Goal: Navigation & Orientation: Find specific page/section

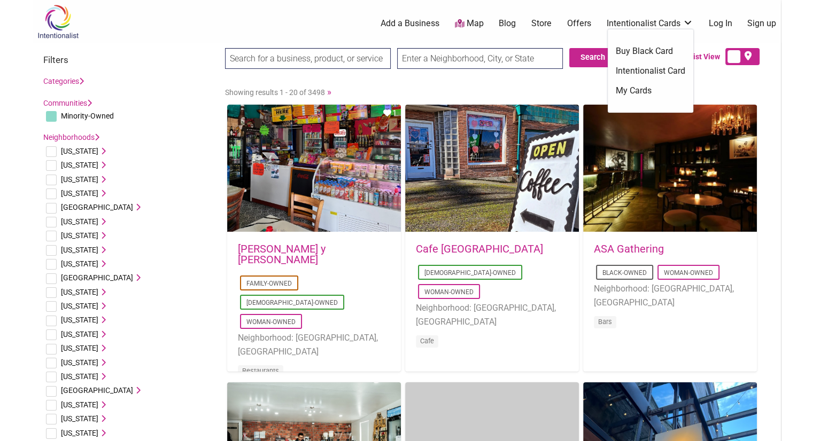
click at [669, 24] on link "Intentionalist Cards" at bounding box center [650, 24] width 87 height 12
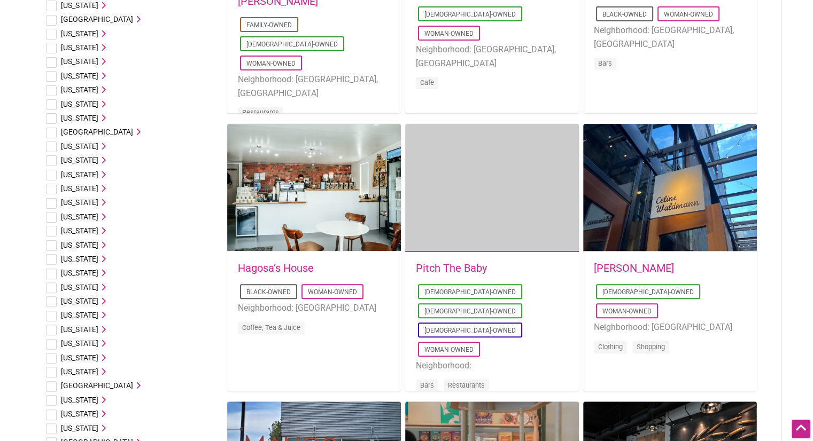
scroll to position [243, 0]
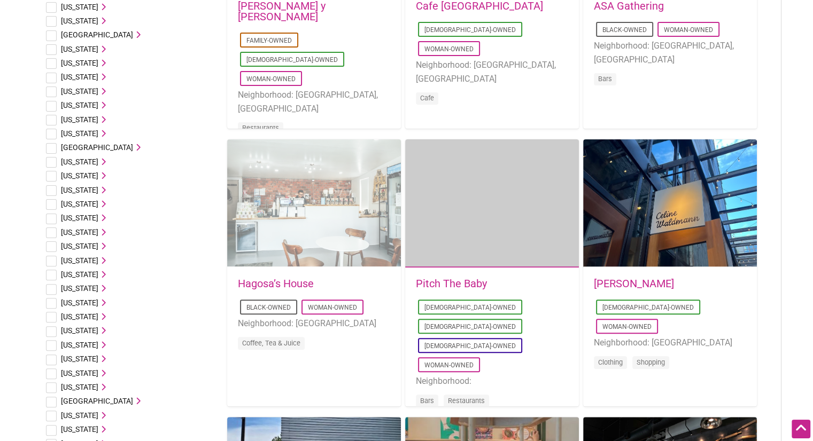
click at [311, 226] on div "Favorite Count 0" at bounding box center [314, 204] width 174 height 128
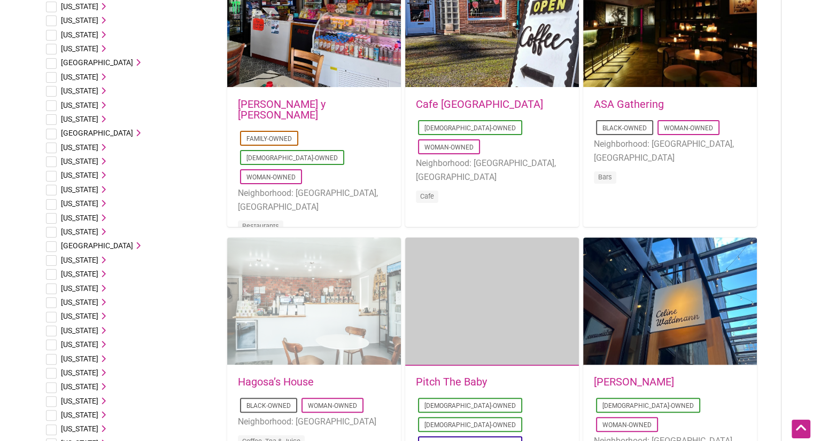
scroll to position [106, 0]
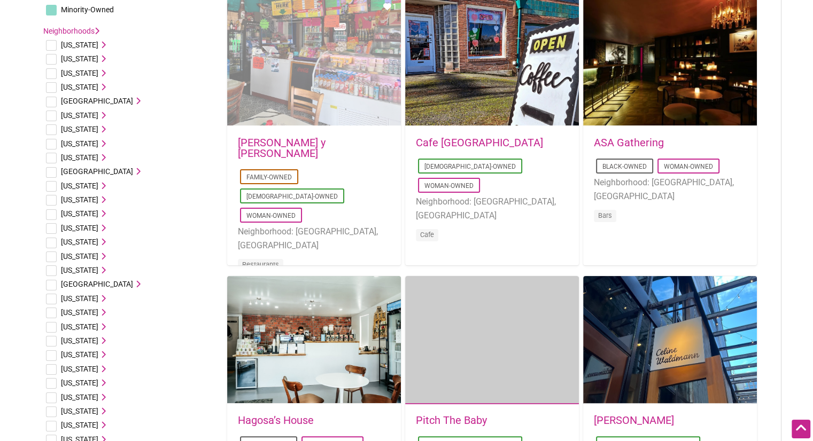
click at [360, 108] on div "Favorite Count 1" at bounding box center [314, 62] width 174 height 128
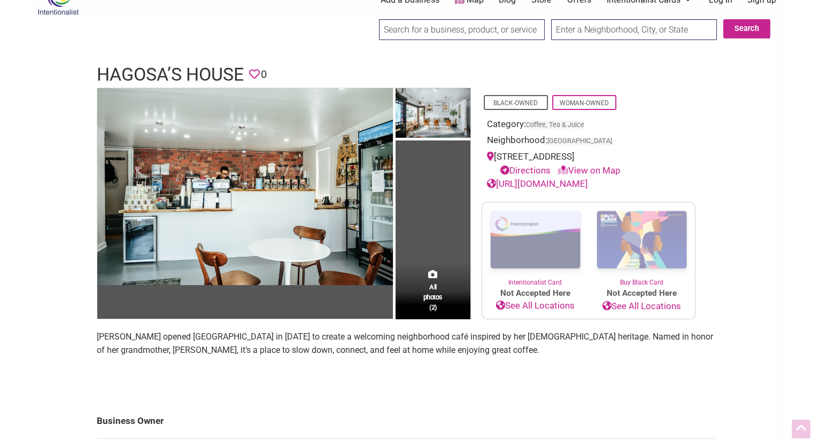
scroll to position [23, 0]
click at [513, 183] on link "https://www.hagosashouse.com" at bounding box center [537, 184] width 101 height 11
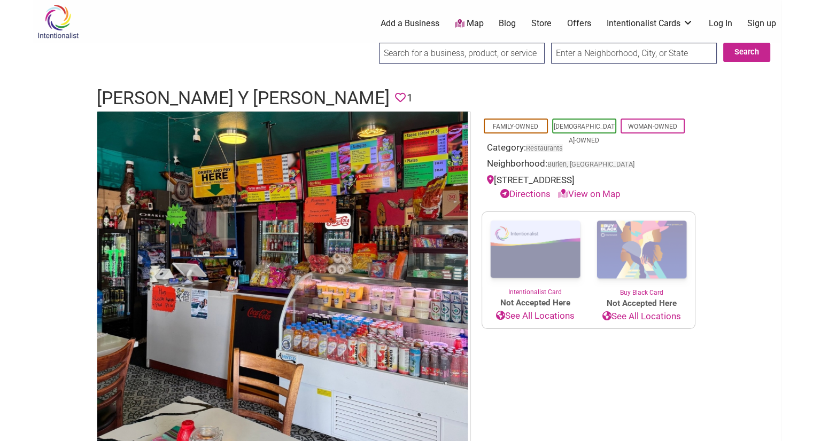
click at [557, 316] on link "See All Locations" at bounding box center [535, 316] width 106 height 14
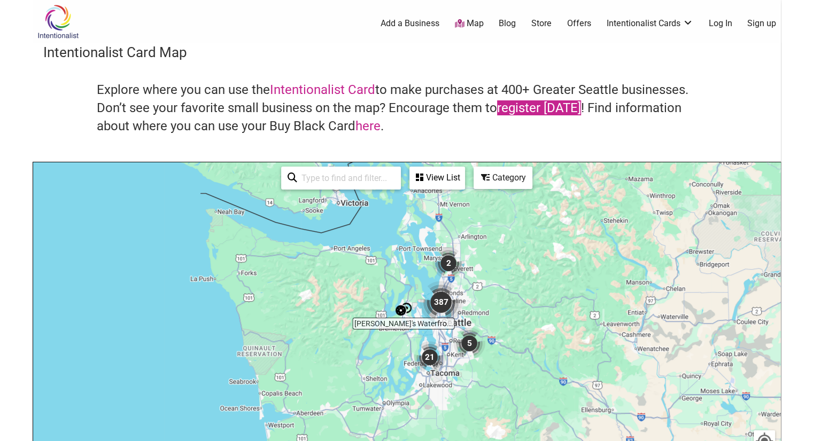
drag, startPoint x: 486, startPoint y: 277, endPoint x: 534, endPoint y: 112, distance: 172.2
click at [534, 112] on div "Intentionalist Card Map Explore where you can use the Intentionalist Card to ma…" at bounding box center [407, 311] width 748 height 536
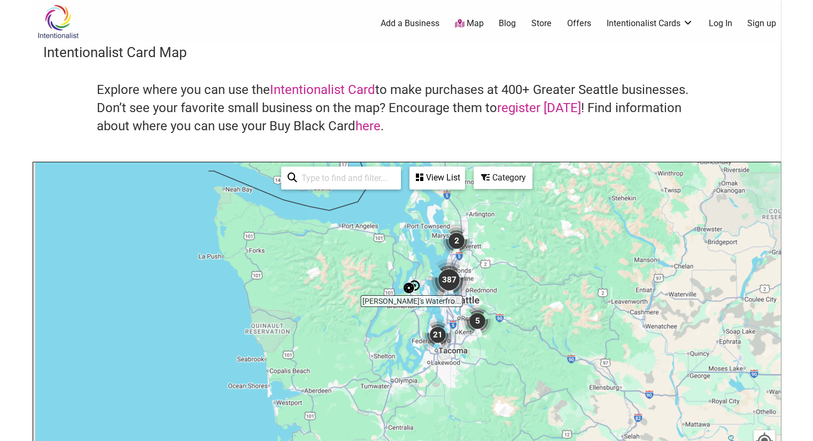
drag, startPoint x: 539, startPoint y: 291, endPoint x: 556, endPoint y: 240, distance: 54.1
click at [556, 240] on div "To navigate, press the arrow keys." at bounding box center [406, 370] width 747 height 416
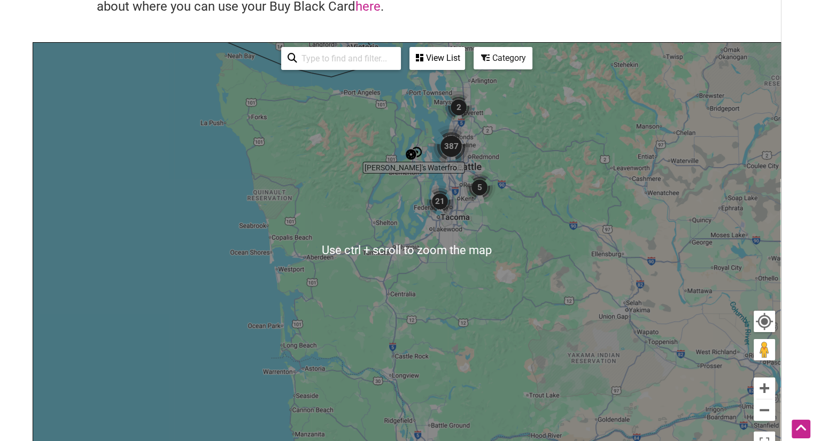
scroll to position [121, 0]
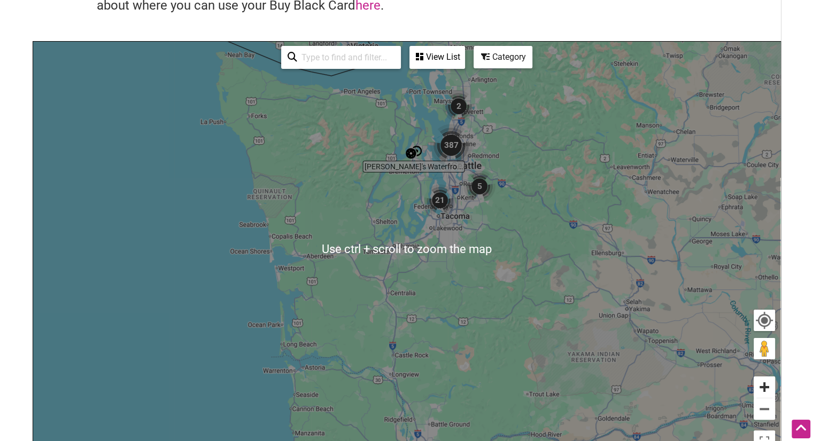
click at [765, 392] on button "Zoom in" at bounding box center [764, 387] width 21 height 21
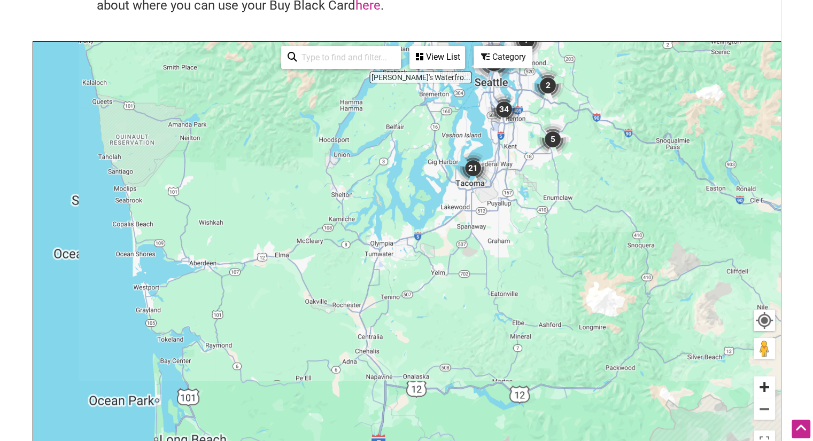
click at [765, 392] on button "Zoom in" at bounding box center [764, 387] width 21 height 21
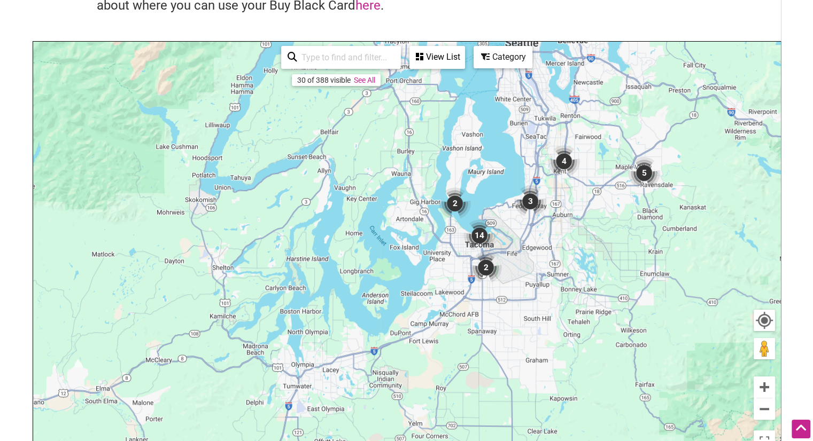
drag, startPoint x: 599, startPoint y: 250, endPoint x: 539, endPoint y: 405, distance: 165.7
click at [539, 405] on div "To navigate, press the arrow keys." at bounding box center [406, 250] width 747 height 416
click at [758, 388] on button "Zoom in" at bounding box center [764, 387] width 21 height 21
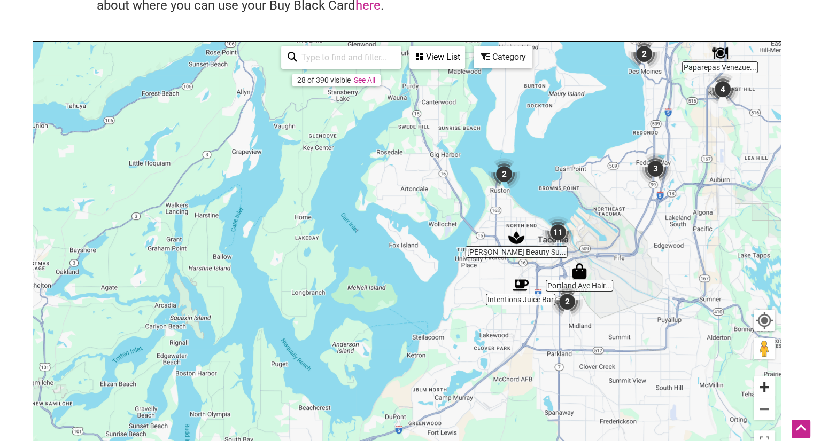
click at [757, 385] on button "Zoom in" at bounding box center [764, 387] width 21 height 21
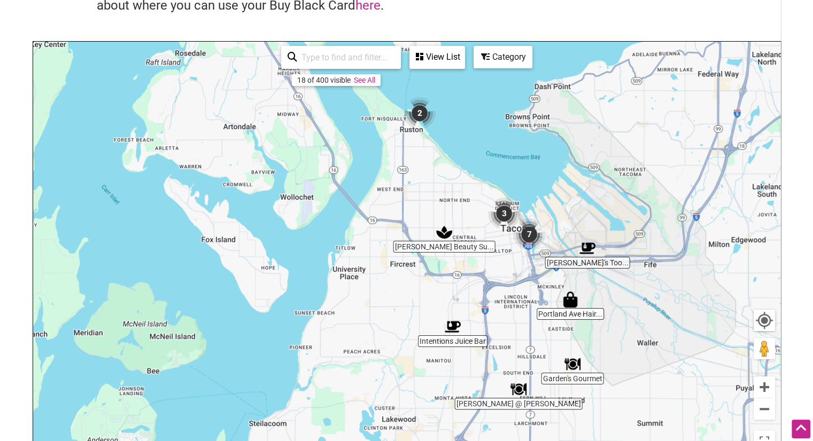
drag, startPoint x: 570, startPoint y: 303, endPoint x: 391, endPoint y: 303, distance: 179.6
click at [391, 303] on div "To navigate, press the arrow keys." at bounding box center [406, 250] width 747 height 416
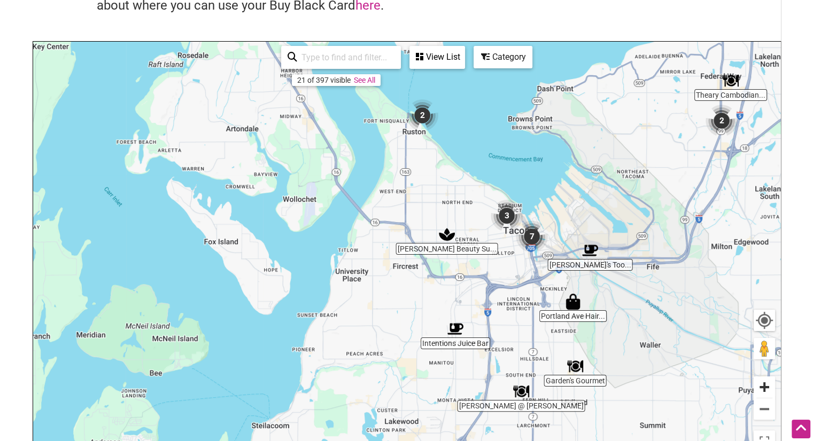
click at [762, 386] on button "Zoom in" at bounding box center [764, 387] width 21 height 21
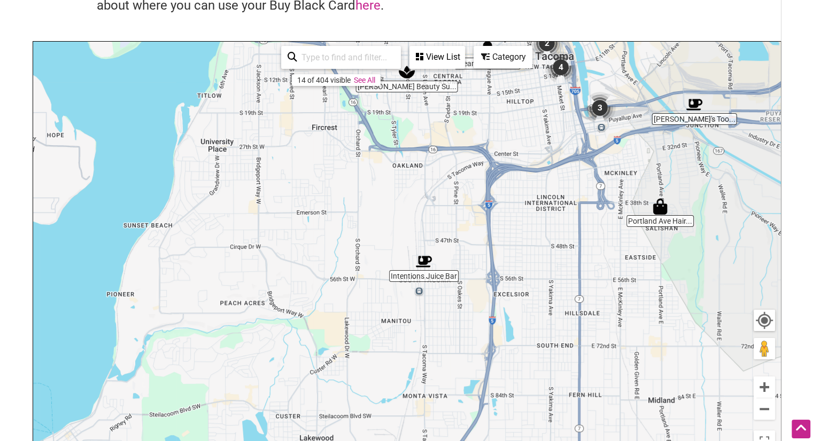
drag, startPoint x: 640, startPoint y: 368, endPoint x: 550, endPoint y: 208, distance: 183.6
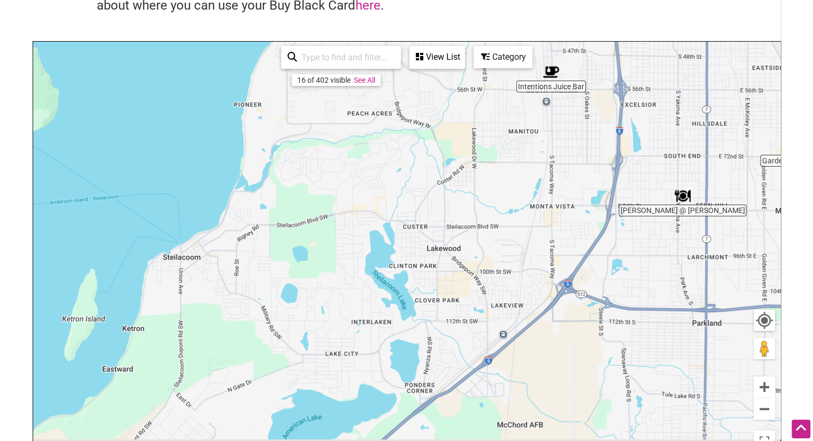
drag, startPoint x: 301, startPoint y: 340, endPoint x: 436, endPoint y: 138, distance: 243.0
click at [436, 138] on div "To navigate, press the arrow keys." at bounding box center [406, 250] width 747 height 416
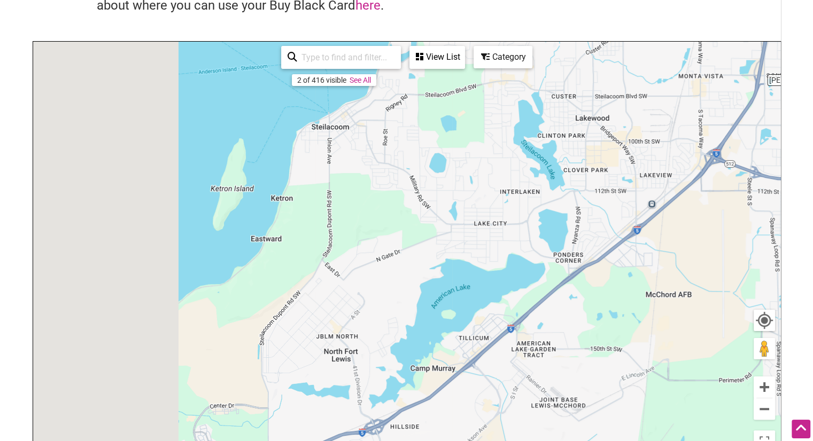
drag, startPoint x: 396, startPoint y: 303, endPoint x: 581, endPoint y: 126, distance: 256.3
click at [581, 126] on div "To navigate, press the arrow keys." at bounding box center [406, 250] width 747 height 416
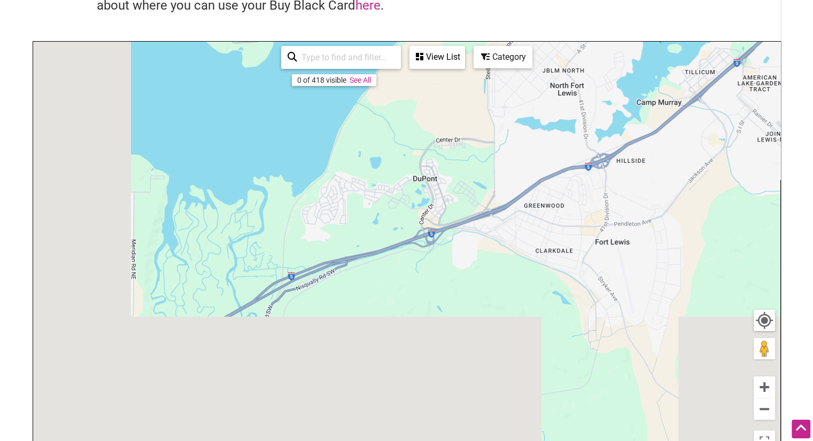
drag, startPoint x: 481, startPoint y: 290, endPoint x: 715, endPoint y: 13, distance: 363.3
click at [715, 13] on div "Intentionalist Card Map Explore where you can use the Intentionalist Card to ma…" at bounding box center [407, 190] width 748 height 536
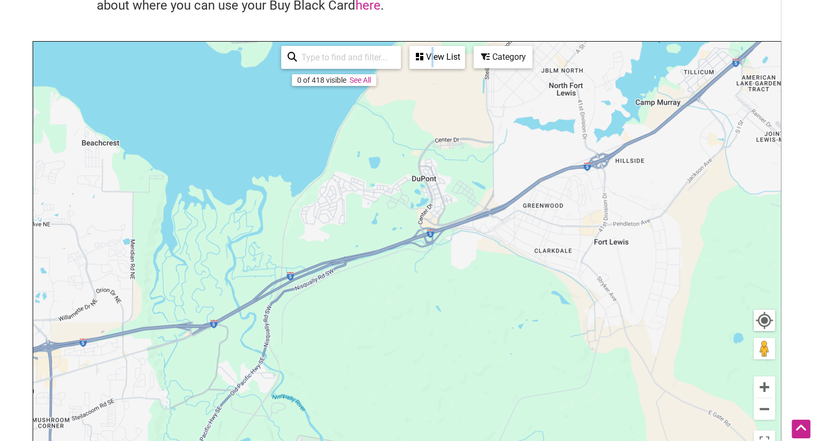
click at [432, 56] on div "View List" at bounding box center [436, 57] width 53 height 20
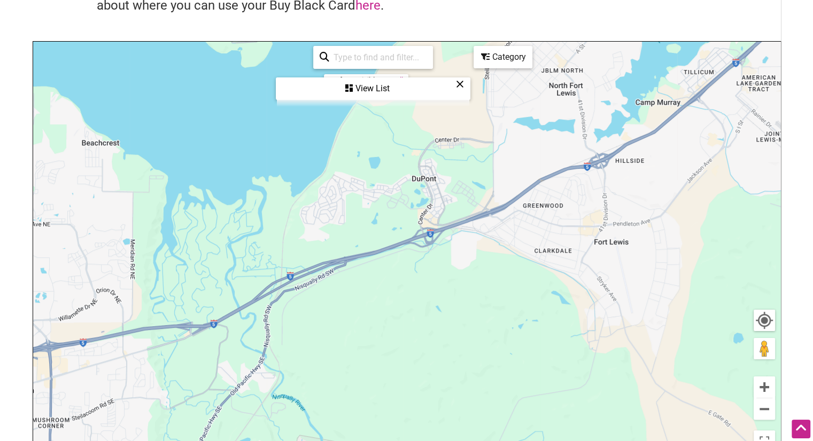
click at [406, 87] on div "View List" at bounding box center [373, 89] width 192 height 20
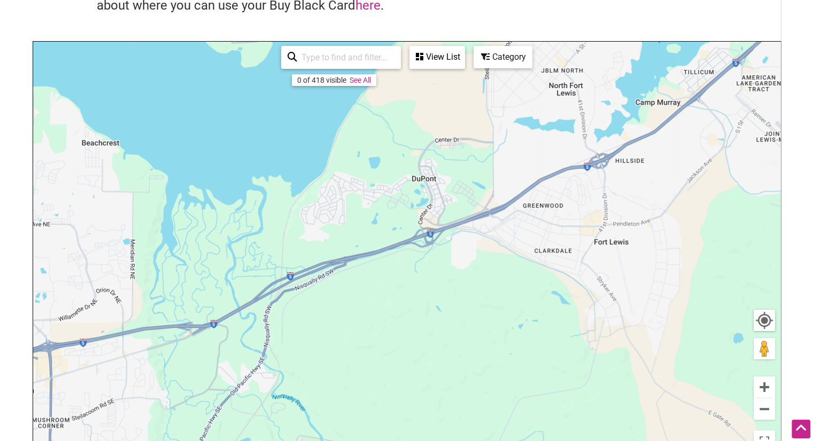
click at [427, 54] on div "View List" at bounding box center [436, 57] width 53 height 20
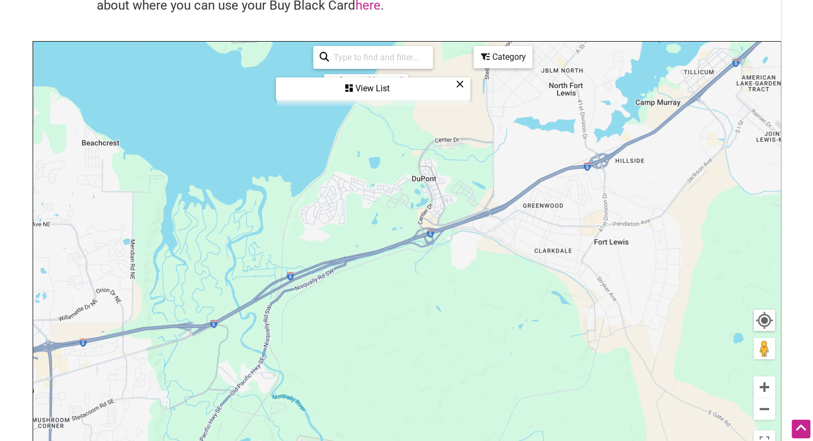
click at [459, 84] on icon at bounding box center [460, 84] width 8 height 1
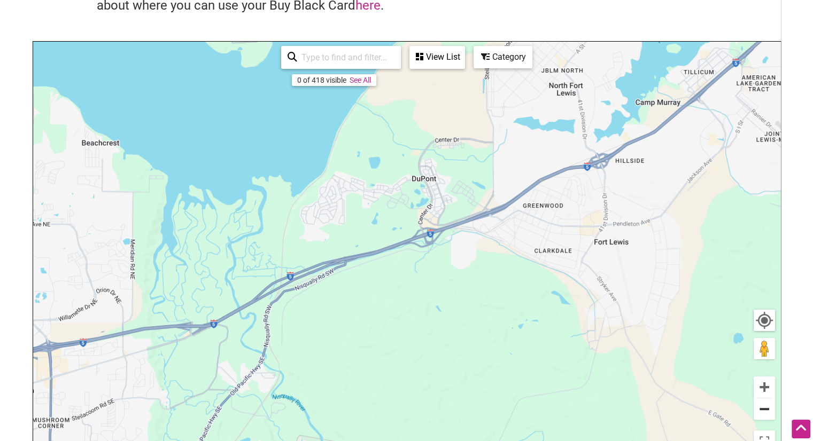
click at [763, 414] on button "Zoom out" at bounding box center [764, 409] width 21 height 21
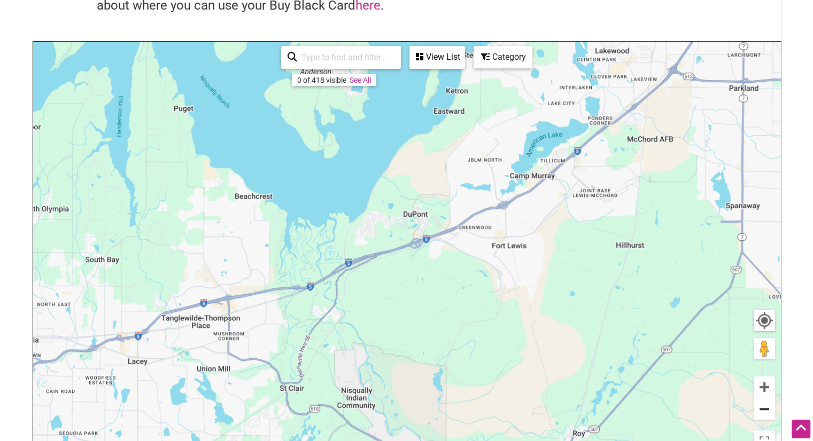
click at [763, 414] on button "Zoom out" at bounding box center [764, 409] width 21 height 21
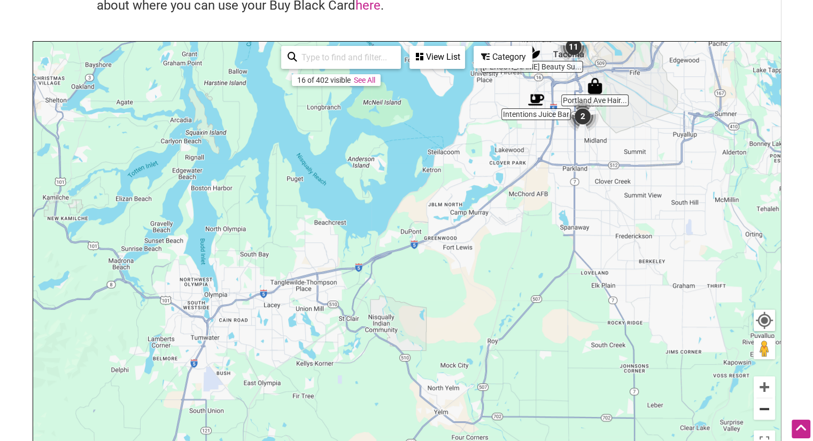
click at [763, 414] on button "Zoom out" at bounding box center [764, 409] width 21 height 21
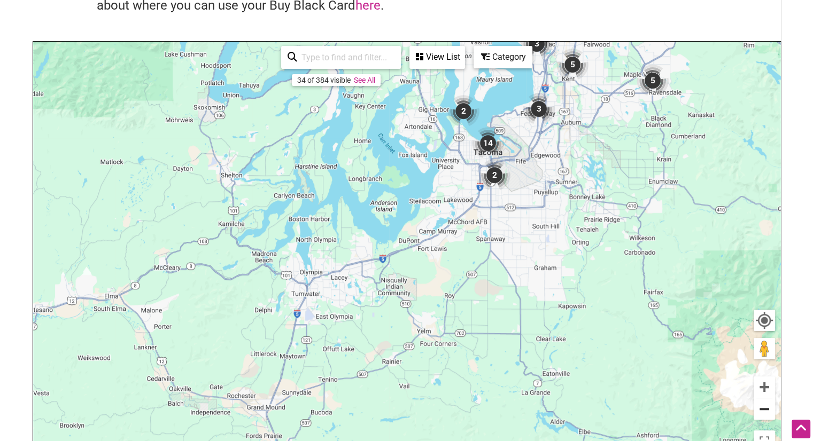
click at [763, 414] on button "Zoom out" at bounding box center [764, 409] width 21 height 21
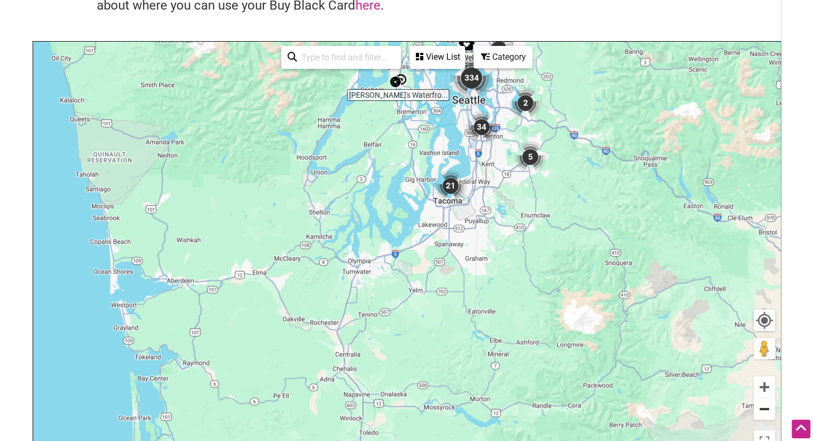
click at [763, 414] on button "Zoom out" at bounding box center [764, 409] width 21 height 21
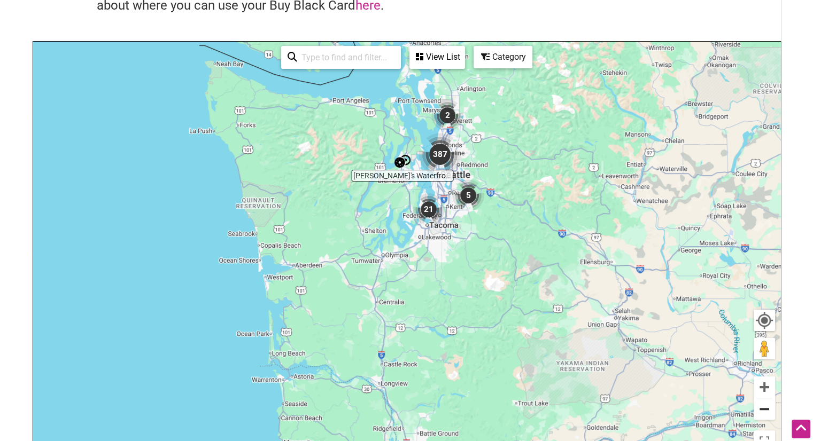
click at [763, 414] on button "Zoom out" at bounding box center [764, 409] width 21 height 21
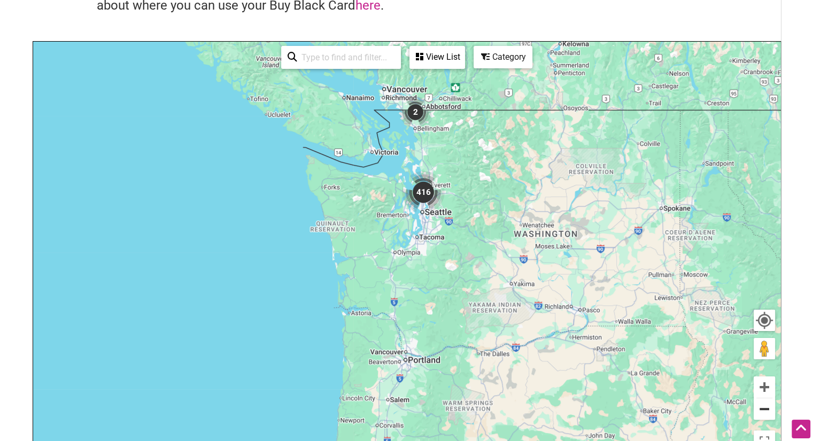
click at [763, 414] on button "Zoom out" at bounding box center [764, 409] width 21 height 21
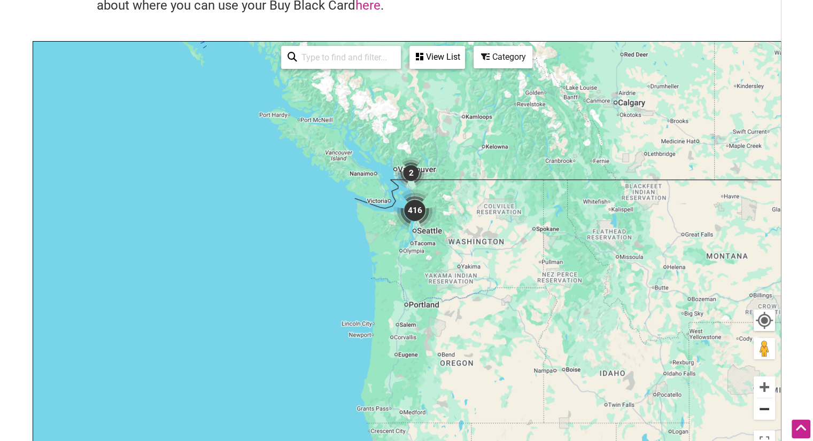
click at [763, 414] on button "Zoom out" at bounding box center [764, 409] width 21 height 21
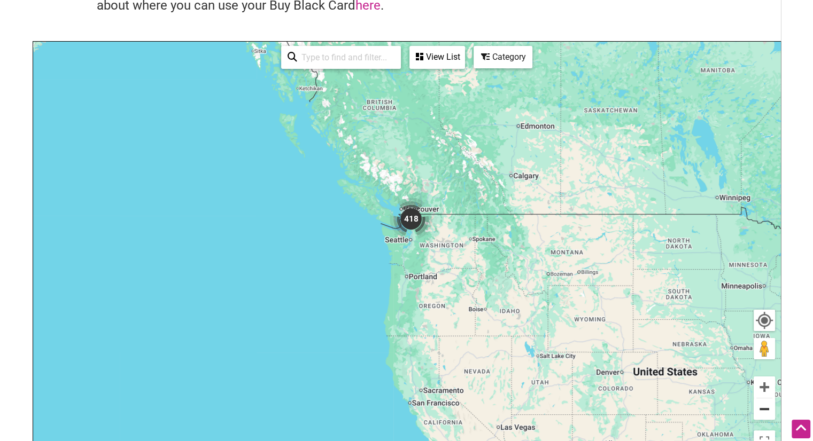
click at [763, 414] on button "Zoom out" at bounding box center [764, 409] width 21 height 21
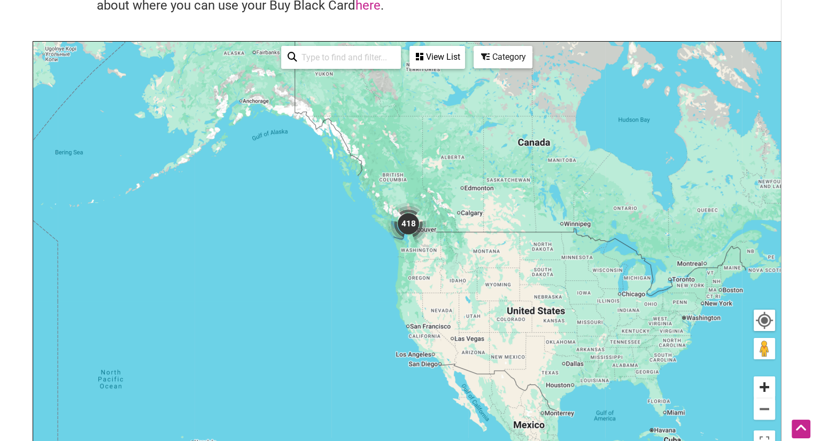
click at [761, 385] on button "Zoom in" at bounding box center [764, 387] width 21 height 21
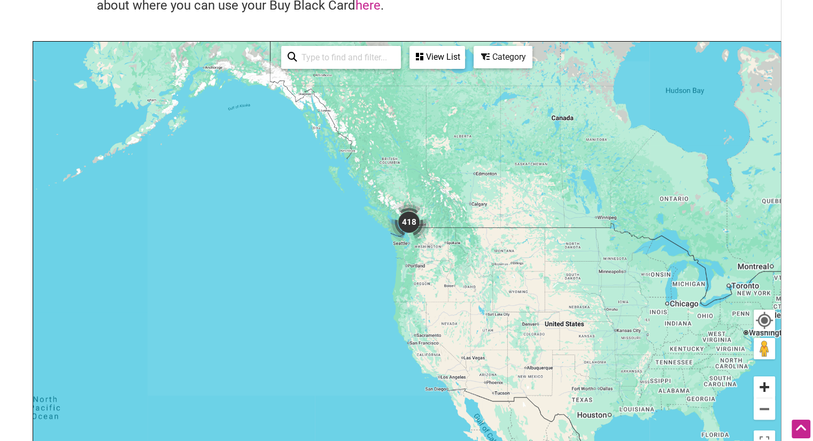
click at [761, 385] on button "Zoom in" at bounding box center [764, 387] width 21 height 21
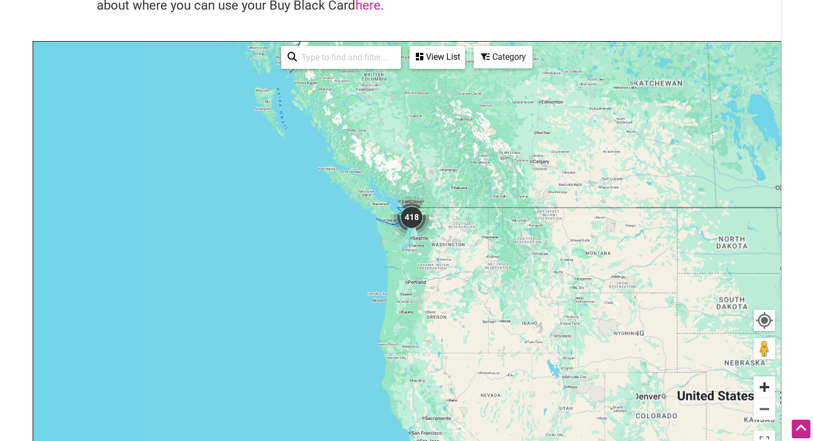
click at [761, 385] on button "Zoom in" at bounding box center [764, 387] width 21 height 21
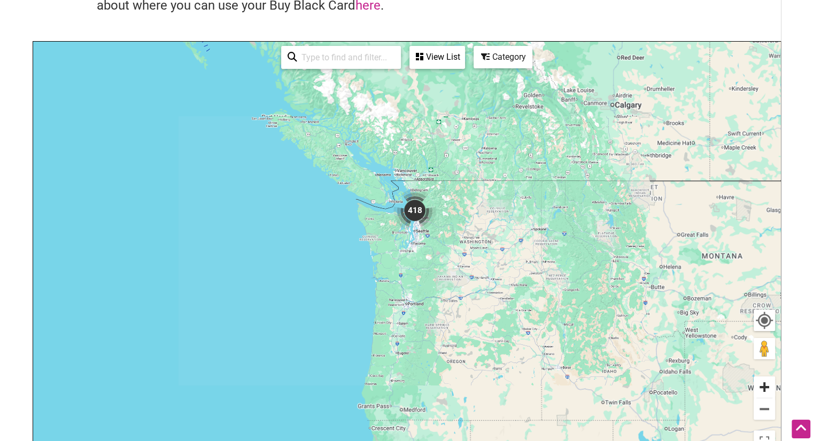
click at [761, 385] on button "Zoom in" at bounding box center [764, 387] width 21 height 21
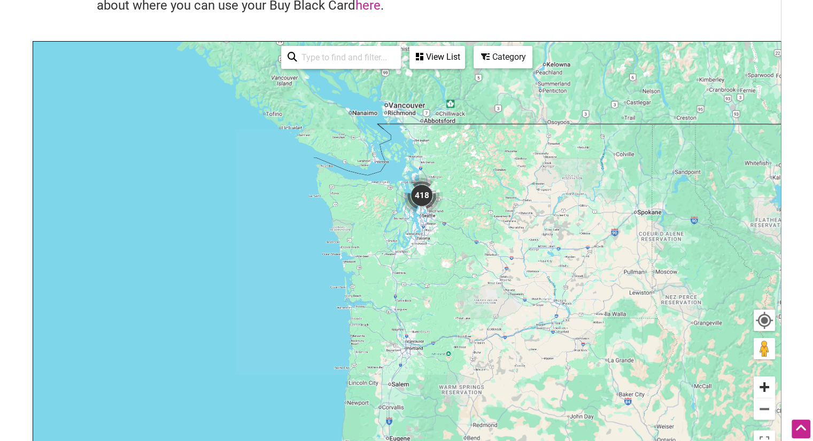
click at [761, 385] on button "Zoom in" at bounding box center [764, 387] width 21 height 21
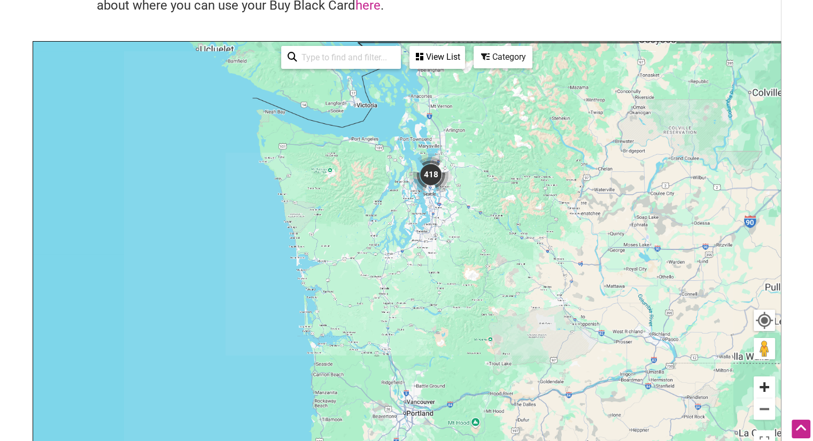
click at [761, 385] on button "Zoom in" at bounding box center [764, 387] width 21 height 21
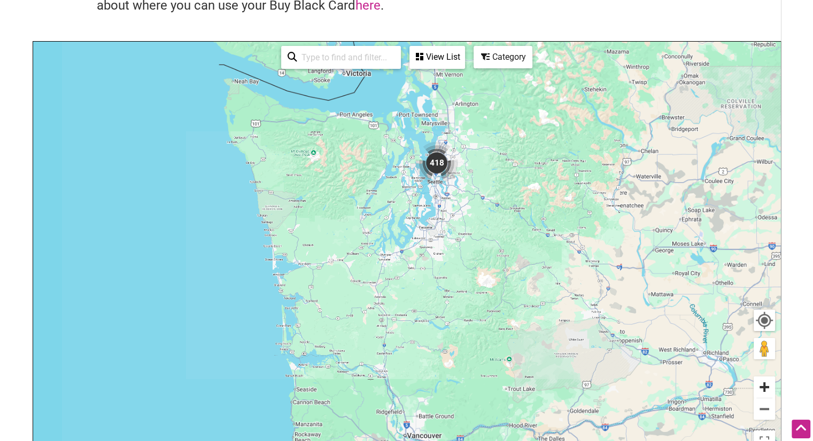
click at [761, 385] on button "Zoom in" at bounding box center [764, 387] width 21 height 21
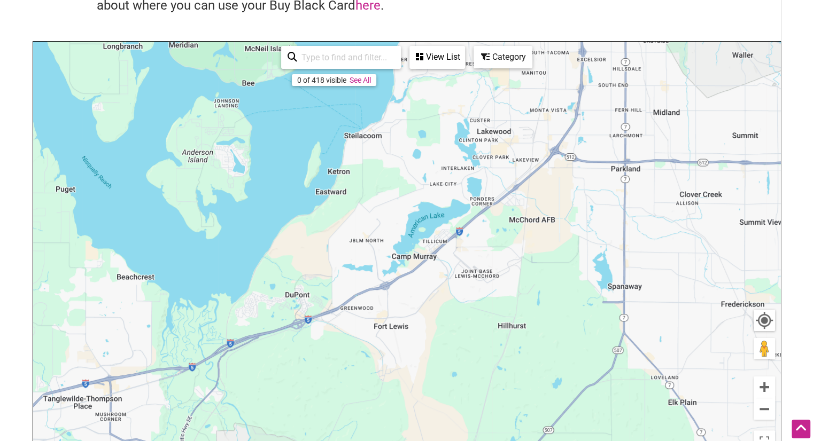
drag, startPoint x: 669, startPoint y: 321, endPoint x: 483, endPoint y: 466, distance: 235.7
click at [483, 321] on html "× Menu 0 Add a Business Map Blog Store Offers Intentionalist Cards Buy Black Ca…" at bounding box center [406, 99] width 813 height 441
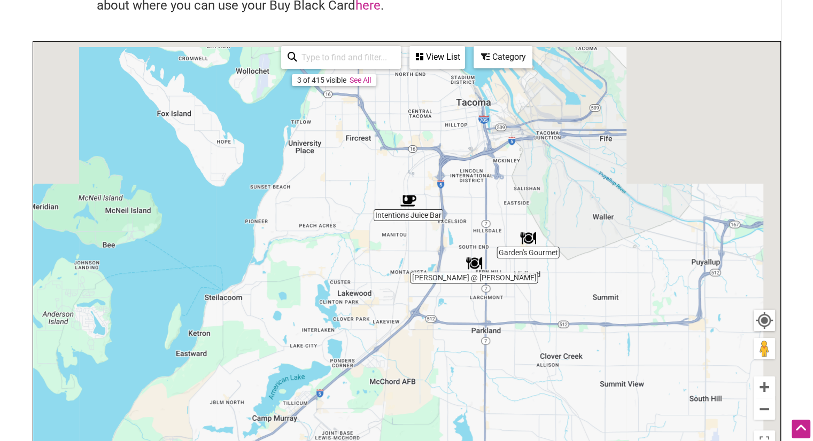
drag, startPoint x: 507, startPoint y: 280, endPoint x: 356, endPoint y: 466, distance: 239.7
click at [356, 321] on html "× Menu 0 Add a Business Map Blog Store Offers Intentionalist Cards Buy Black Ca…" at bounding box center [406, 99] width 813 height 441
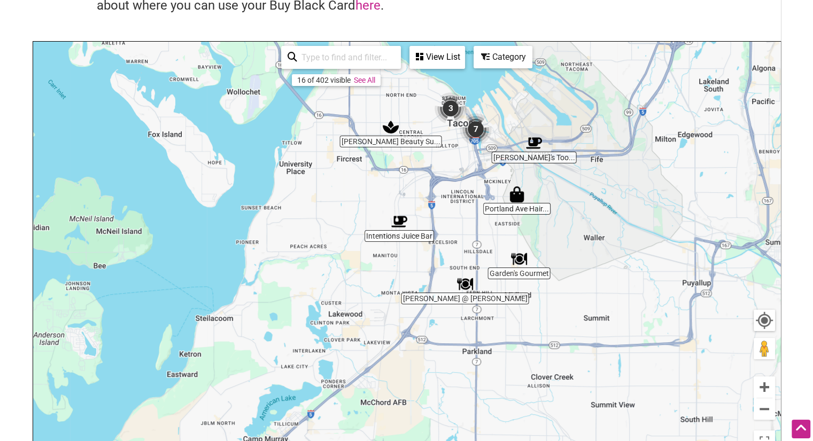
click at [397, 224] on img "Intentions Juice Bar" at bounding box center [399, 222] width 25 height 25
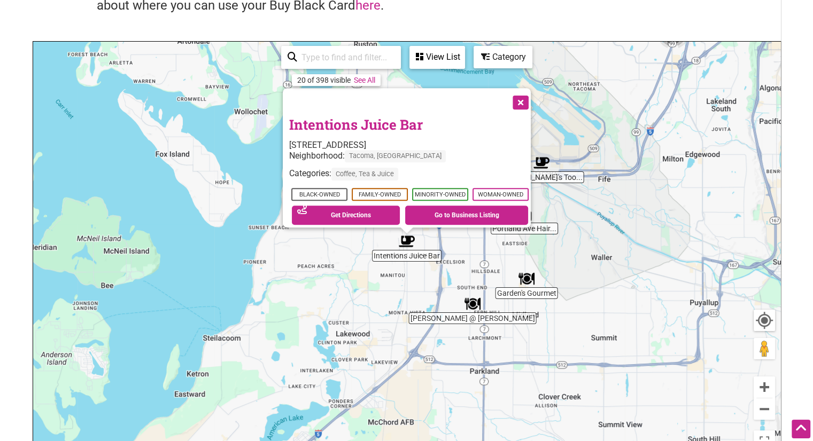
click at [477, 309] on img "Tibbitts @ Fern Hill" at bounding box center [472, 304] width 25 height 25
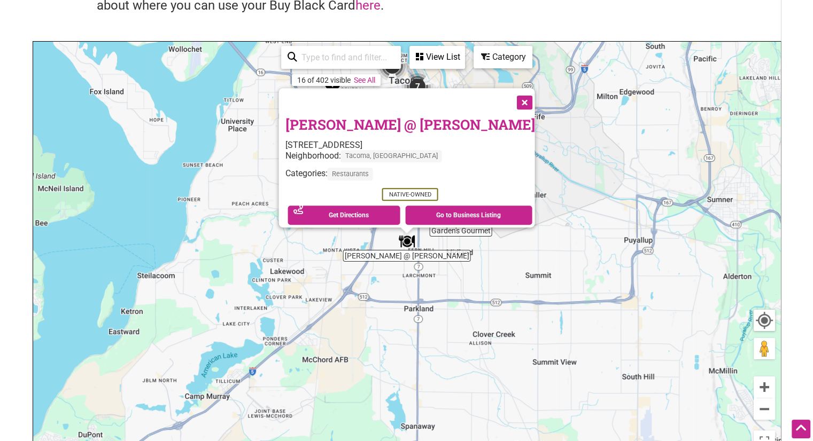
click at [534, 347] on div "To navigate, press the arrow keys. [PERSON_NAME] @ [PERSON_NAME] [STREET_ADDRES…" at bounding box center [406, 250] width 747 height 416
click at [508, 221] on div "To navigate, press the arrow keys. [PERSON_NAME] @ [PERSON_NAME] [STREET_ADDRES…" at bounding box center [406, 250] width 747 height 416
click at [510, 92] on button "Close" at bounding box center [523, 101] width 27 height 27
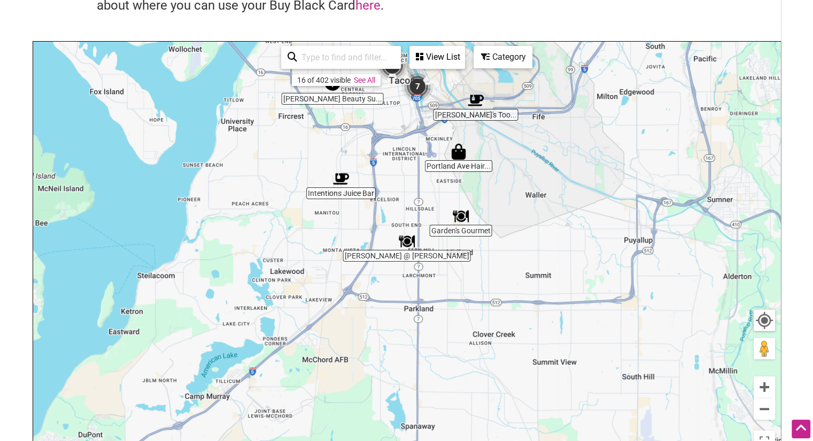
click at [459, 218] on img "Garden's Gourmet" at bounding box center [460, 216] width 25 height 25
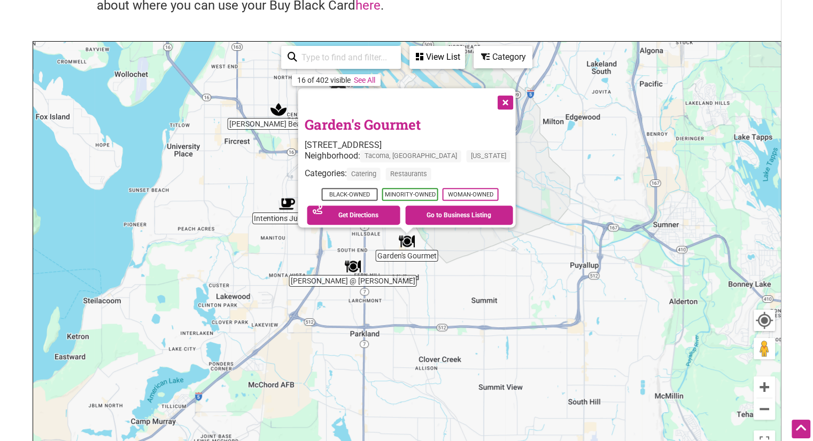
click at [540, 261] on div "To navigate, press the arrow keys. Garden's Gourmet [STREET_ADDRESS] Neighborho…" at bounding box center [406, 250] width 747 height 416
click at [494, 97] on button "Close" at bounding box center [504, 101] width 27 height 27
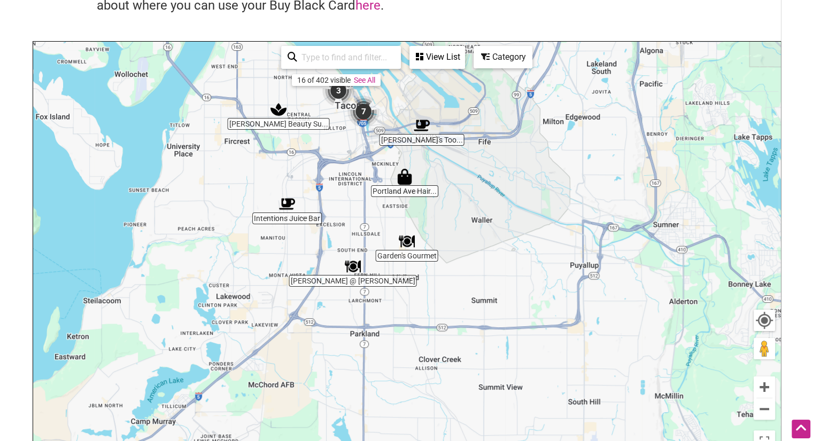
click at [409, 177] on img "Portland Ave Hair & Beauty Supply" at bounding box center [404, 177] width 25 height 25
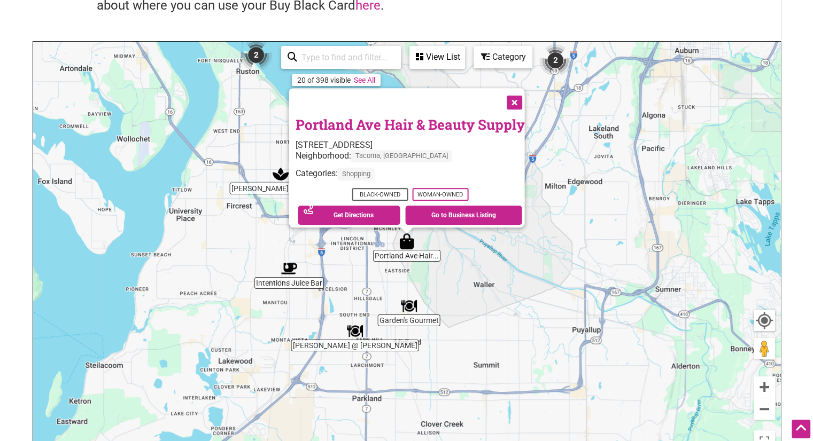
click at [516, 96] on button "Close" at bounding box center [513, 101] width 27 height 27
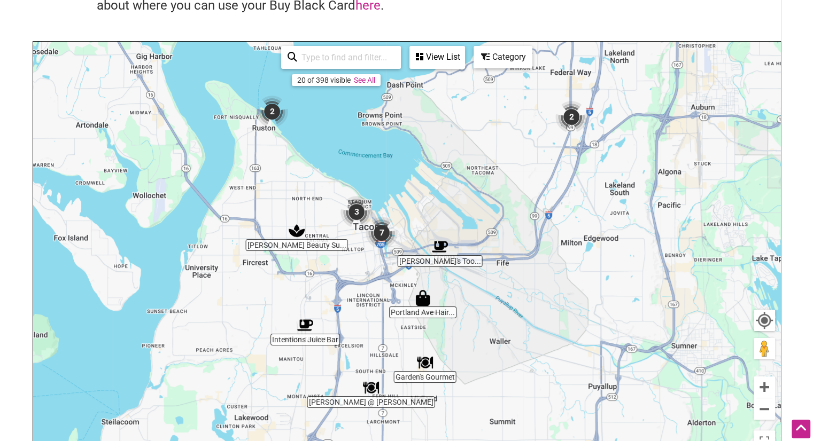
drag, startPoint x: 284, startPoint y: 150, endPoint x: 304, endPoint y: 215, distance: 67.6
click at [304, 215] on div "To navigate, press the arrow keys." at bounding box center [406, 250] width 747 height 416
click at [301, 237] on img "Mattice Beauty Supply" at bounding box center [296, 231] width 25 height 25
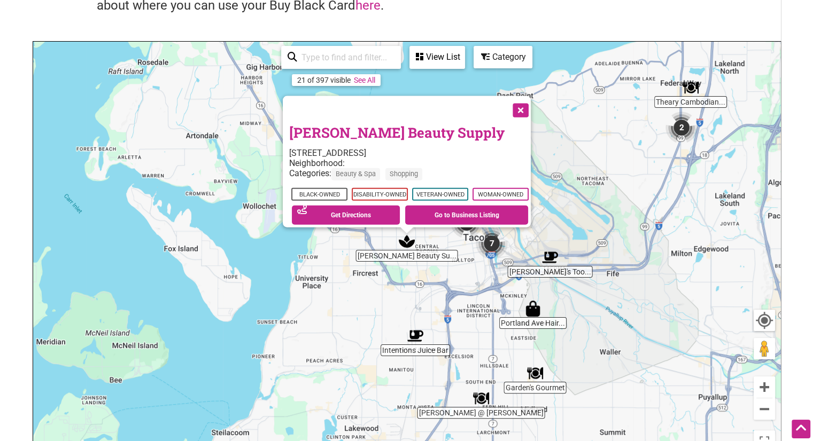
click at [523, 103] on button "Close" at bounding box center [519, 109] width 27 height 27
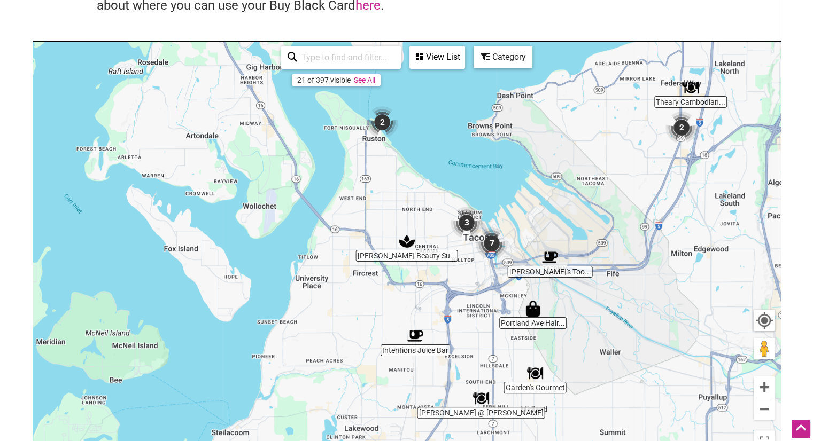
click at [379, 127] on img "2" at bounding box center [382, 122] width 41 height 41
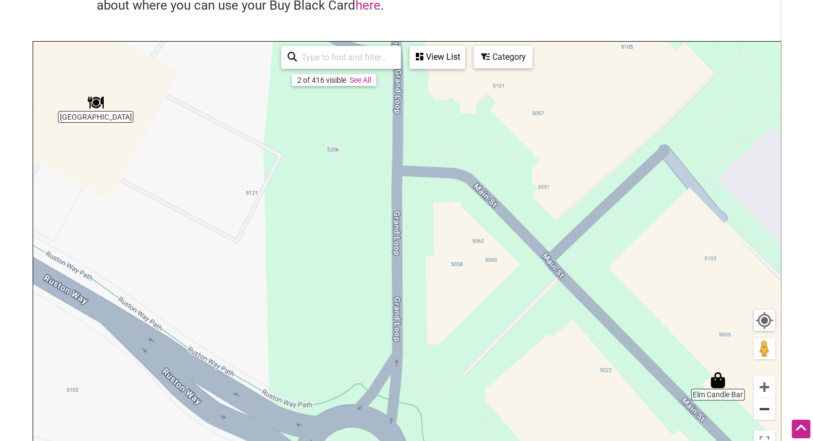
click at [763, 406] on button "Zoom out" at bounding box center [764, 409] width 21 height 21
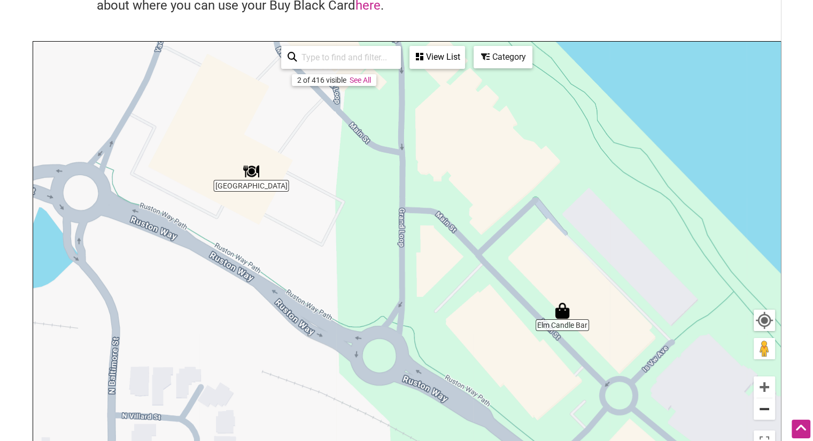
click at [763, 406] on button "Zoom out" at bounding box center [764, 409] width 21 height 21
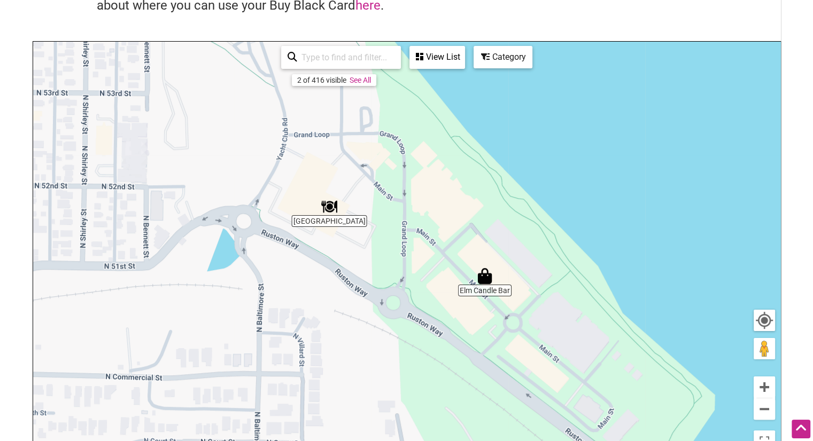
click at [330, 205] on img "Taco Street" at bounding box center [329, 207] width 25 height 25
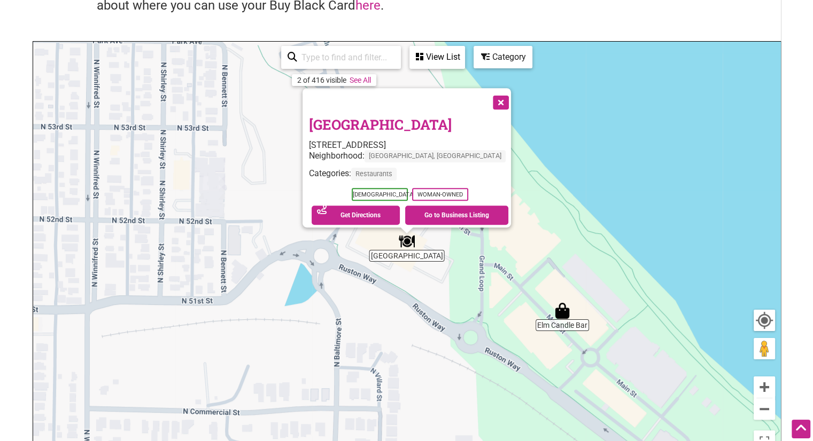
click at [519, 281] on div "To navigate, press the arrow keys. [GEOGRAPHIC_DATA] [STREET_ADDRESS] Neighborh…" at bounding box center [406, 250] width 747 height 416
click at [759, 416] on button "Zoom out" at bounding box center [764, 409] width 21 height 21
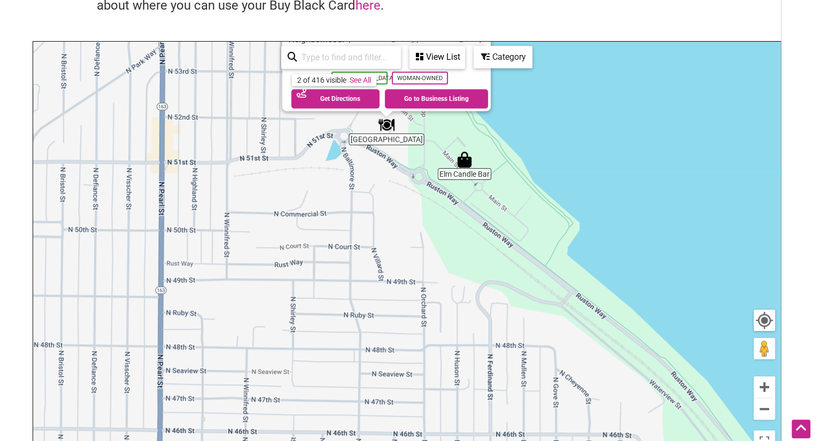
drag, startPoint x: 542, startPoint y: 305, endPoint x: 517, endPoint y: 162, distance: 144.9
click at [517, 162] on div "To navigate, press the arrow keys. [GEOGRAPHIC_DATA] [STREET_ADDRESS] Neighborh…" at bounding box center [406, 250] width 747 height 416
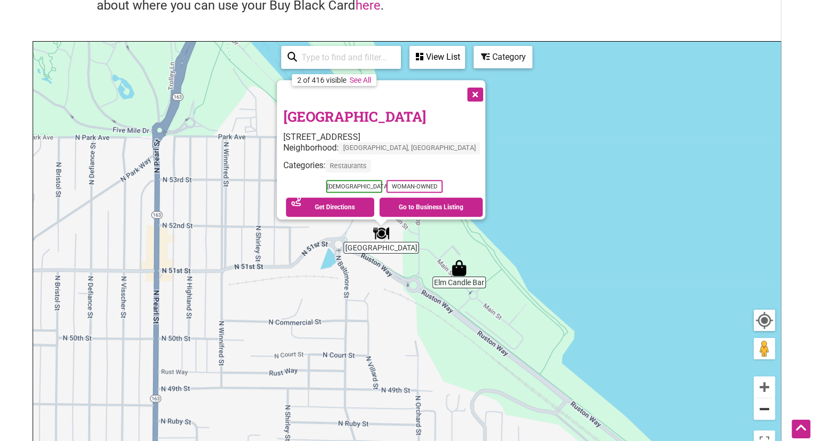
click at [773, 413] on button "Zoom out" at bounding box center [764, 409] width 21 height 21
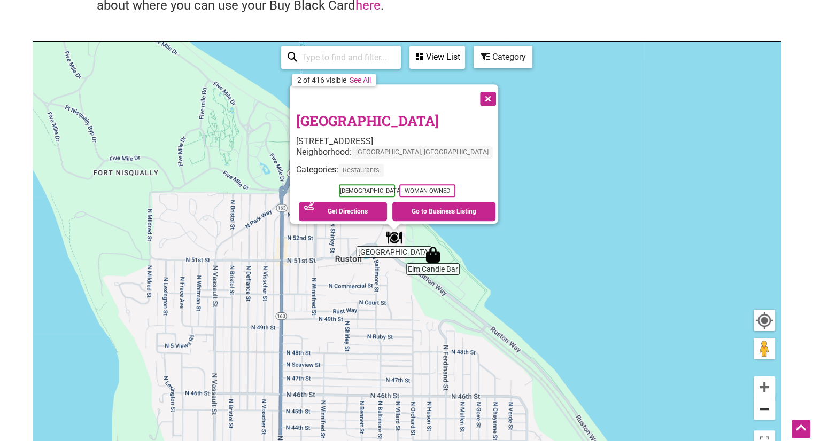
click at [773, 413] on button "Zoom out" at bounding box center [764, 409] width 21 height 21
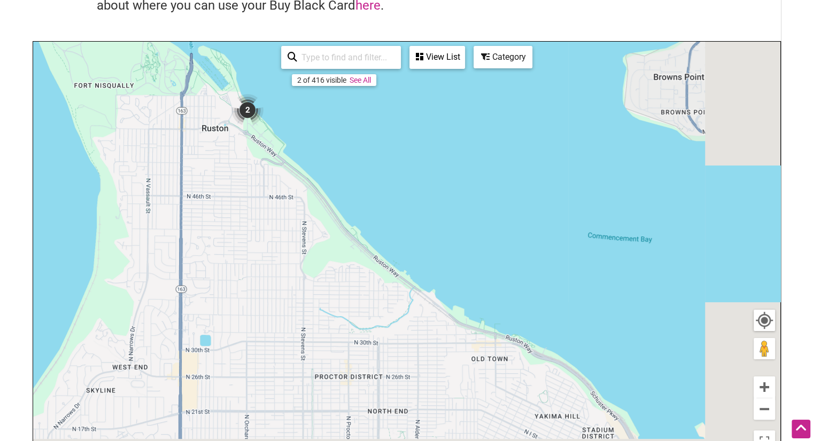
drag, startPoint x: 664, startPoint y: 369, endPoint x: 475, endPoint y: 216, distance: 242.9
click at [475, 216] on div "To navigate, press the arrow keys." at bounding box center [406, 250] width 747 height 416
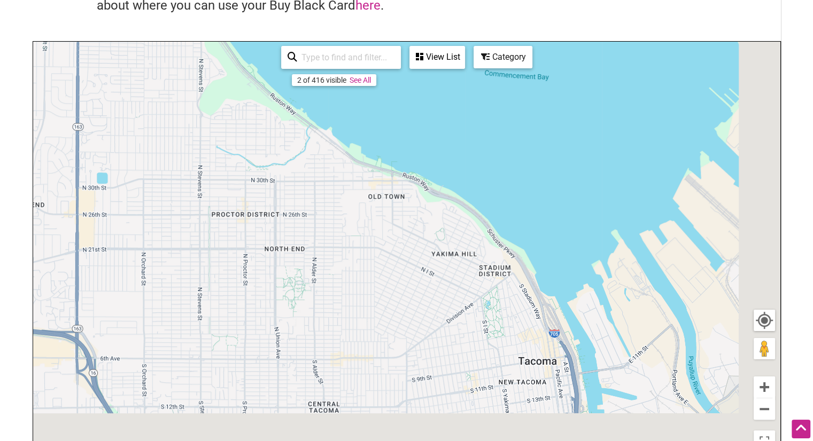
drag, startPoint x: 475, startPoint y: 216, endPoint x: 366, endPoint y: 19, distance: 225.6
click at [366, 19] on div "Intentionalist Card Map Explore where you can use the Intentionalist Card to ma…" at bounding box center [407, 190] width 748 height 536
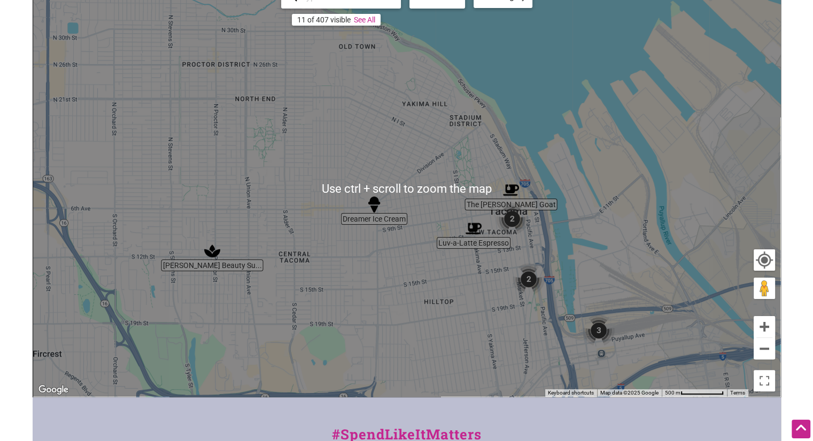
scroll to position [182, 0]
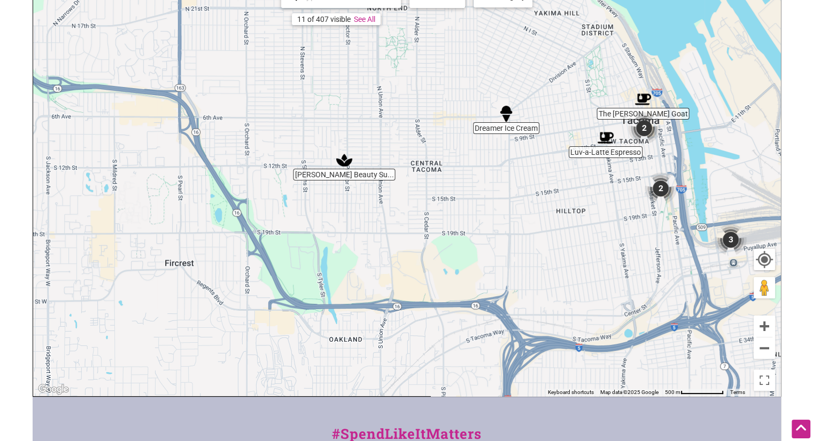
drag, startPoint x: 430, startPoint y: 293, endPoint x: 572, endPoint y: 202, distance: 169.0
click at [572, 202] on div "To navigate, press the arrow keys." at bounding box center [406, 189] width 747 height 416
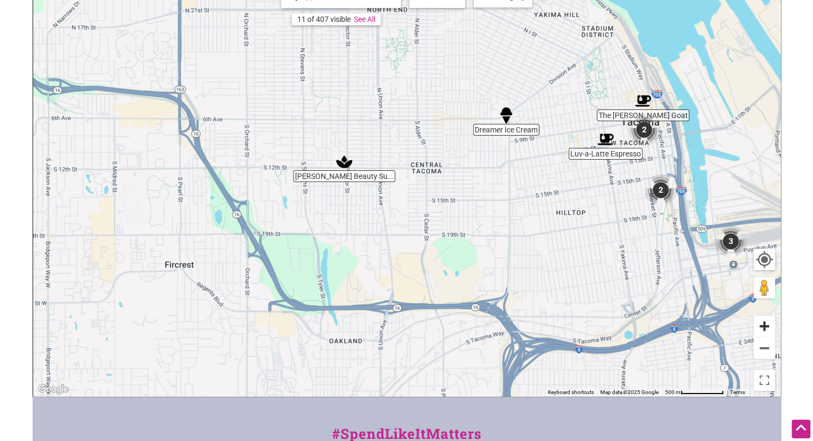
click at [763, 334] on button "Zoom in" at bounding box center [764, 326] width 21 height 21
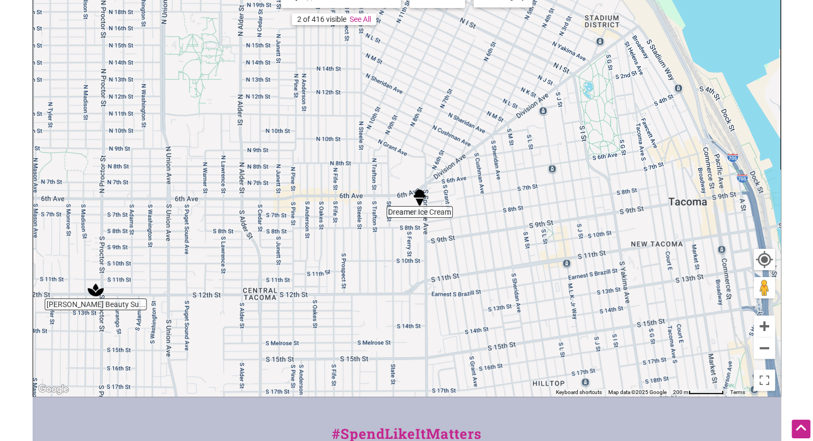
drag, startPoint x: 605, startPoint y: 156, endPoint x: 404, endPoint y: 312, distance: 254.8
click at [404, 312] on div "To navigate, press the arrow keys." at bounding box center [406, 189] width 747 height 416
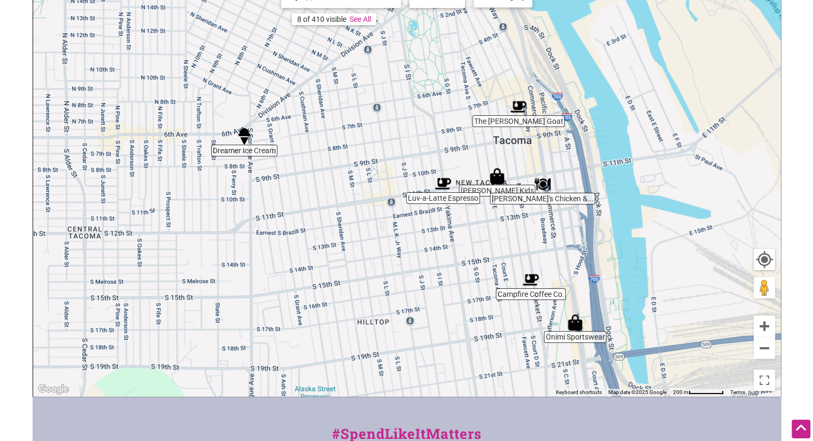
drag, startPoint x: 622, startPoint y: 317, endPoint x: 439, endPoint y: 255, distance: 193.0
click at [439, 255] on div "To navigate, press the arrow keys." at bounding box center [406, 189] width 747 height 416
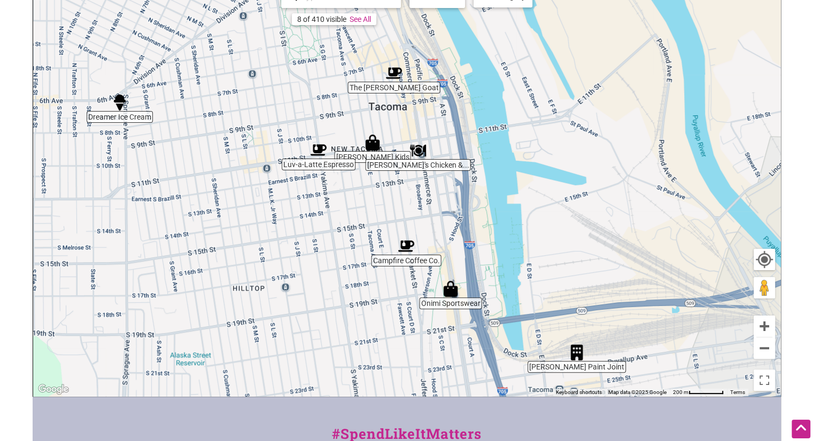
drag, startPoint x: 484, startPoint y: 359, endPoint x: 352, endPoint y: 324, distance: 136.1
click at [352, 324] on div "To navigate, press the arrow keys." at bounding box center [406, 189] width 747 height 416
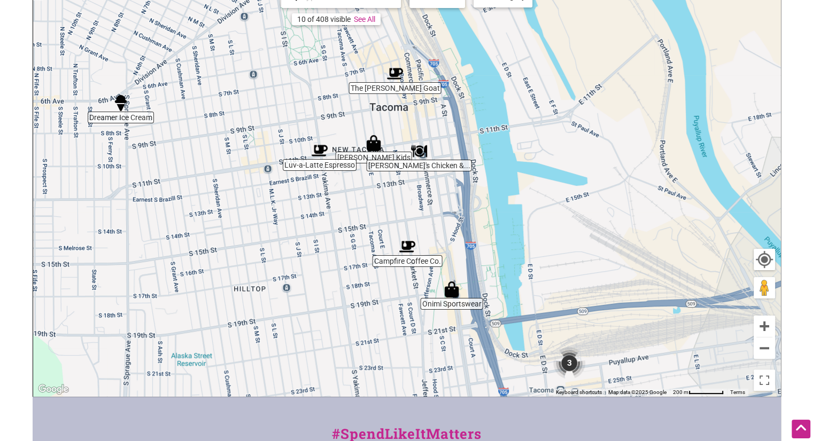
click at [413, 158] on img "Buddy's Chicken & Waffles" at bounding box center [419, 151] width 25 height 25
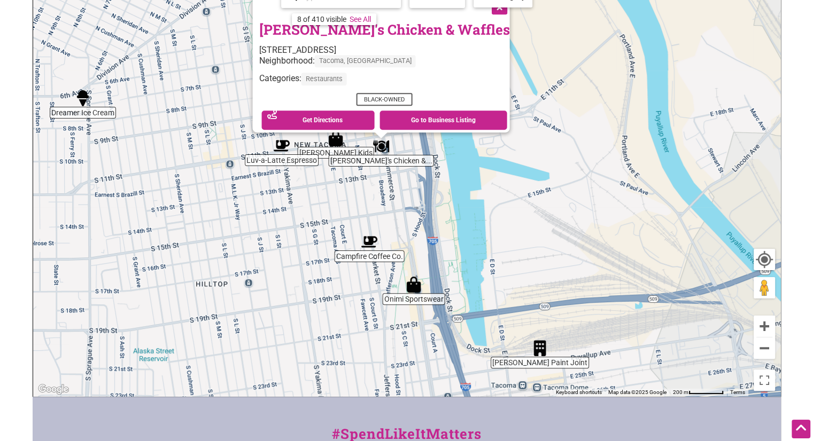
drag, startPoint x: 489, startPoint y: 293, endPoint x: 460, endPoint y: 255, distance: 48.4
click at [460, 255] on div "To navigate, press the arrow keys. Buddy's Chicken & Waffles [STREET_ADDRESS] N…" at bounding box center [406, 189] width 747 height 416
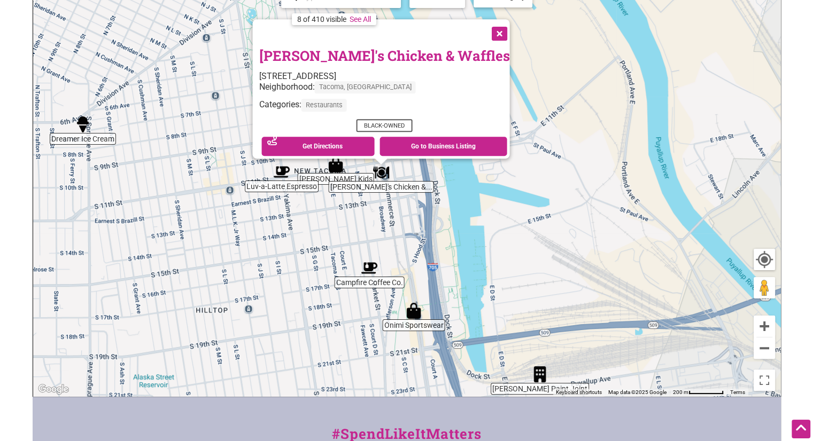
click at [485, 24] on button "Close" at bounding box center [498, 32] width 27 height 27
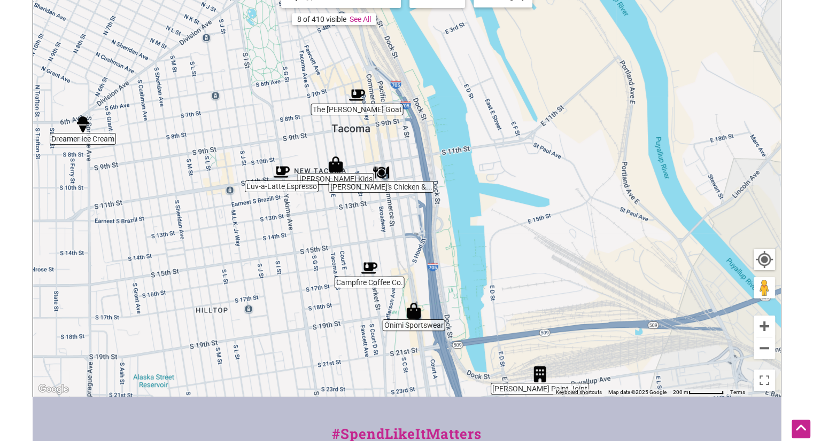
click at [471, 212] on div "To navigate, press the arrow keys." at bounding box center [406, 189] width 747 height 416
click at [760, 355] on button "Zoom out" at bounding box center [764, 348] width 21 height 21
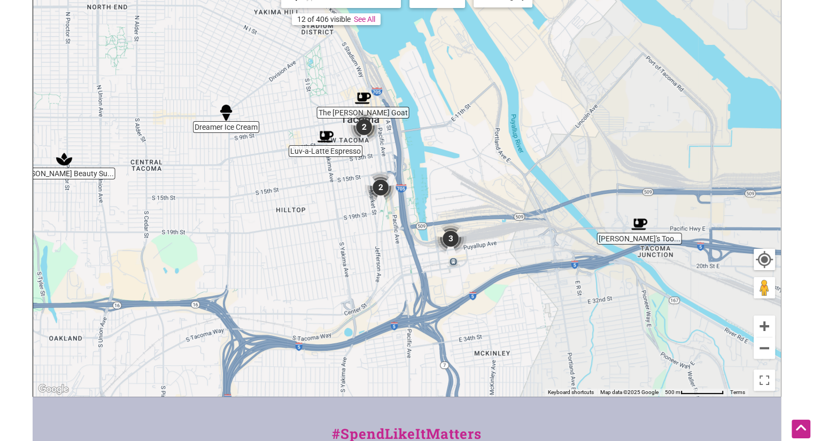
drag, startPoint x: 542, startPoint y: 290, endPoint x: 517, endPoint y: 238, distance: 57.9
click at [517, 238] on div "To navigate, press the arrow keys." at bounding box center [406, 189] width 747 height 416
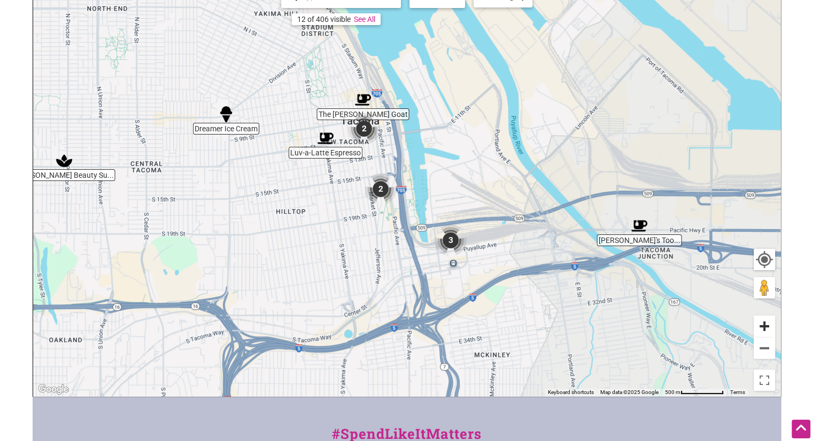
click at [768, 325] on button "Zoom in" at bounding box center [764, 326] width 21 height 21
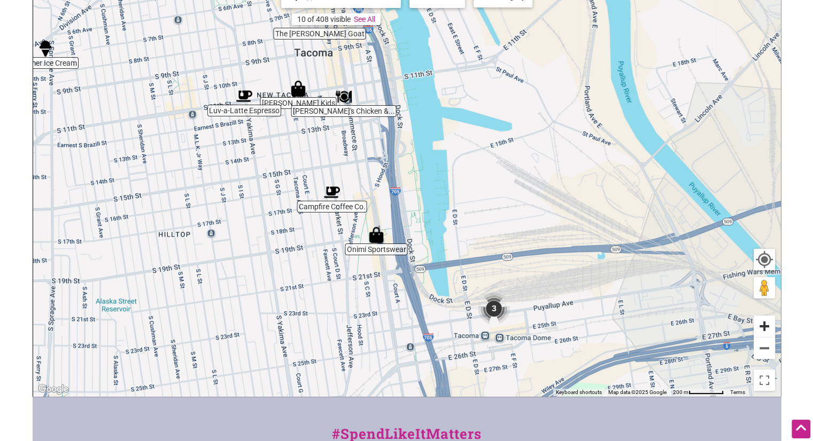
click at [769, 330] on button "Zoom in" at bounding box center [764, 326] width 21 height 21
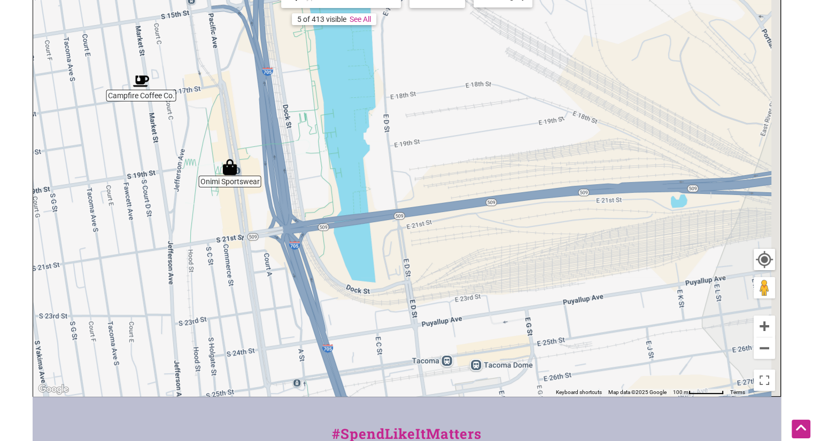
drag, startPoint x: 550, startPoint y: 321, endPoint x: 404, endPoint y: 140, distance: 232.6
click at [404, 140] on div "To navigate, press the arrow keys." at bounding box center [406, 189] width 747 height 416
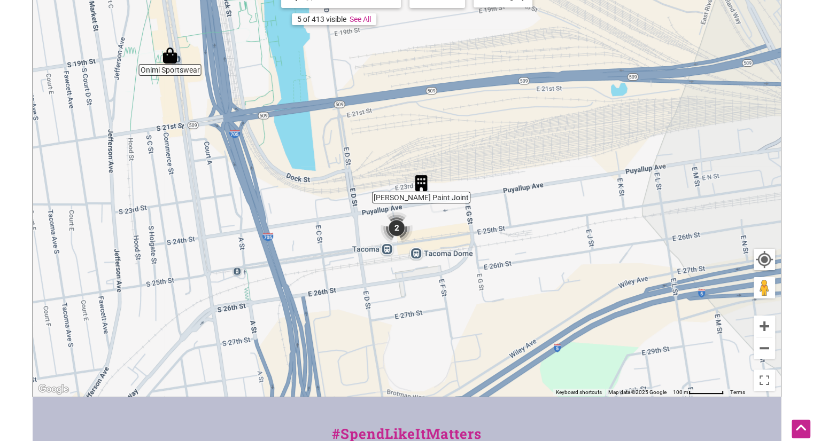
drag, startPoint x: 546, startPoint y: 266, endPoint x: 501, endPoint y: 192, distance: 86.3
click at [501, 192] on div "To navigate, press the arrow keys." at bounding box center [406, 189] width 747 height 416
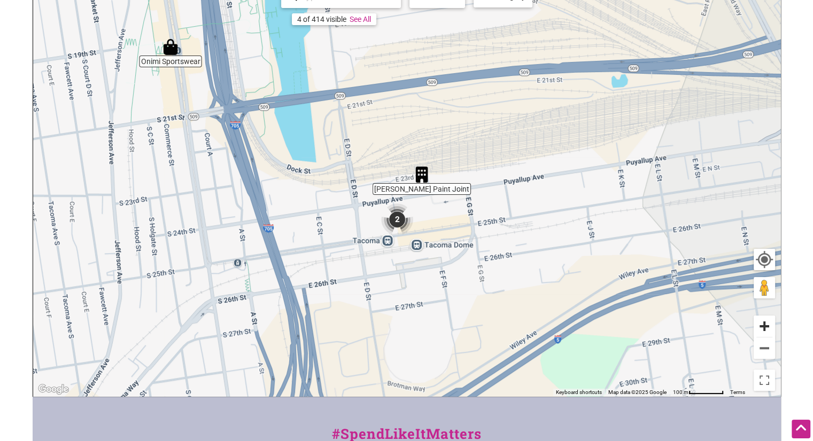
click at [768, 330] on button "Zoom in" at bounding box center [764, 326] width 21 height 21
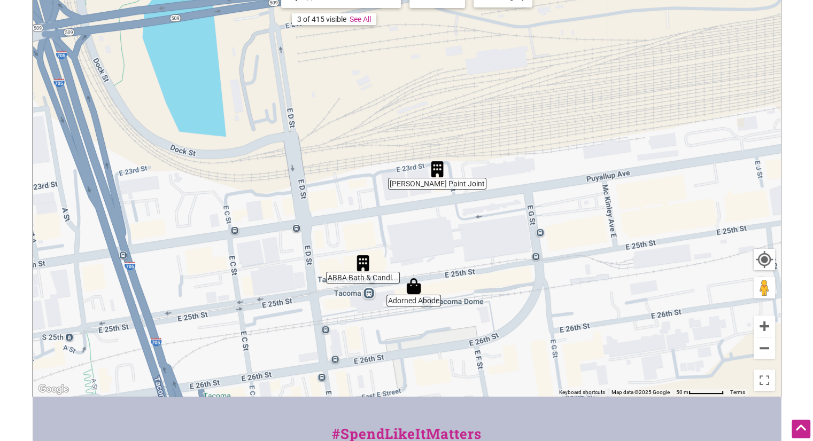
click at [440, 170] on img "Kay's Paint Joint" at bounding box center [437, 169] width 25 height 25
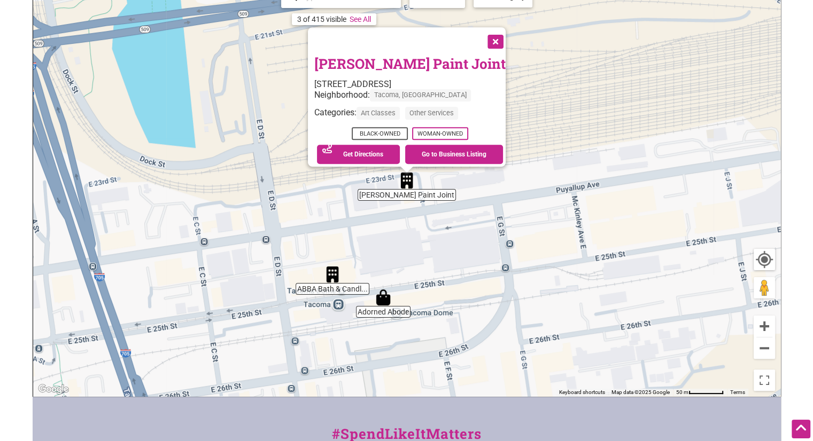
click at [481, 37] on button "Close" at bounding box center [494, 40] width 27 height 27
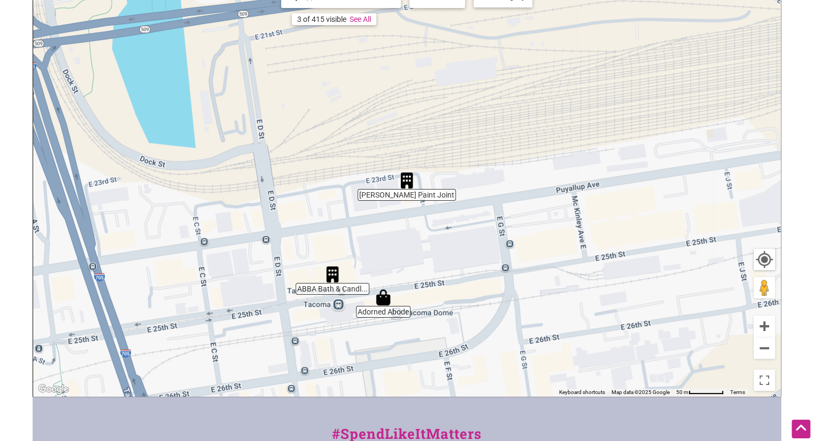
click at [404, 182] on img "Kay's Paint Joint" at bounding box center [406, 180] width 25 height 25
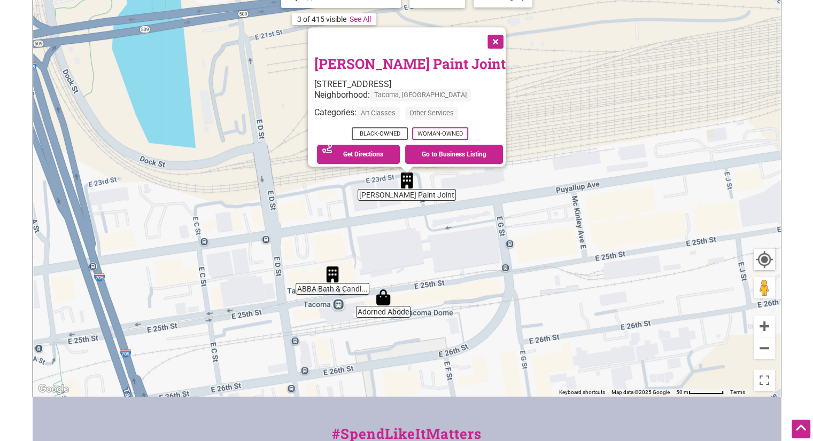
click at [329, 274] on img "ABBA Bath & Candle Care" at bounding box center [332, 274] width 25 height 25
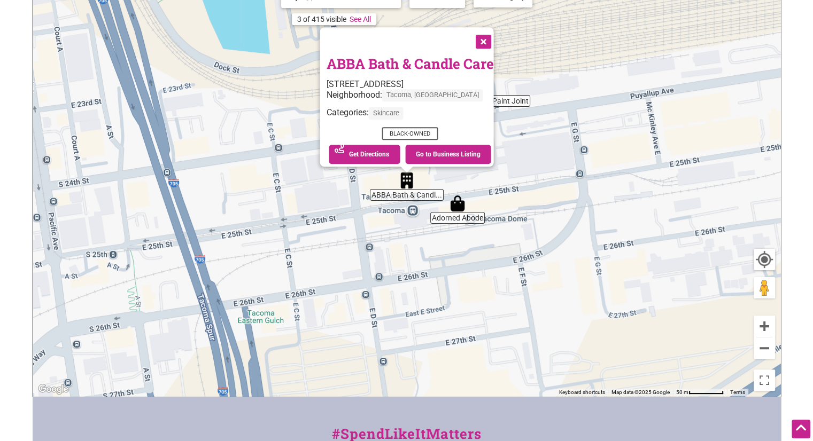
click at [453, 204] on img "Adorned Abode" at bounding box center [457, 203] width 25 height 25
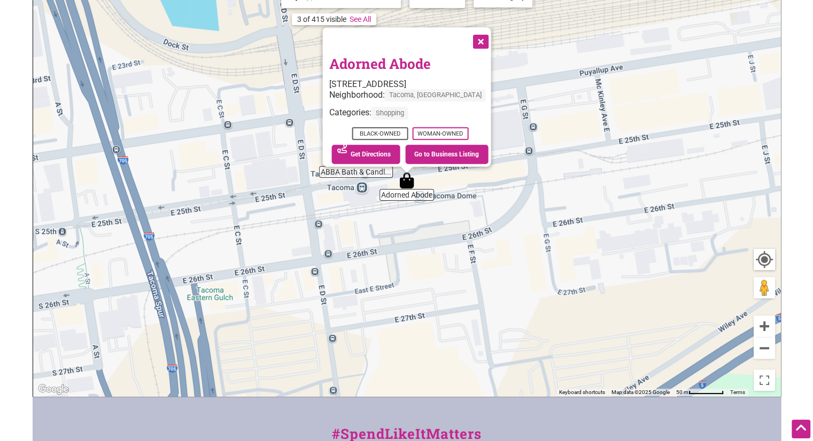
click at [515, 213] on div "To navigate, press the arrow keys. Adorned Abode [STREET_ADDRESS] Neighborhood:…" at bounding box center [406, 189] width 747 height 416
click at [480, 38] on button "Close" at bounding box center [479, 40] width 27 height 27
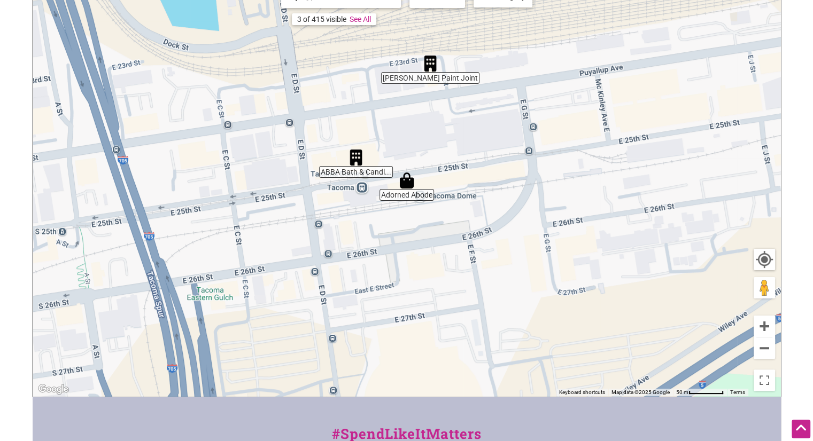
click at [362, 172] on div "To navigate, press the arrow keys." at bounding box center [406, 189] width 747 height 416
click at [353, 154] on img "ABBA Bath & Candle Care" at bounding box center [356, 157] width 25 height 25
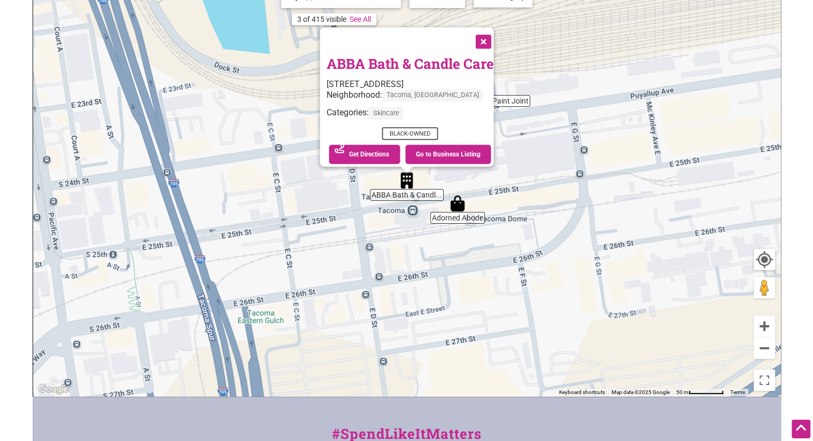
click at [482, 37] on button "Close" at bounding box center [482, 40] width 27 height 27
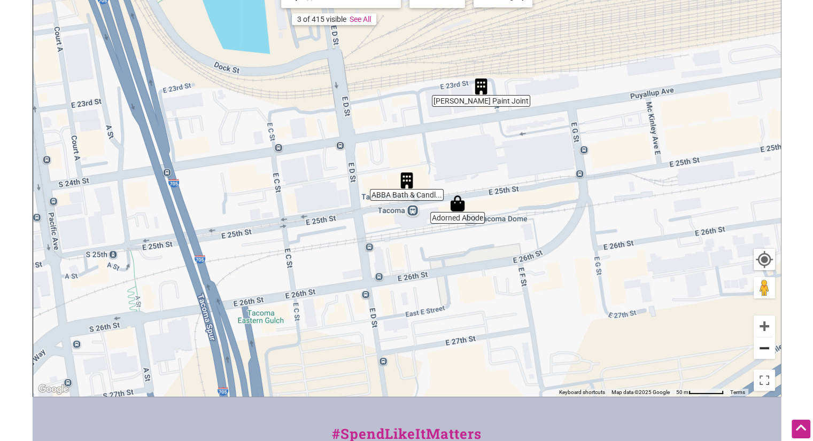
click at [764, 352] on button "Zoom out" at bounding box center [764, 348] width 21 height 21
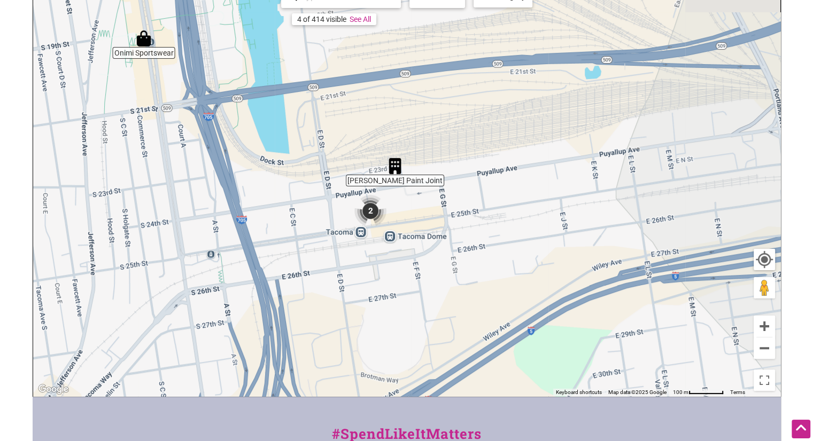
drag, startPoint x: 657, startPoint y: 227, endPoint x: 582, endPoint y: 282, distance: 93.0
click at [582, 282] on div "To navigate, press the arrow keys." at bounding box center [406, 189] width 747 height 416
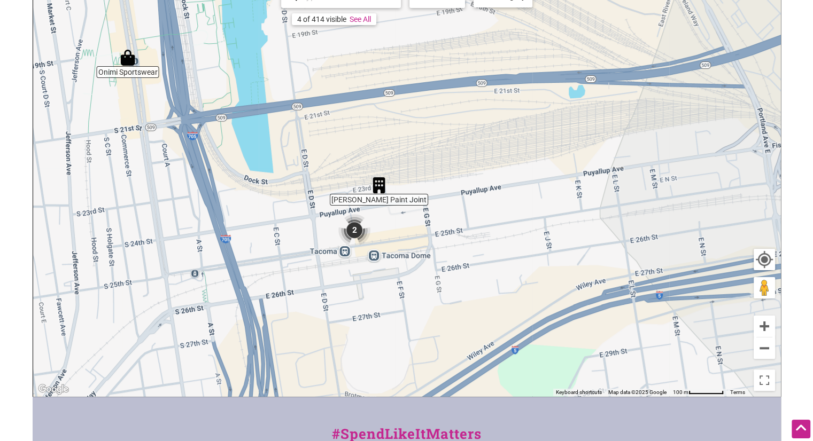
click at [769, 359] on div "To navigate, press the arrow keys." at bounding box center [406, 189] width 747 height 416
click at [764, 354] on button "Zoom out" at bounding box center [764, 348] width 21 height 21
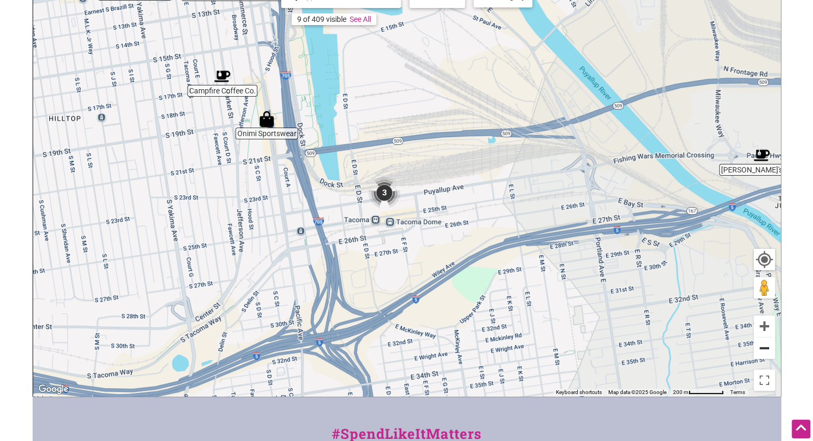
click at [764, 354] on button "Zoom out" at bounding box center [764, 348] width 21 height 21
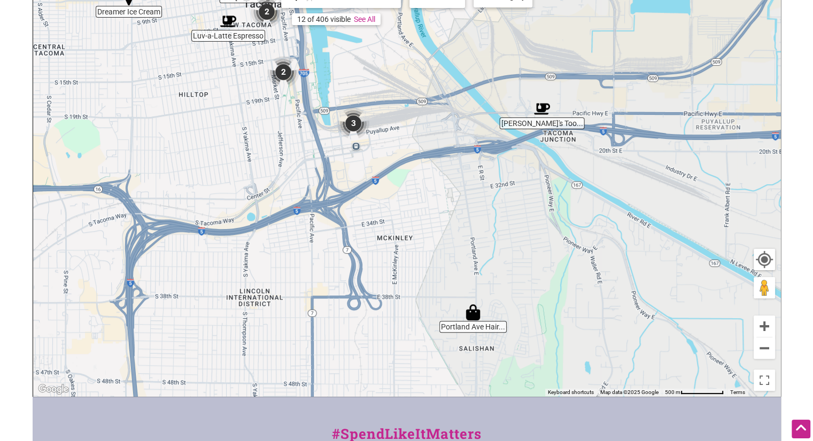
drag, startPoint x: 651, startPoint y: 348, endPoint x: 605, endPoint y: 286, distance: 77.2
click at [471, 315] on img "Portland Ave Hair & Beauty Supply" at bounding box center [473, 312] width 25 height 25
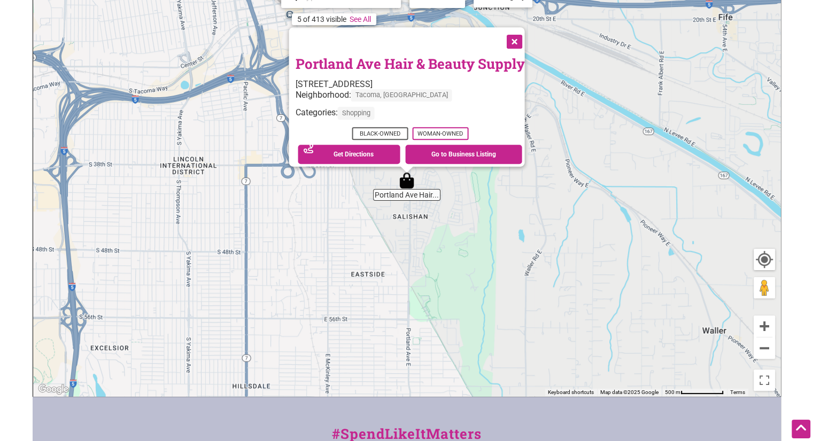
click at [513, 37] on button "Close" at bounding box center [513, 40] width 27 height 27
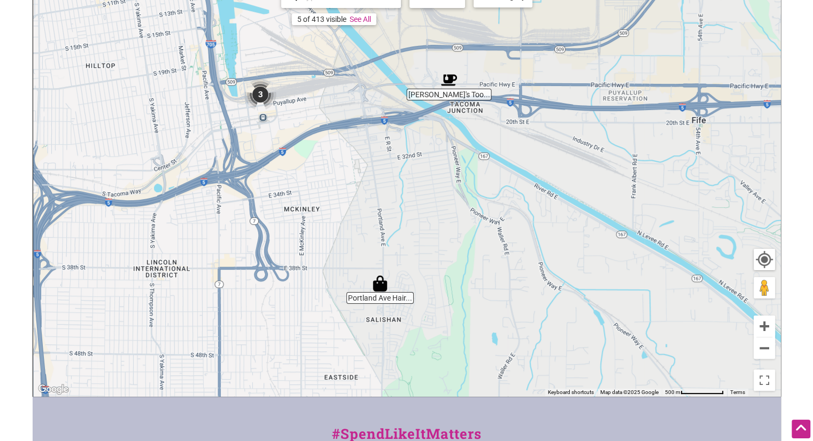
drag, startPoint x: 537, startPoint y: 150, endPoint x: 506, endPoint y: 280, distance: 132.9
click at [506, 280] on div "To navigate, press the arrow keys." at bounding box center [406, 189] width 747 height 416
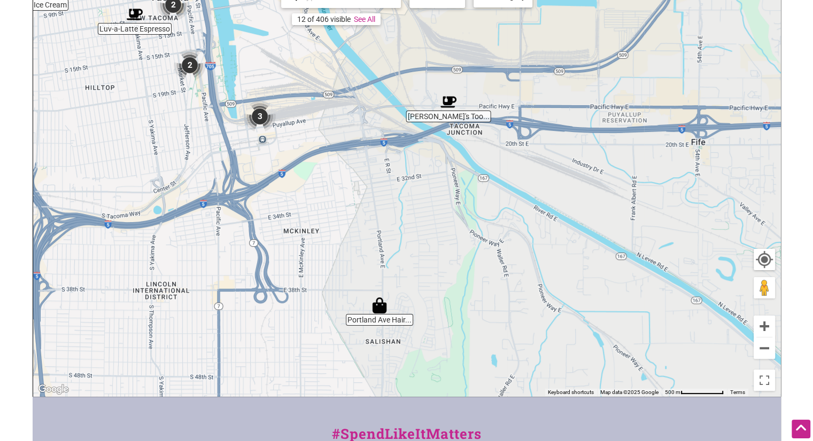
click at [447, 101] on img "Lizzie Lou's Too Cafe" at bounding box center [448, 102] width 25 height 25
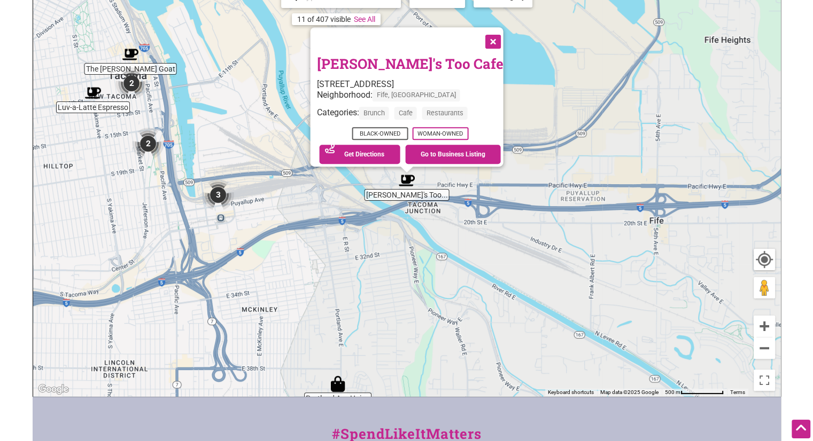
click at [478, 32] on button "Close" at bounding box center [491, 40] width 27 height 27
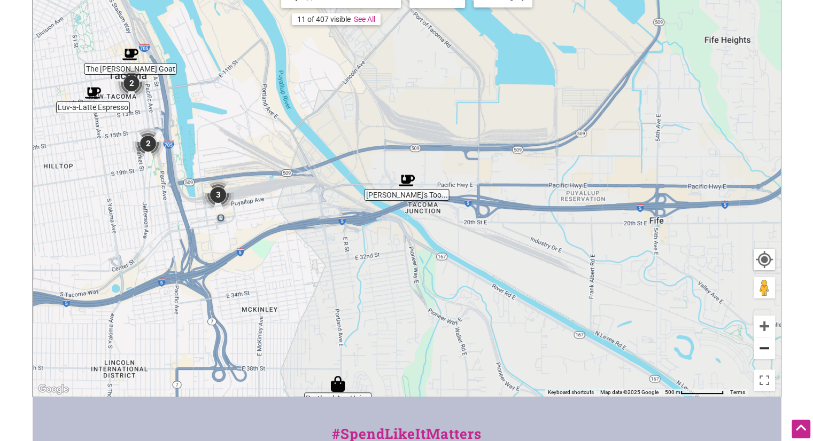
click at [760, 352] on button "Zoom out" at bounding box center [764, 348] width 21 height 21
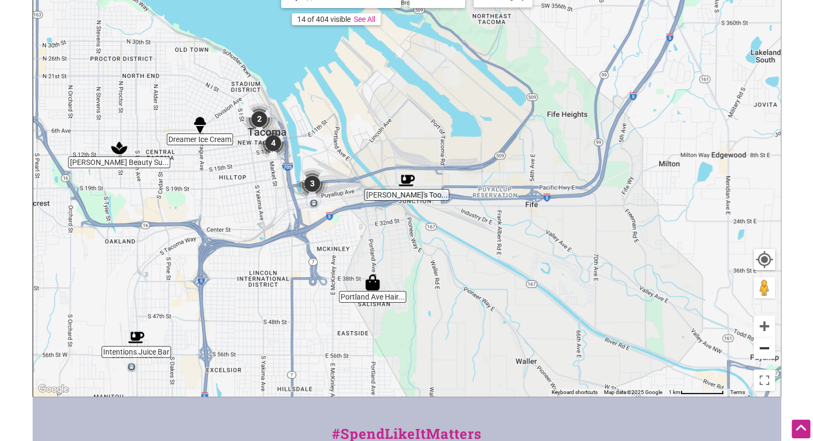
click at [760, 352] on button "Zoom out" at bounding box center [764, 348] width 21 height 21
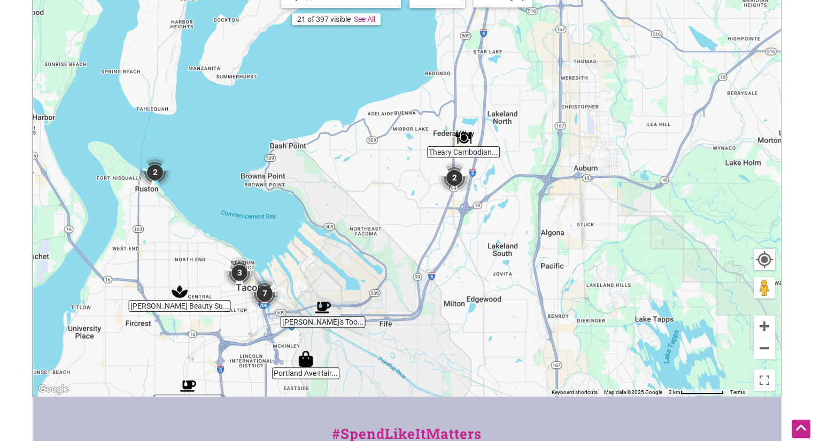
drag, startPoint x: 548, startPoint y: 226, endPoint x: 463, endPoint y: 354, distance: 153.4
click at [463, 354] on div "To navigate, press the arrow keys." at bounding box center [406, 189] width 747 height 416
click at [764, 345] on button "Zoom out" at bounding box center [764, 348] width 21 height 21
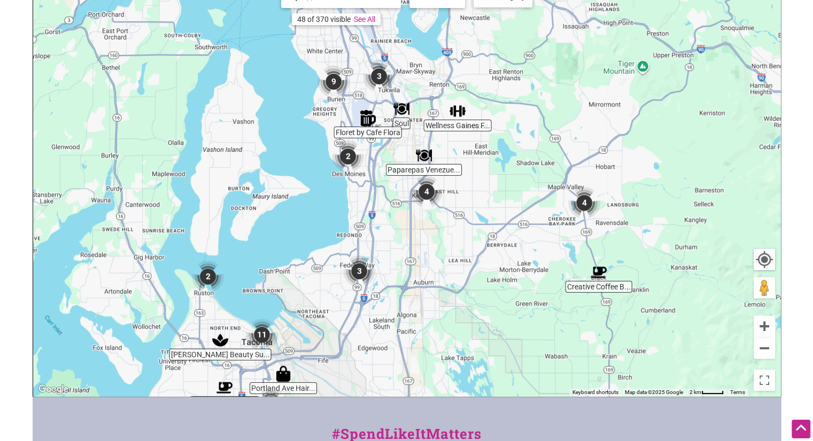
drag, startPoint x: 622, startPoint y: 251, endPoint x: 534, endPoint y: 394, distance: 167.9
click at [534, 394] on div "To navigate, press the arrow keys." at bounding box center [406, 189] width 747 height 416
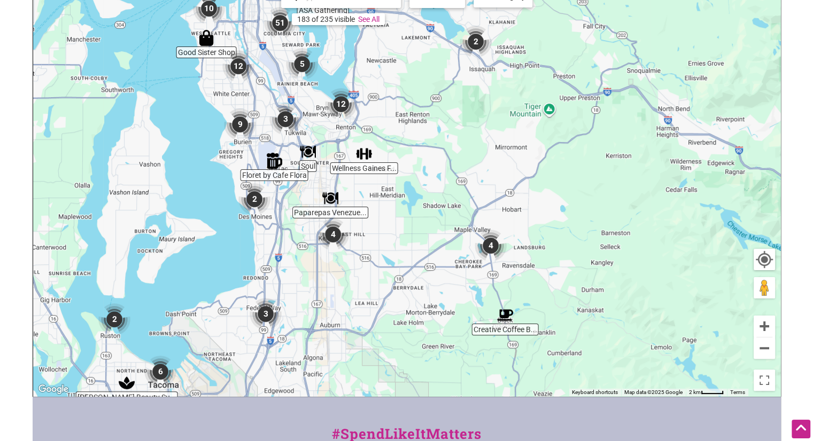
drag, startPoint x: 493, startPoint y: 353, endPoint x: 398, endPoint y: 353, distance: 95.1
click at [398, 353] on div "To navigate, press the arrow keys." at bounding box center [406, 189] width 747 height 416
click at [498, 318] on img "Creative Coffee Brewing" at bounding box center [505, 315] width 25 height 25
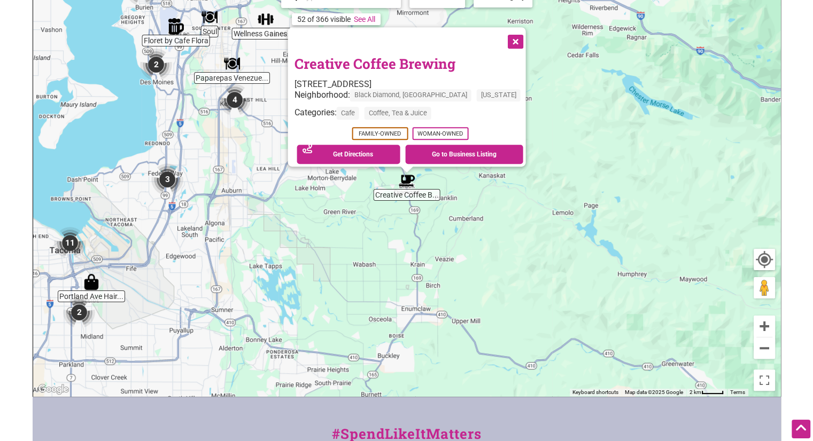
click at [501, 34] on button "Close" at bounding box center [514, 40] width 27 height 27
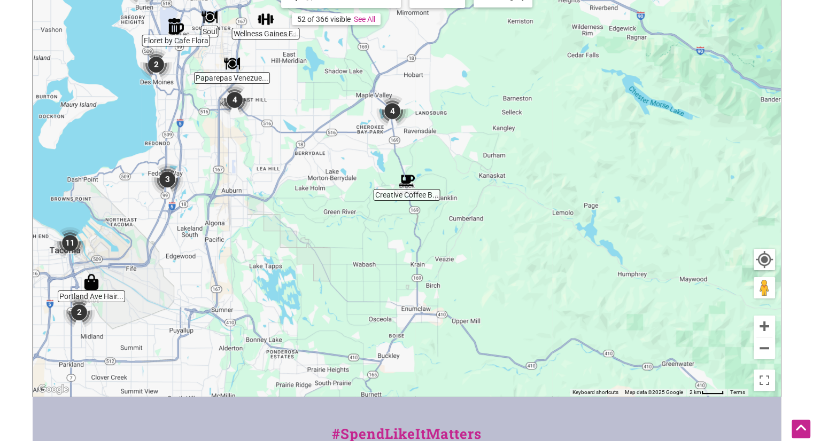
click at [169, 177] on img "3" at bounding box center [167, 179] width 41 height 41
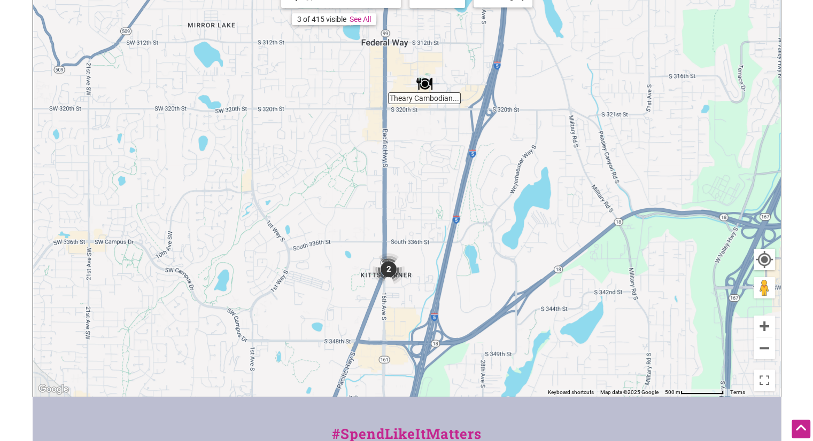
click at [390, 262] on img "2" at bounding box center [388, 269] width 41 height 41
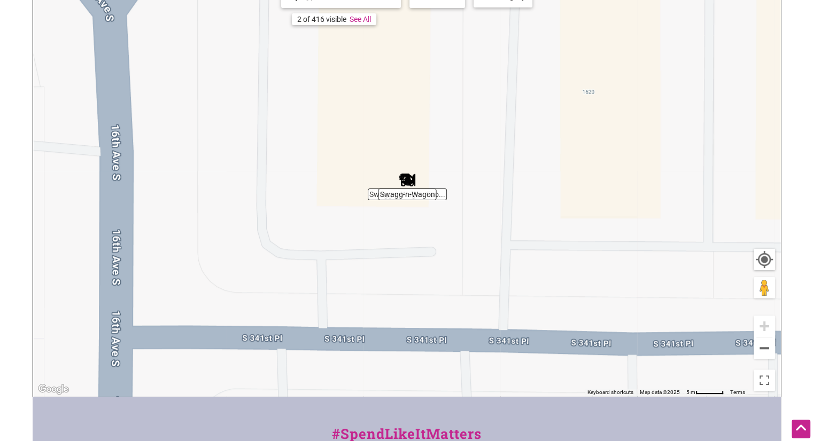
click at [406, 176] on img "Swagg-n-Wagon" at bounding box center [407, 180] width 25 height 25
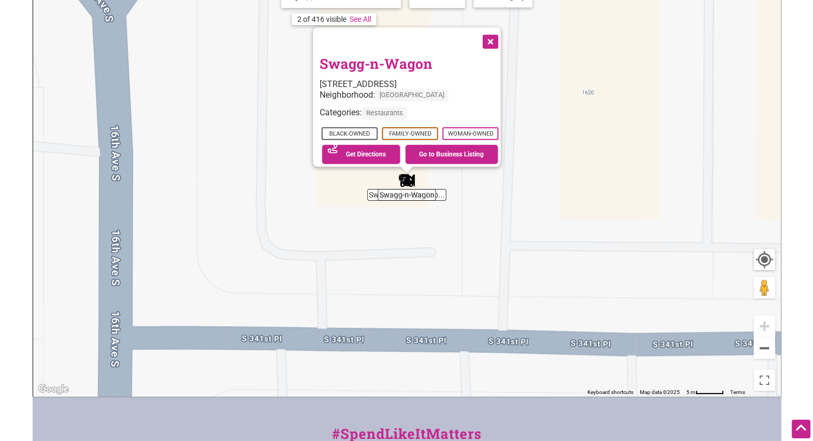
click at [489, 30] on button "Close" at bounding box center [489, 40] width 27 height 27
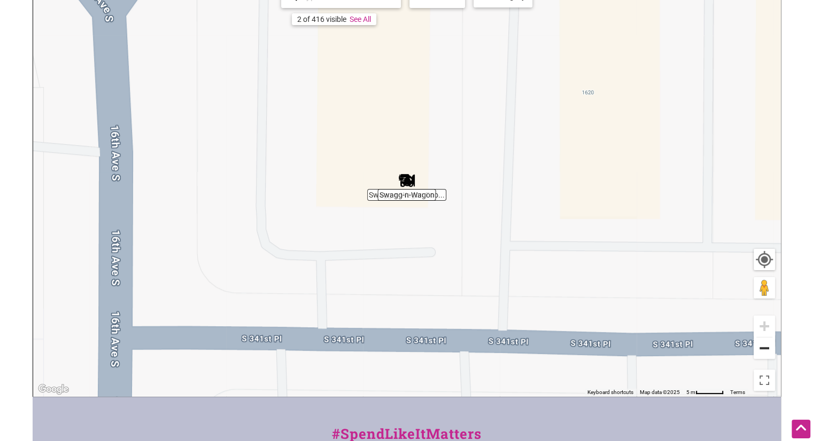
click at [760, 340] on button "Zoom out" at bounding box center [764, 348] width 21 height 21
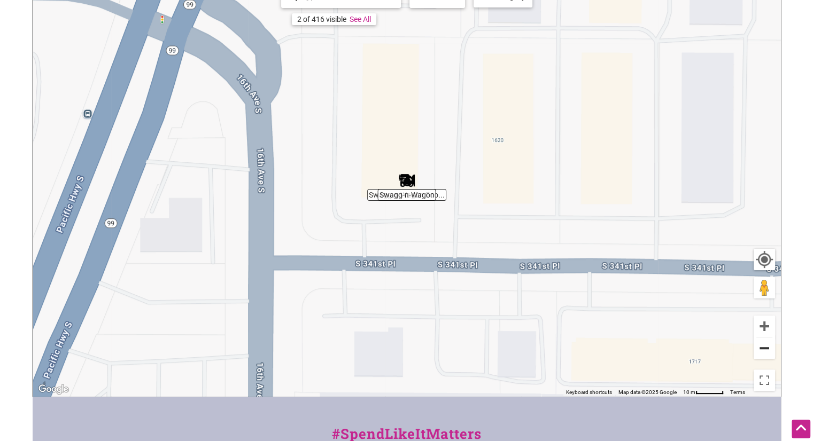
click at [760, 340] on button "Zoom out" at bounding box center [764, 348] width 21 height 21
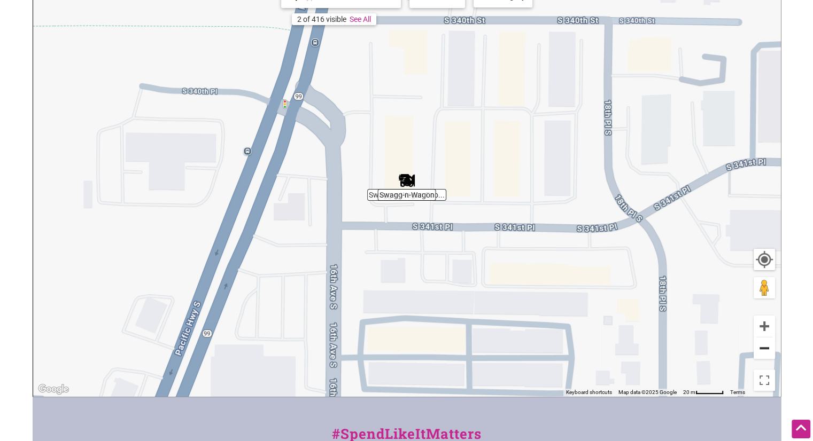
click at [760, 340] on button "Zoom out" at bounding box center [764, 348] width 21 height 21
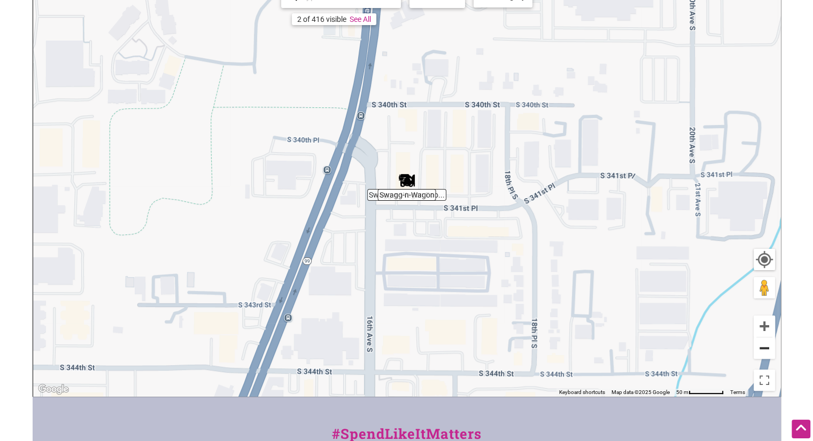
click at [760, 340] on button "Zoom out" at bounding box center [764, 348] width 21 height 21
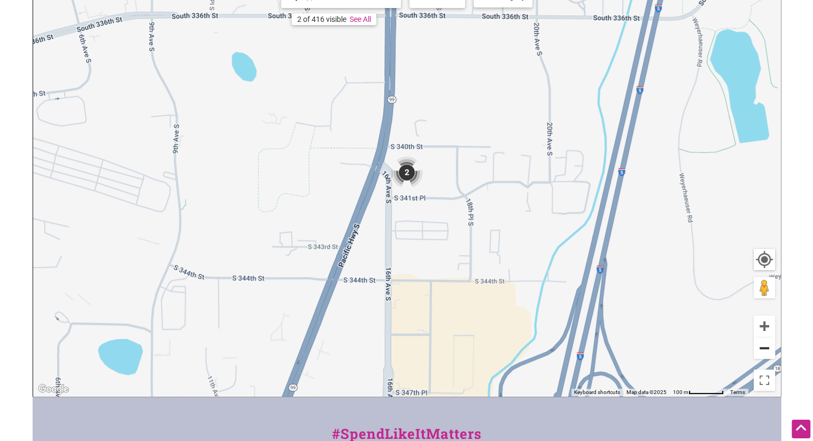
click at [760, 340] on button "Zoom out" at bounding box center [764, 348] width 21 height 21
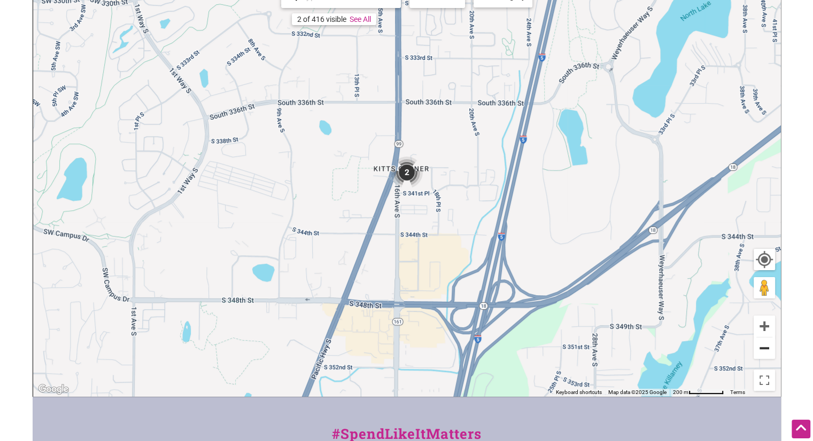
click at [760, 340] on button "Zoom out" at bounding box center [764, 348] width 21 height 21
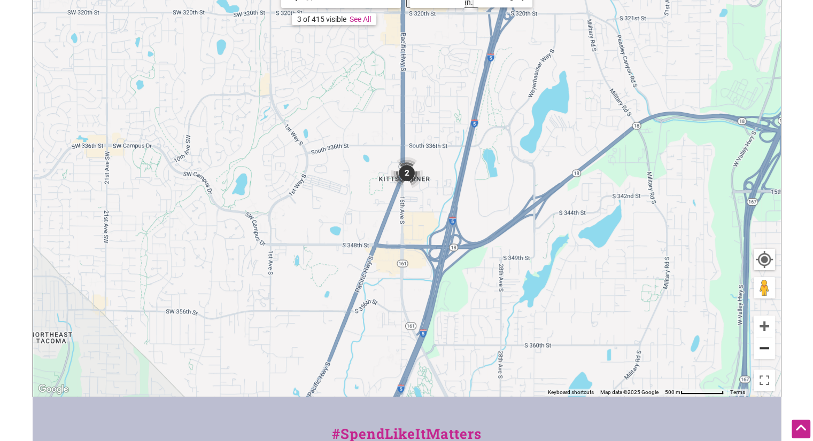
click at [760, 340] on button "Zoom out" at bounding box center [764, 348] width 21 height 21
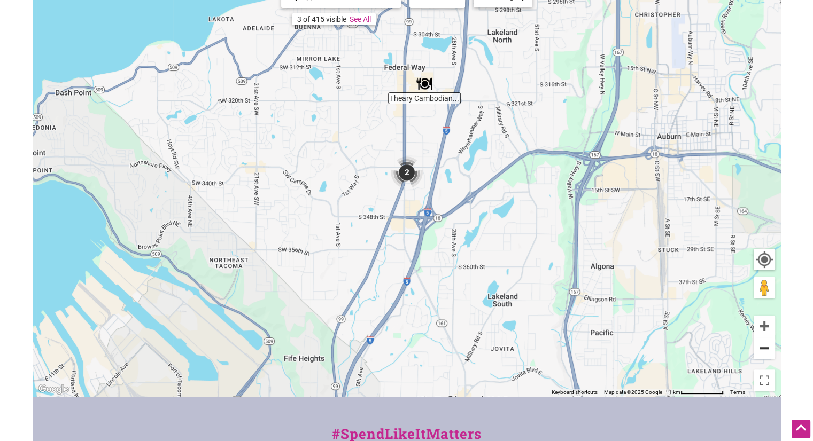
click at [760, 340] on button "Zoom out" at bounding box center [764, 348] width 21 height 21
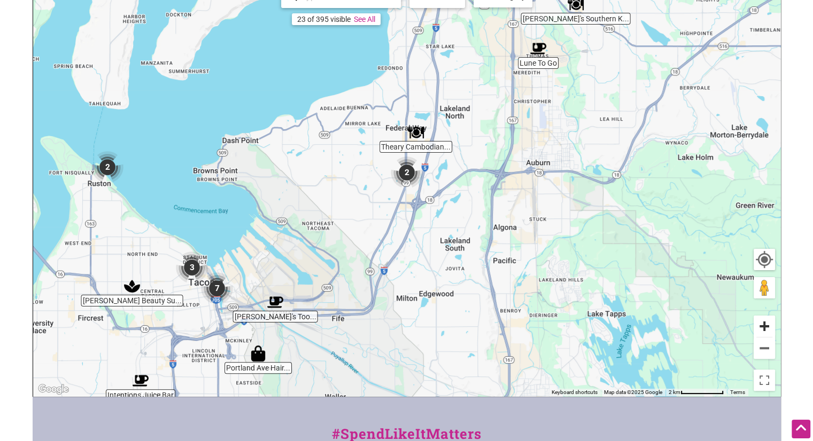
click at [759, 326] on button "Zoom in" at bounding box center [764, 326] width 21 height 21
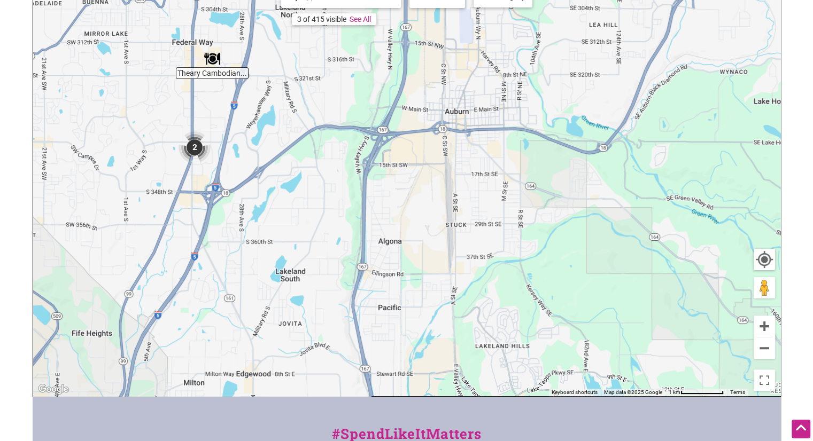
drag, startPoint x: 636, startPoint y: 284, endPoint x: 371, endPoint y: 251, distance: 266.6
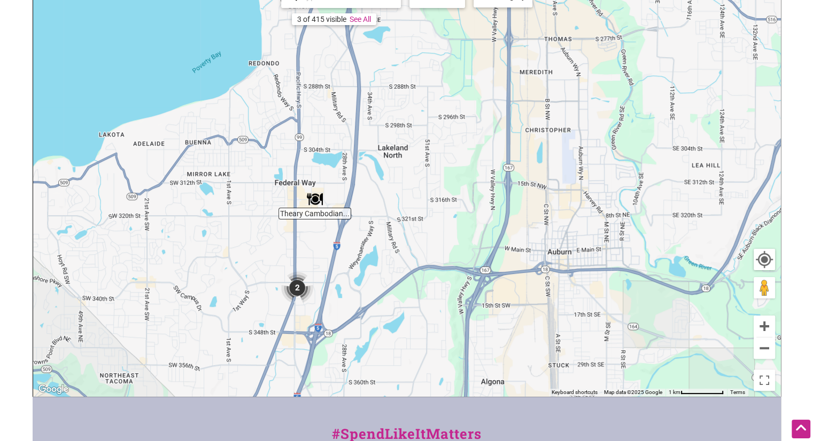
drag, startPoint x: 548, startPoint y: 198, endPoint x: 651, endPoint y: 343, distance: 177.5
click at [651, 343] on div "To navigate, press the arrow keys." at bounding box center [406, 189] width 747 height 416
click at [311, 199] on img "Theary Cambodian Foods" at bounding box center [315, 200] width 25 height 25
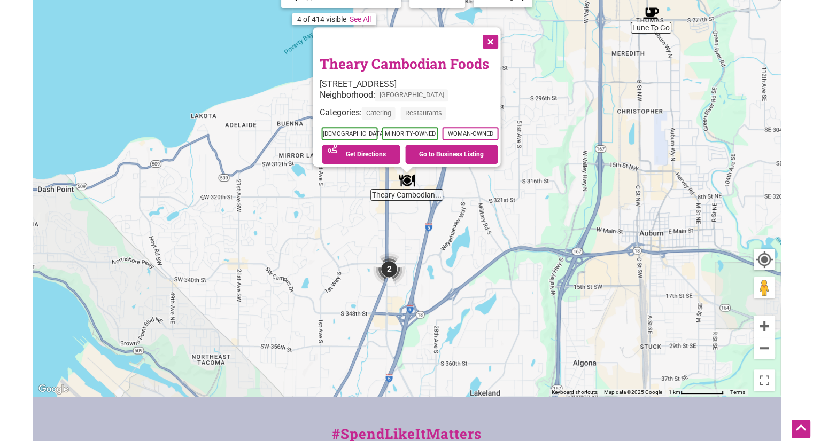
click at [482, 35] on button "Close" at bounding box center [489, 40] width 27 height 27
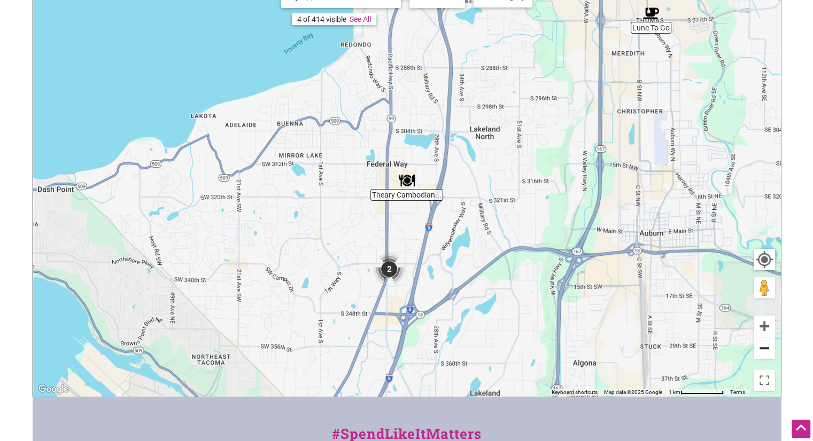
click at [759, 352] on button "Zoom out" at bounding box center [764, 348] width 21 height 21
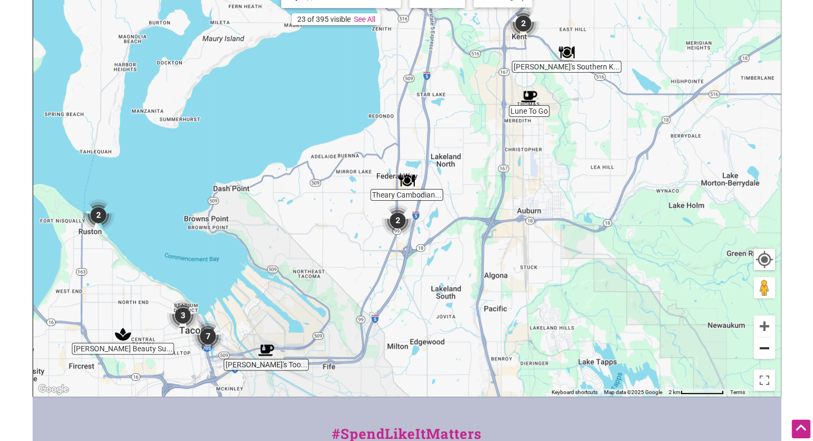
click at [759, 352] on button "Zoom out" at bounding box center [764, 348] width 21 height 21
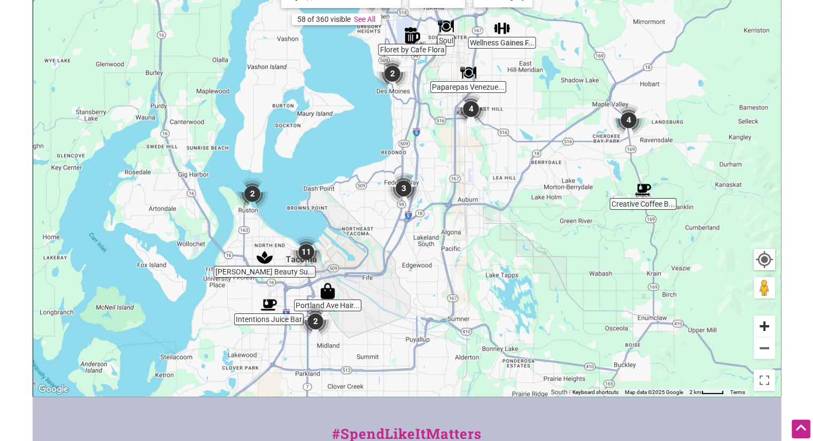
click at [762, 324] on button "Zoom in" at bounding box center [764, 326] width 21 height 21
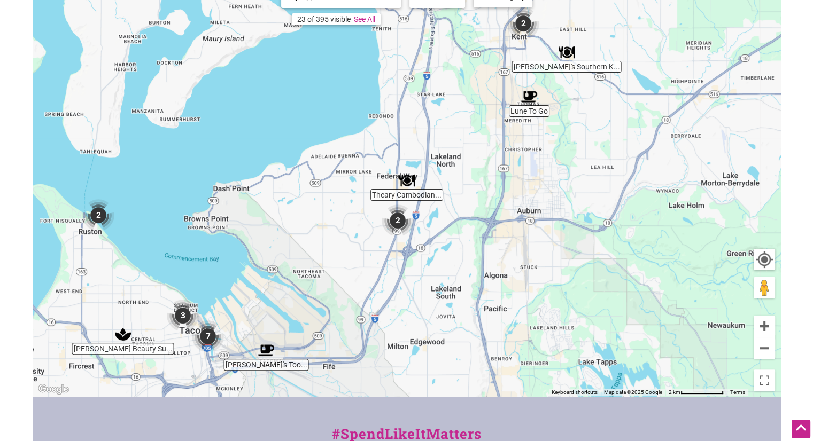
click at [529, 104] on img "Lune To Go" at bounding box center [529, 96] width 25 height 25
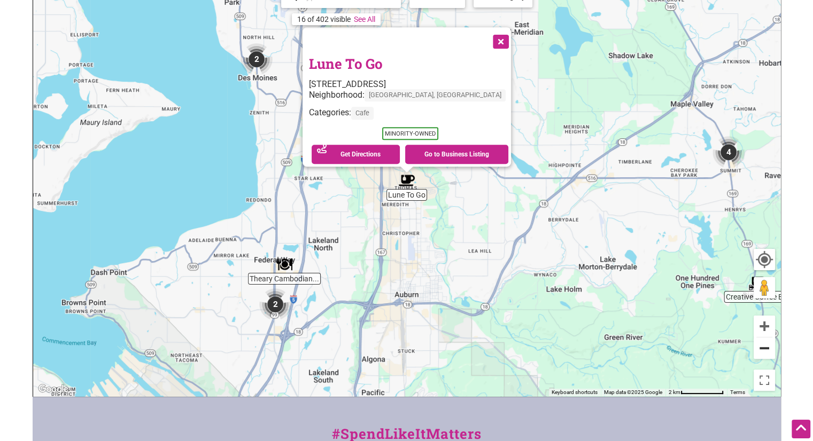
click at [759, 347] on button "Zoom out" at bounding box center [764, 348] width 21 height 21
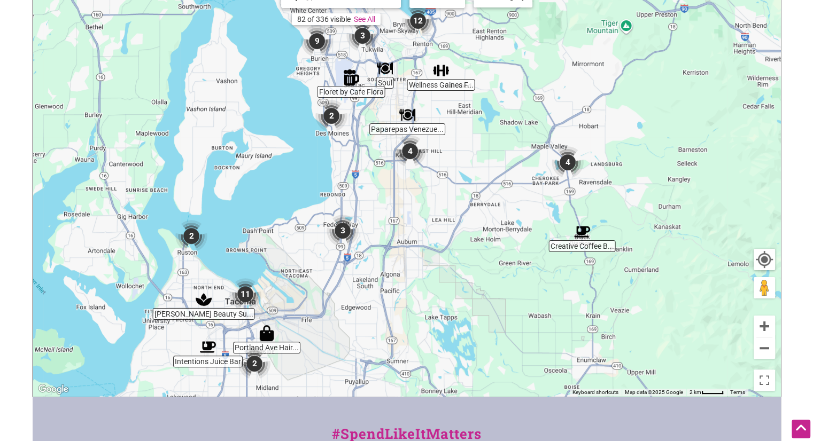
click at [578, 231] on img "Creative Coffee Brewing" at bounding box center [582, 232] width 25 height 25
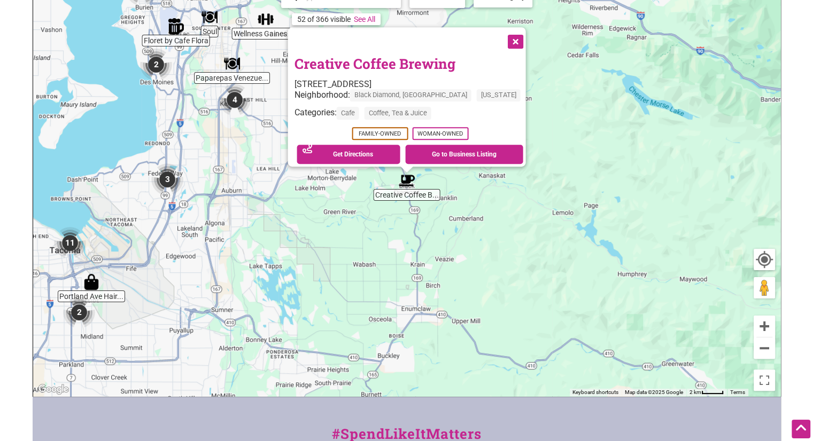
click at [501, 33] on button "Close" at bounding box center [514, 40] width 27 height 27
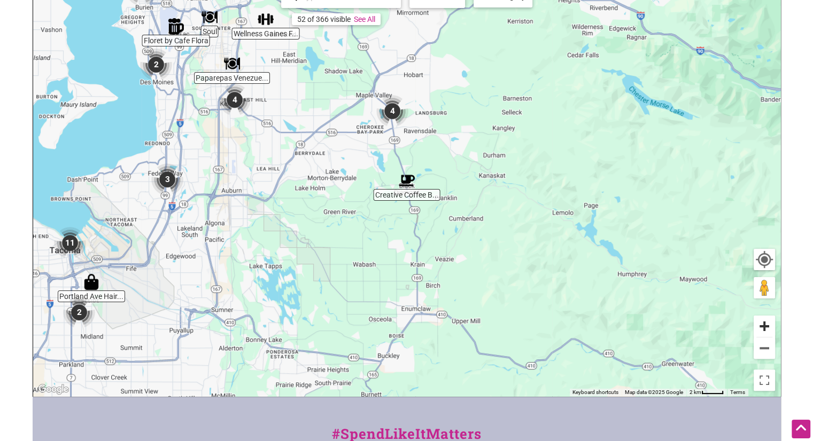
click at [760, 320] on button "Zoom in" at bounding box center [764, 326] width 21 height 21
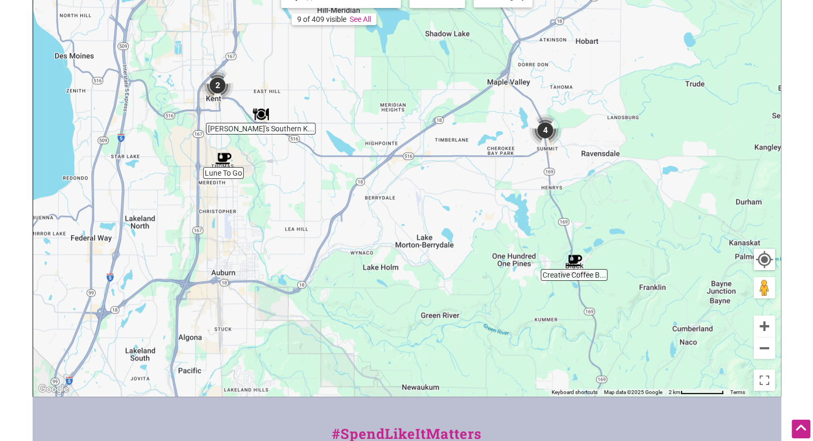
drag, startPoint x: 496, startPoint y: 140, endPoint x: 667, endPoint y: 226, distance: 191.5
click at [667, 226] on div "To navigate, press the arrow keys." at bounding box center [406, 189] width 747 height 416
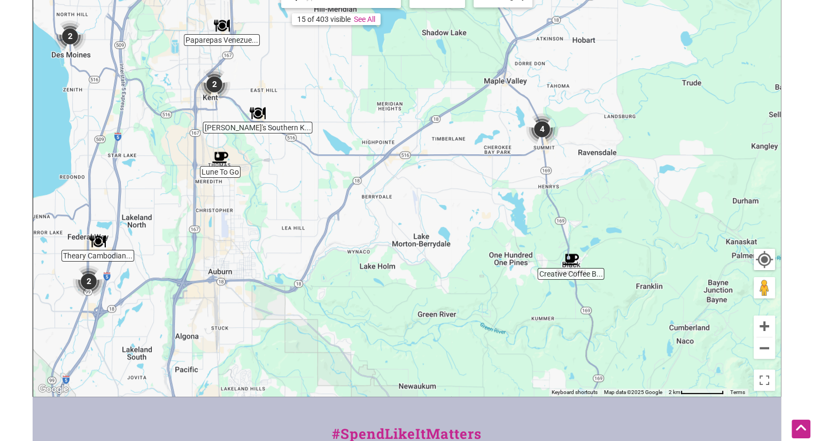
click at [219, 159] on img "Lune To Go" at bounding box center [220, 157] width 25 height 25
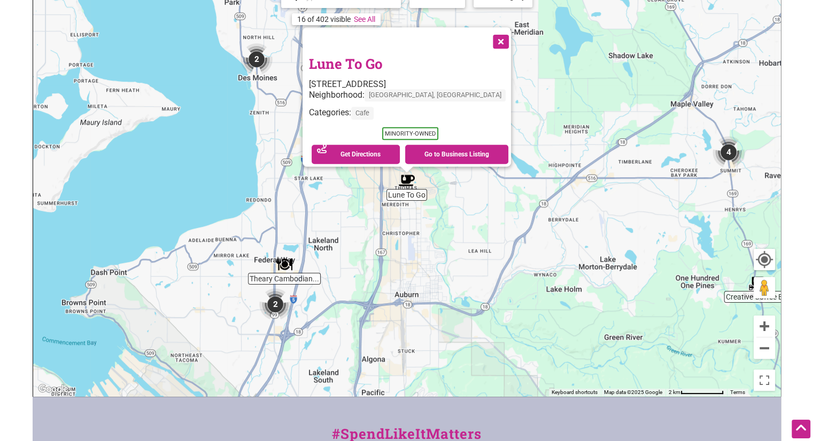
click at [556, 221] on div "To navigate, press the arrow keys. Lune To Go [STREET_ADDRESS] Neighborhood: [G…" at bounding box center [406, 189] width 747 height 416
click at [463, 218] on div "To navigate, press the arrow keys. Lune To Go [STREET_ADDRESS] Neighborhood: [G…" at bounding box center [406, 189] width 747 height 416
click at [486, 32] on button "Close" at bounding box center [499, 40] width 27 height 27
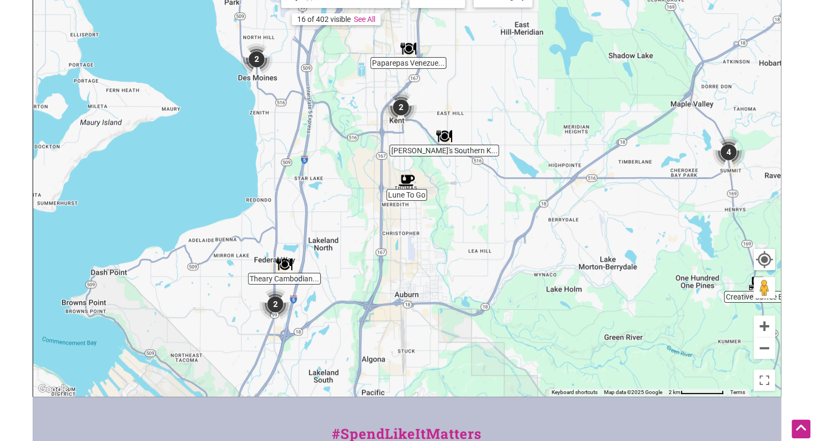
click at [403, 178] on img "Lune To Go" at bounding box center [406, 180] width 25 height 25
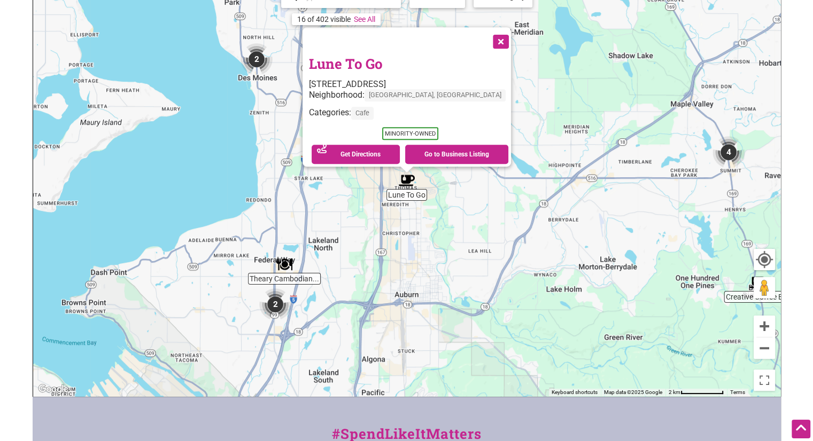
click at [486, 35] on button "Close" at bounding box center [499, 40] width 27 height 27
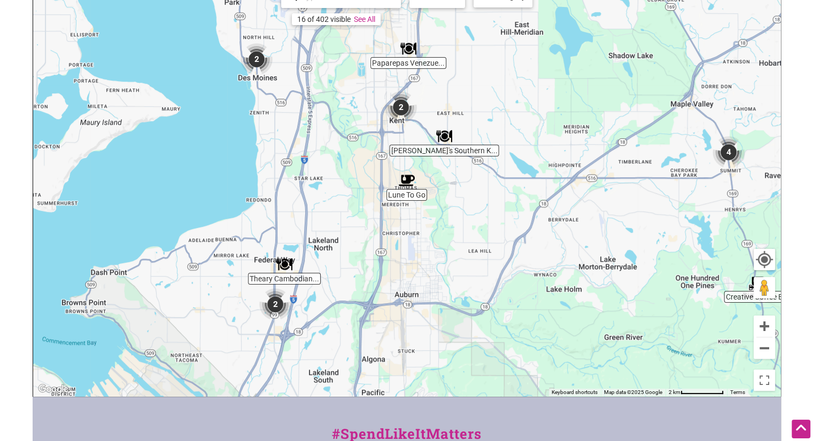
click at [448, 137] on img "Nana's Southern Kitchen" at bounding box center [444, 136] width 25 height 25
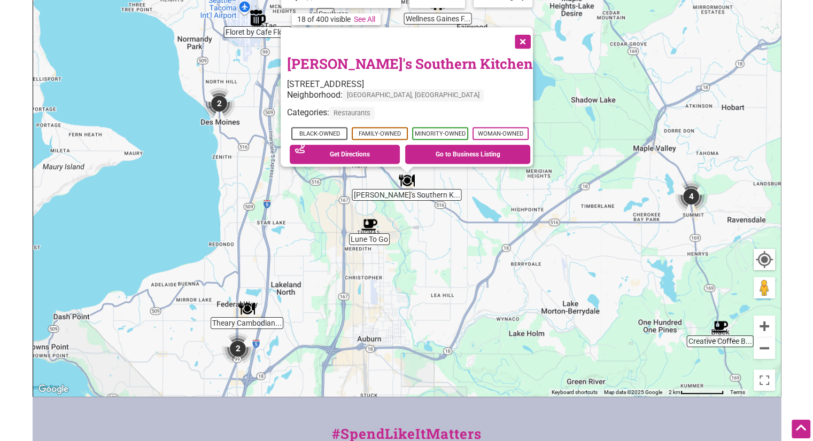
click at [522, 30] on button "Close" at bounding box center [521, 40] width 27 height 27
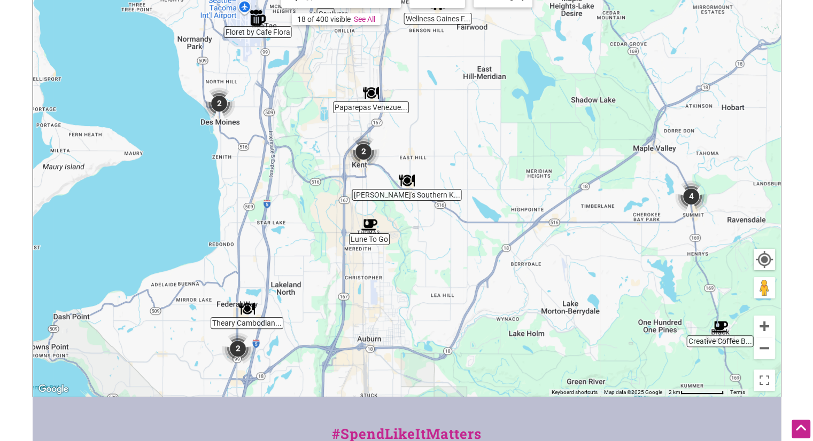
click at [366, 152] on img "2" at bounding box center [363, 151] width 41 height 41
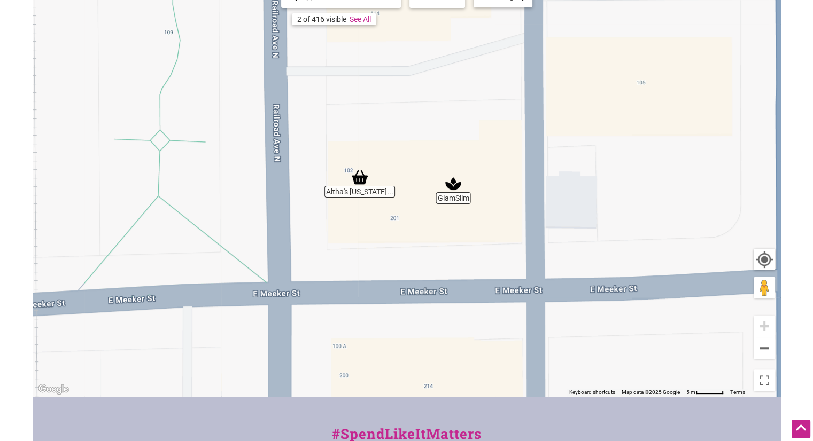
click at [455, 186] on img "GlamSlim" at bounding box center [453, 184] width 25 height 25
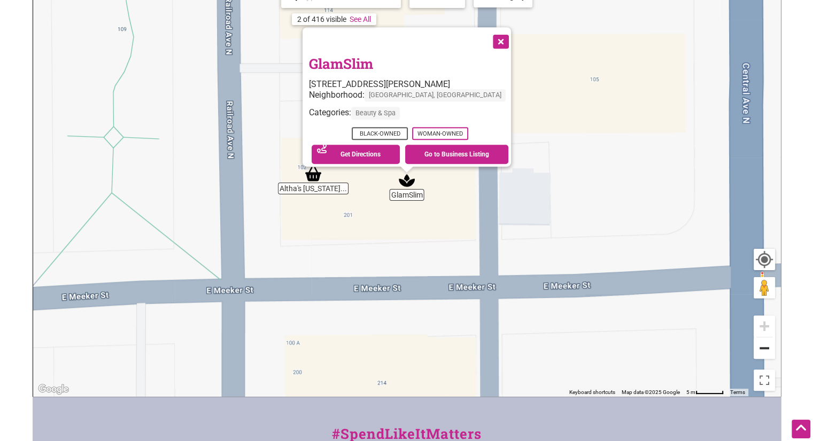
click at [766, 345] on button "Zoom out" at bounding box center [764, 348] width 21 height 21
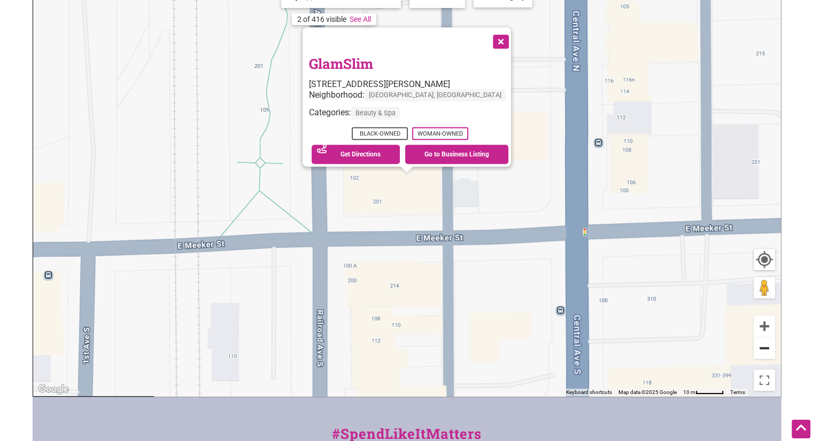
click at [766, 345] on button "Zoom out" at bounding box center [764, 348] width 21 height 21
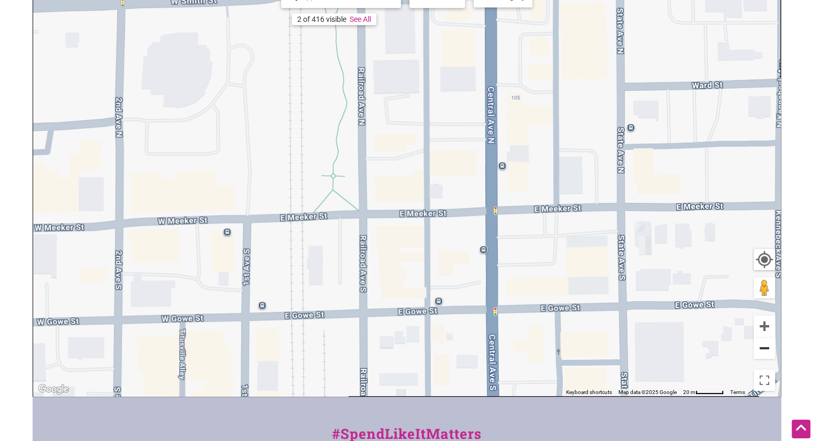
click at [766, 345] on button "Zoom out" at bounding box center [764, 348] width 21 height 21
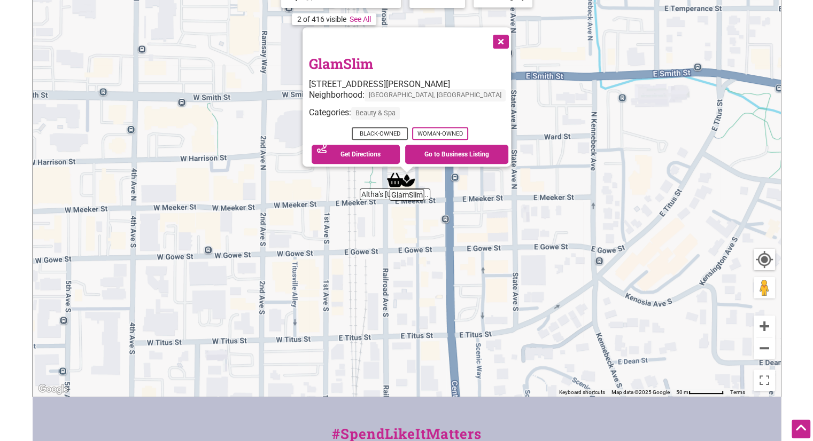
click at [486, 34] on button "Close" at bounding box center [499, 40] width 27 height 27
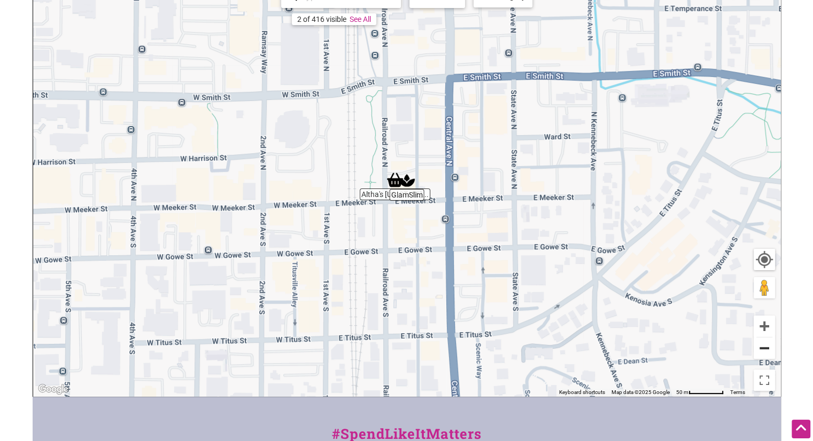
click at [755, 350] on button "Zoom out" at bounding box center [764, 348] width 21 height 21
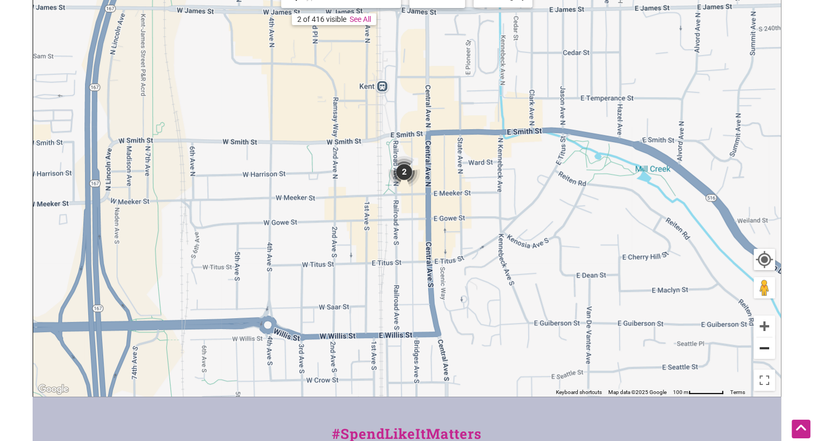
click at [756, 350] on button "Zoom out" at bounding box center [764, 348] width 21 height 21
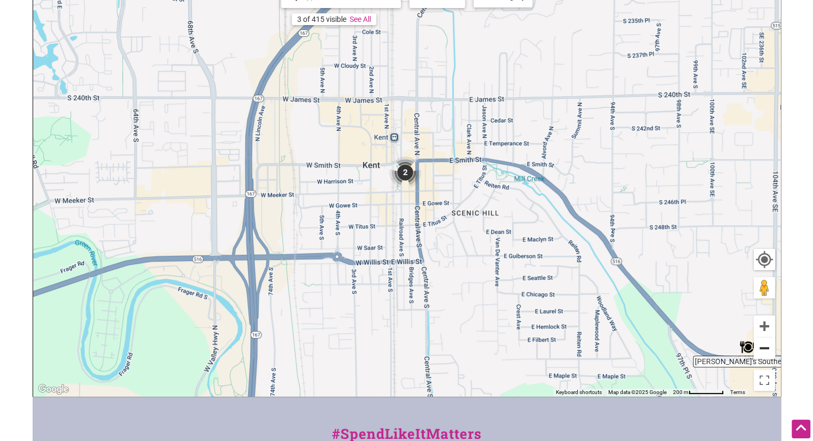
click at [756, 350] on button "Zoom out" at bounding box center [764, 348] width 21 height 21
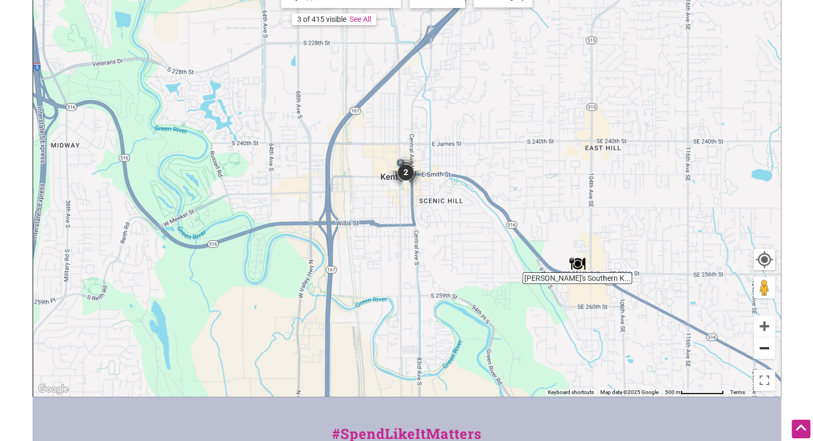
click at [755, 350] on button "Zoom out" at bounding box center [764, 348] width 21 height 21
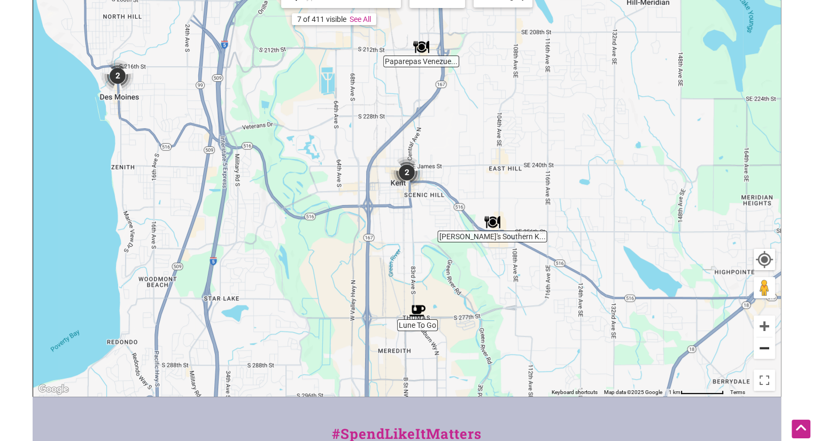
click at [755, 350] on button "Zoom out" at bounding box center [764, 348] width 21 height 21
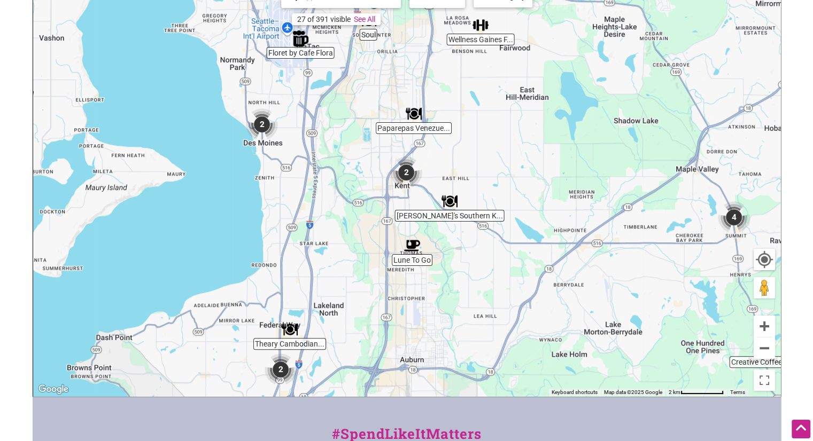
click at [447, 203] on img "Nana's Southern Kitchen" at bounding box center [449, 201] width 25 height 25
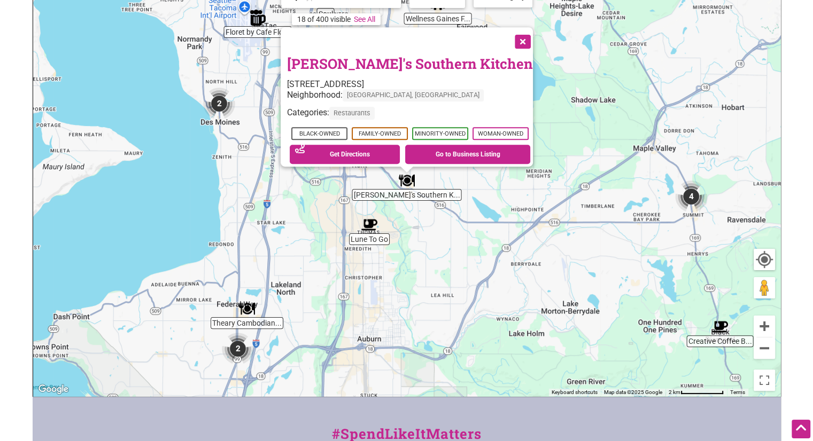
click at [526, 36] on button "Close" at bounding box center [521, 40] width 27 height 27
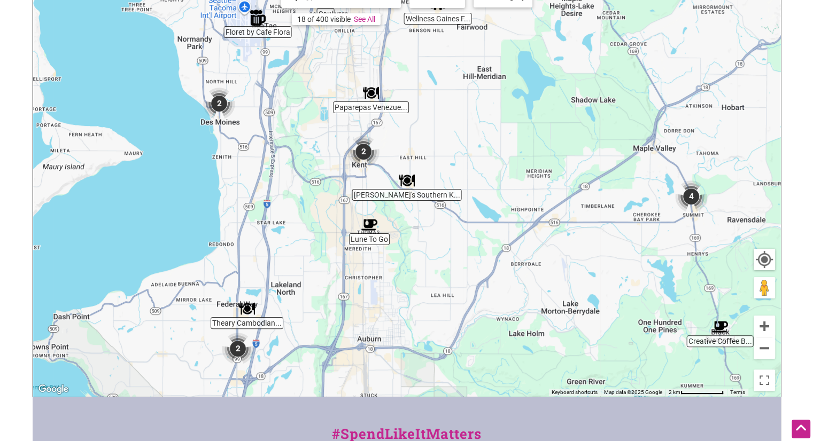
click at [366, 146] on img "2" at bounding box center [363, 151] width 41 height 41
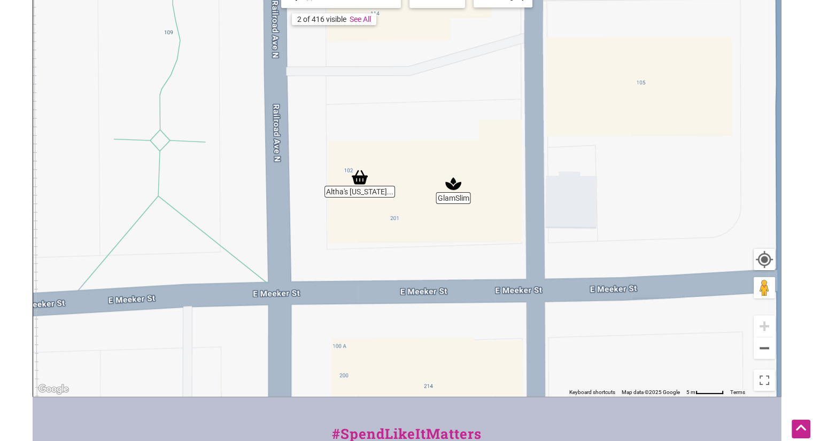
click at [368, 185] on img "Altha's Louisiana Cajun Store & Deli" at bounding box center [359, 177] width 25 height 25
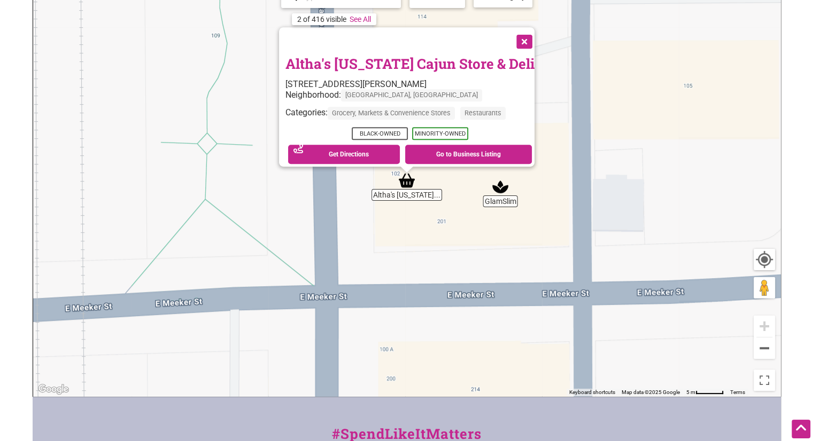
click at [525, 36] on button "Close" at bounding box center [523, 40] width 27 height 27
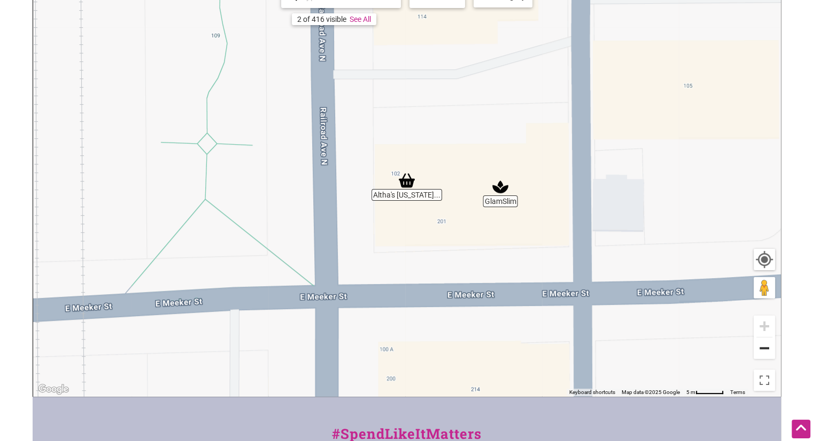
click at [765, 357] on button "Zoom out" at bounding box center [764, 348] width 21 height 21
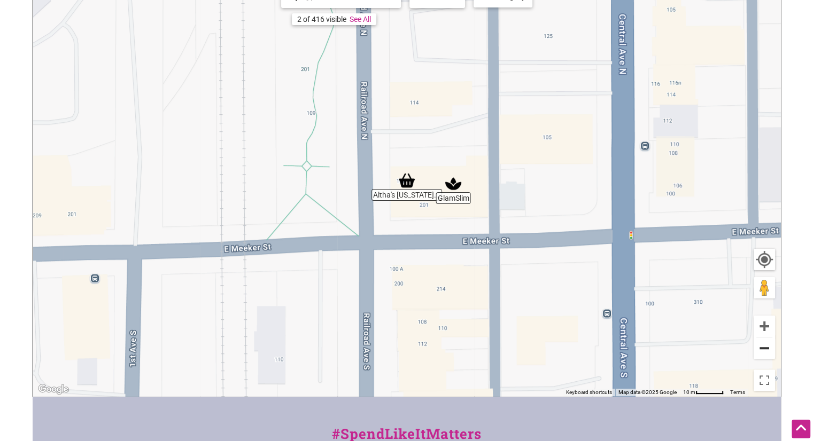
click at [765, 357] on button "Zoom out" at bounding box center [764, 348] width 21 height 21
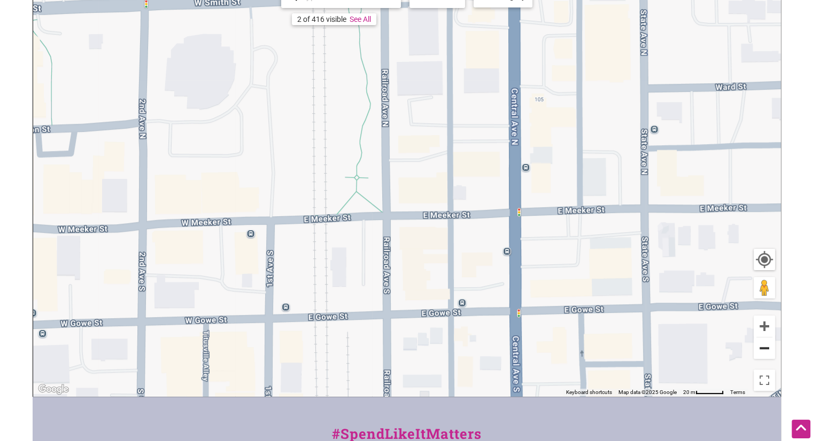
click at [765, 357] on button "Zoom out" at bounding box center [764, 348] width 21 height 21
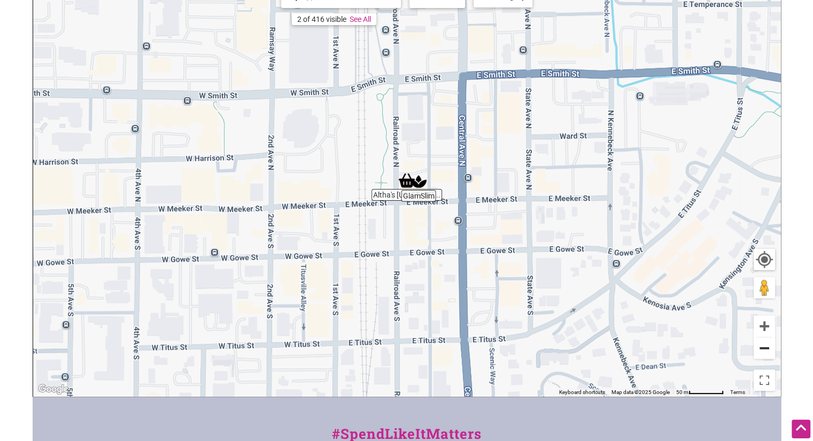
click at [765, 357] on button "Zoom out" at bounding box center [764, 348] width 21 height 21
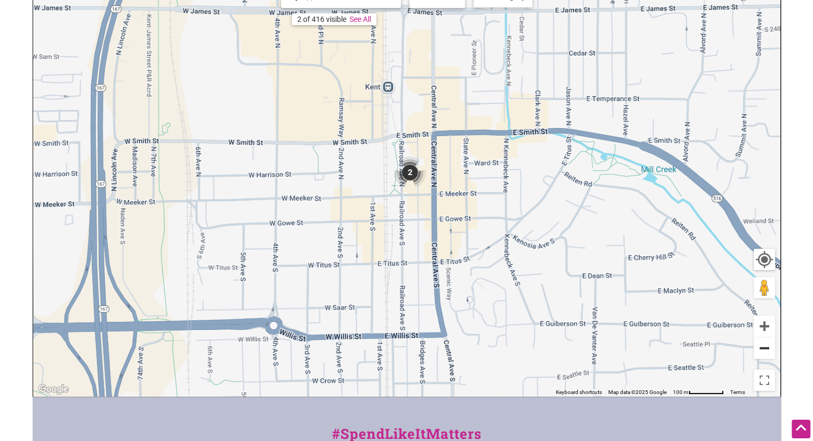
click at [765, 357] on button "Zoom out" at bounding box center [764, 348] width 21 height 21
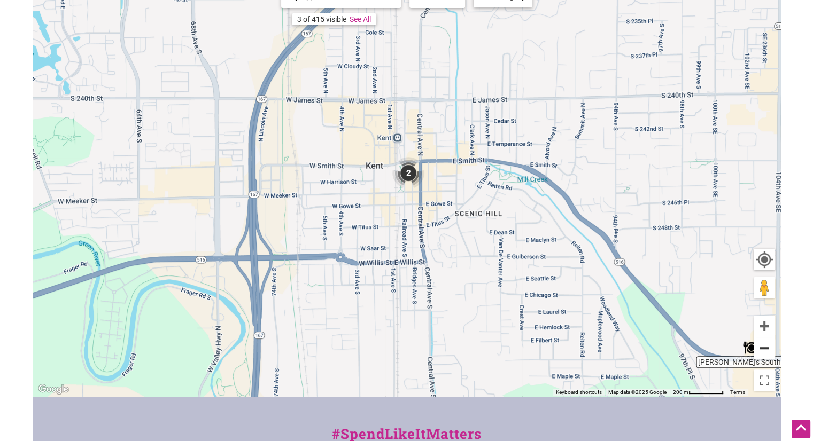
click at [765, 357] on button "Zoom out" at bounding box center [764, 348] width 21 height 21
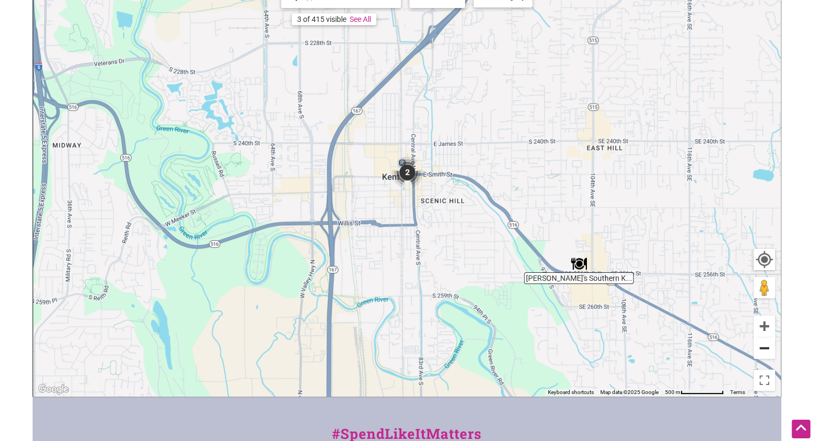
click at [765, 357] on button "Zoom out" at bounding box center [764, 348] width 21 height 21
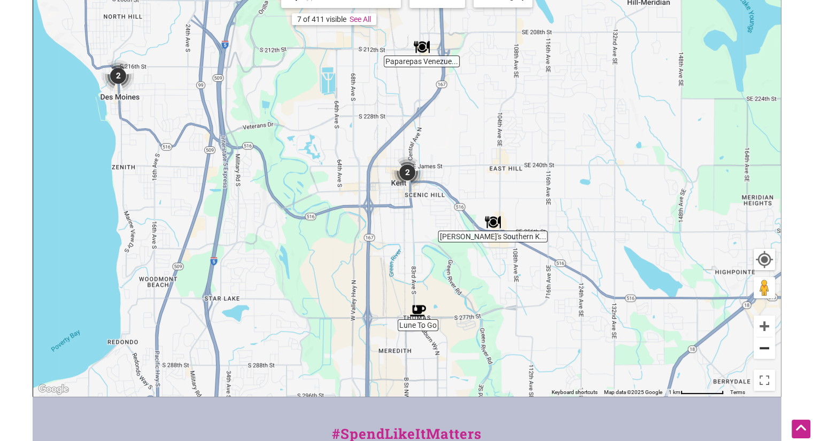
click at [765, 357] on button "Zoom out" at bounding box center [764, 348] width 21 height 21
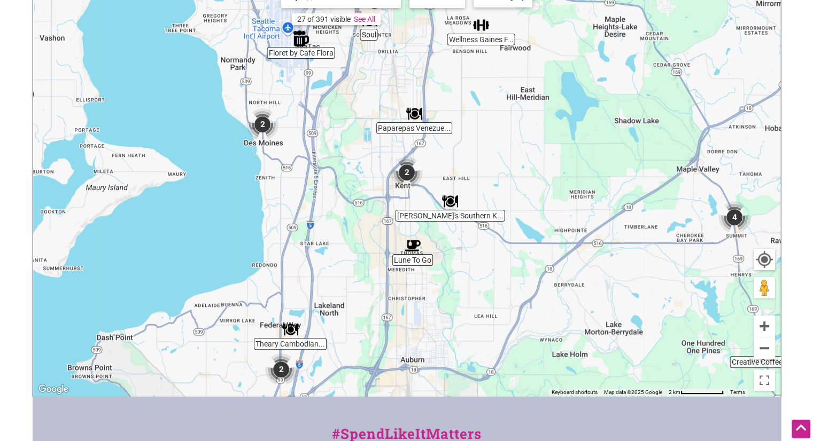
click at [420, 115] on img "Paparepas Venezuelan Food" at bounding box center [414, 114] width 25 height 25
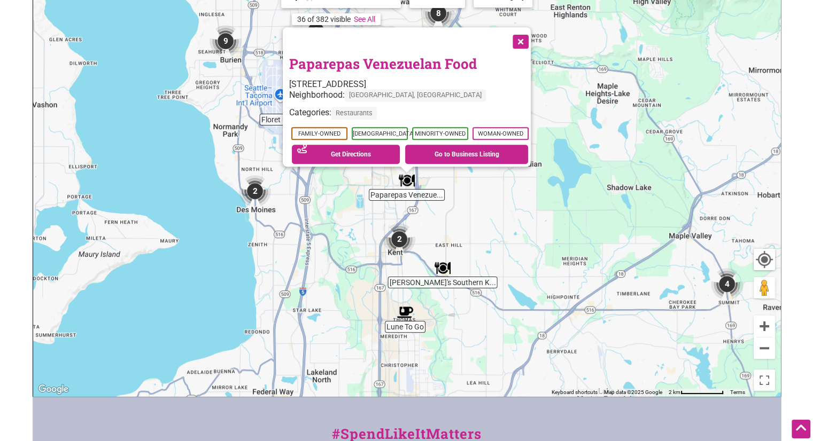
click at [729, 284] on img "4" at bounding box center [727, 284] width 41 height 41
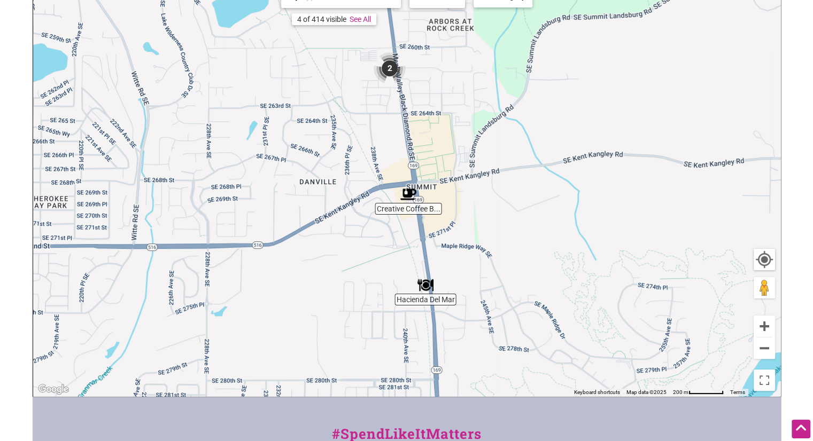
click at [430, 285] on img "Hacienda Del Mar" at bounding box center [425, 285] width 25 height 25
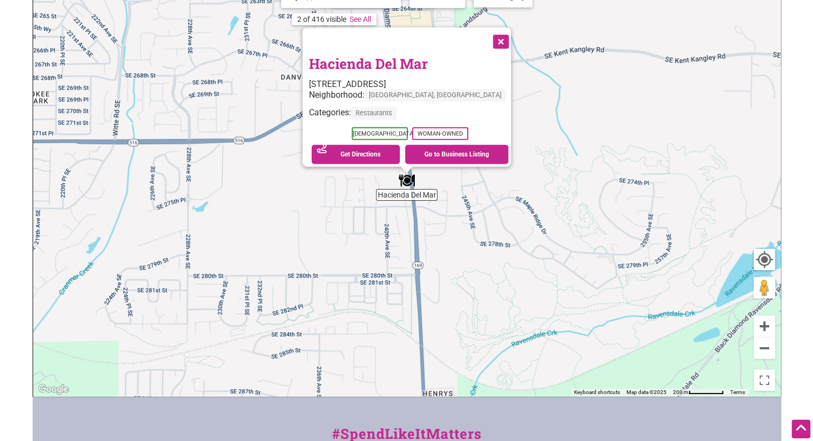
click at [541, 283] on div "To navigate, press the arrow keys. [GEOGRAPHIC_DATA] [STREET_ADDRESS] Neighborh…" at bounding box center [406, 189] width 747 height 416
click at [513, 36] on button "Close" at bounding box center [499, 40] width 27 height 27
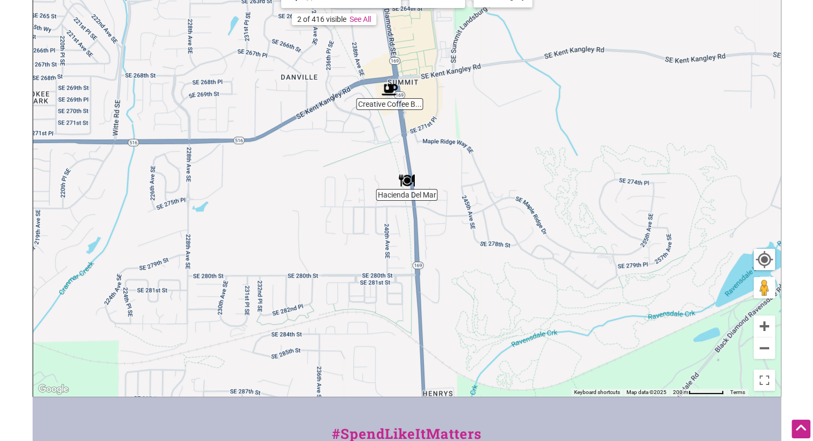
click at [393, 95] on img "Creative Coffee Brewing" at bounding box center [389, 90] width 25 height 25
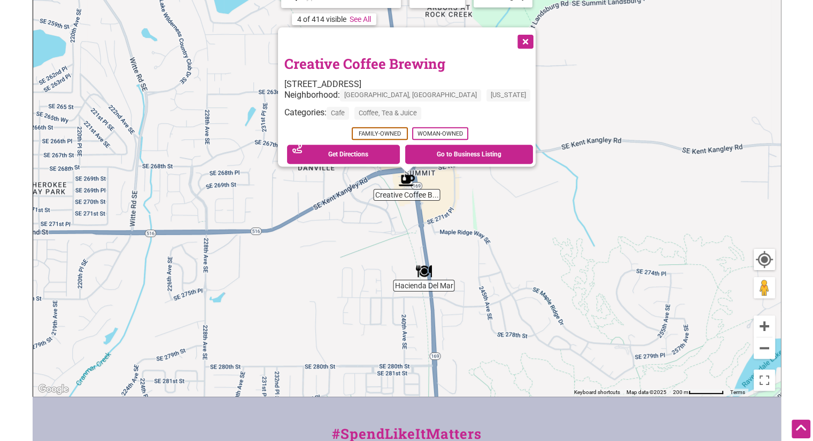
click at [491, 261] on div "To navigate, press the arrow keys. Creative Coffee Brewing [STREET_ADDRESS] Nei…" at bounding box center [406, 189] width 747 height 416
click at [526, 37] on button "Close" at bounding box center [524, 40] width 27 height 27
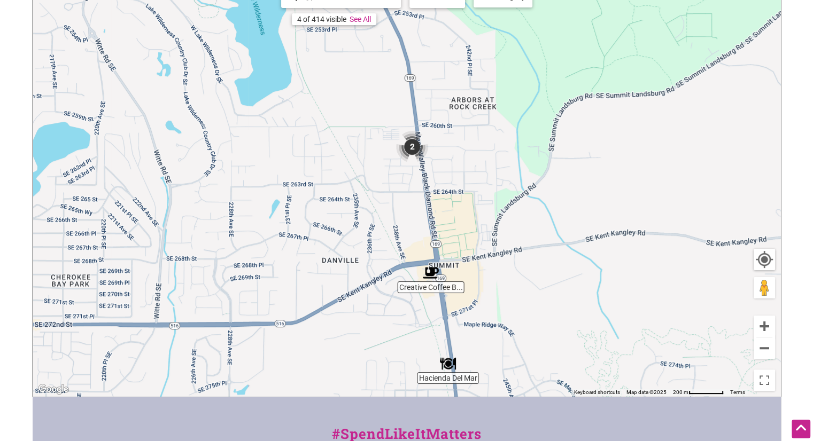
drag, startPoint x: 432, startPoint y: 106, endPoint x: 462, endPoint y: 208, distance: 106.9
click at [462, 208] on div "To navigate, press the arrow keys." at bounding box center [406, 189] width 747 height 416
click at [410, 142] on img "2" at bounding box center [412, 148] width 41 height 41
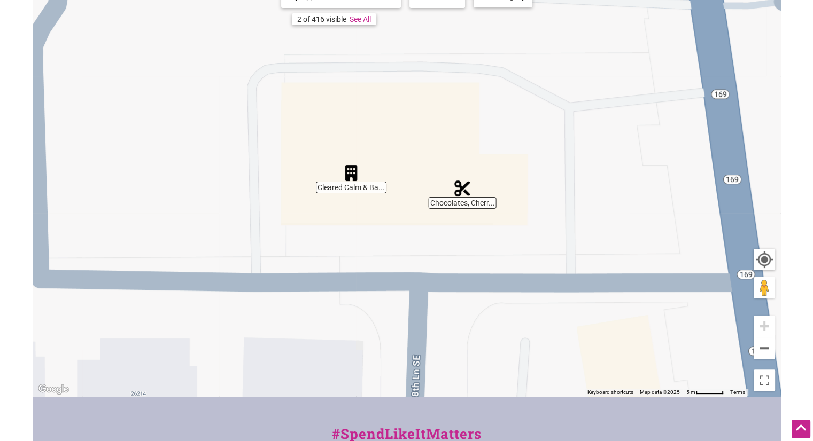
click at [461, 188] on img "Chocolates, Cherries and Blondes" at bounding box center [462, 188] width 25 height 25
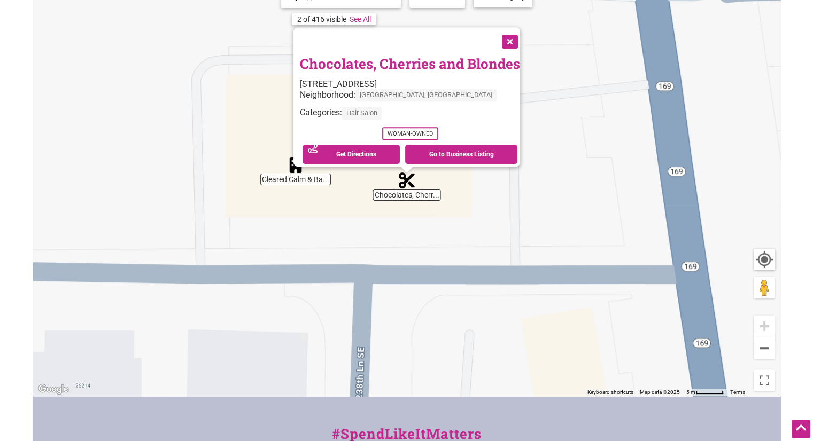
click at [301, 177] on div "To navigate, press the arrow keys. Chocolates, Cherries and Blondes [STREET_ADD…" at bounding box center [406, 189] width 747 height 416
click at [249, 258] on div "To navigate, press the arrow keys. Chocolates, Cherries and Blondes [STREET_ADD…" at bounding box center [406, 189] width 747 height 416
click at [522, 37] on button "Close" at bounding box center [508, 40] width 27 height 27
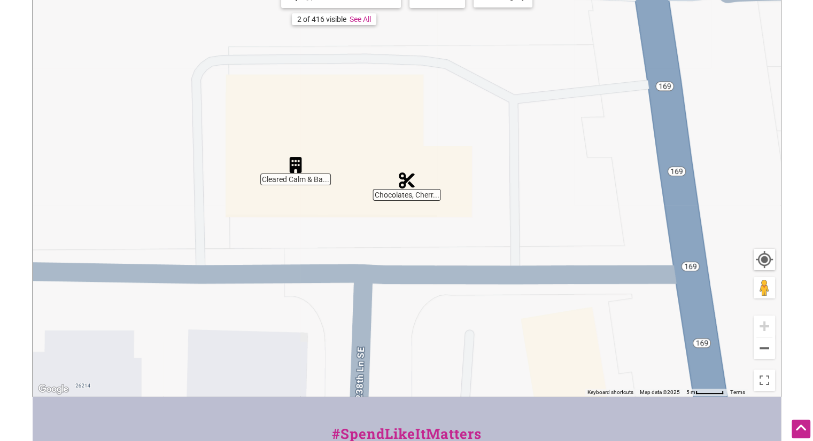
click at [297, 170] on img "Cleared Calm & Balanced Wellness" at bounding box center [295, 165] width 25 height 25
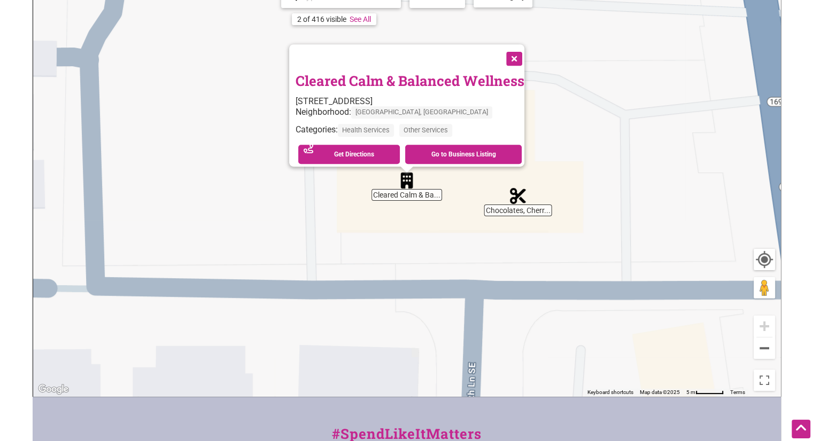
click at [526, 48] on button "Close" at bounding box center [513, 57] width 27 height 27
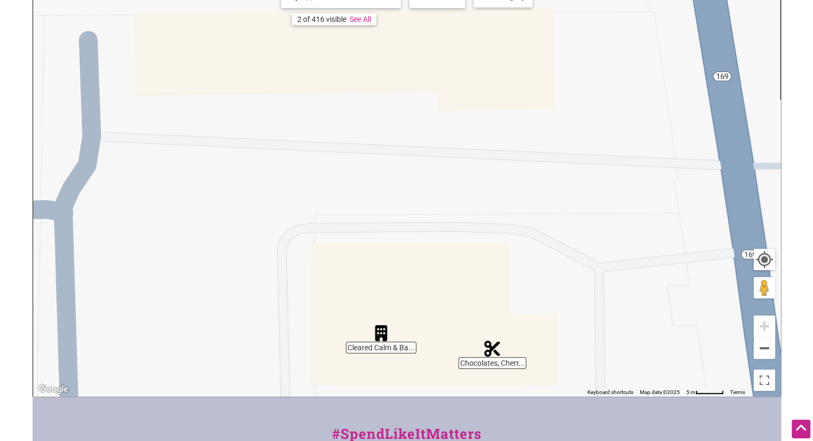
drag, startPoint x: 558, startPoint y: 51, endPoint x: 528, endPoint y: 215, distance: 166.9
click at [528, 215] on div "To navigate, press the arrow keys." at bounding box center [406, 189] width 747 height 416
click at [756, 351] on button "Zoom out" at bounding box center [764, 348] width 21 height 21
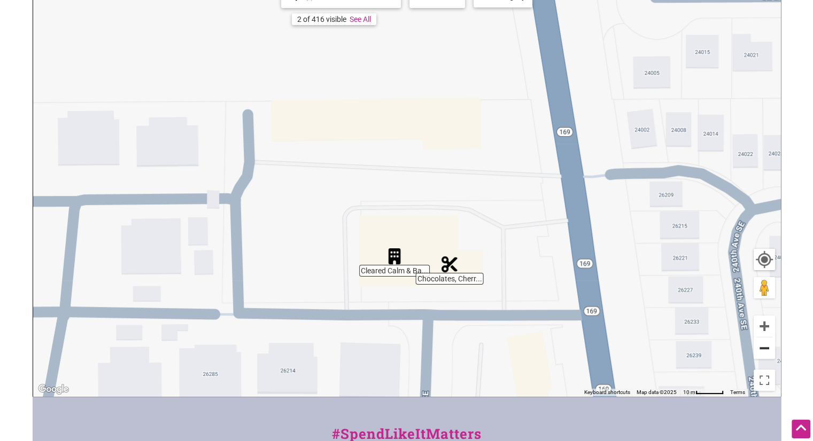
click at [756, 351] on button "Zoom out" at bounding box center [764, 348] width 21 height 21
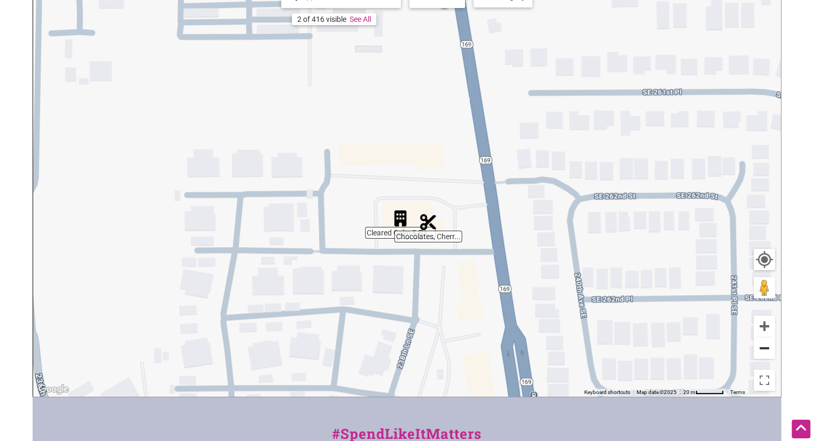
click at [756, 351] on button "Zoom out" at bounding box center [764, 348] width 21 height 21
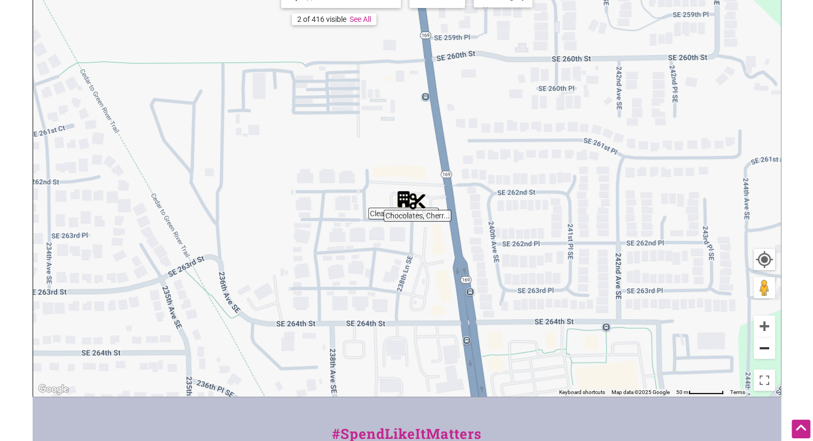
click at [756, 351] on button "Zoom out" at bounding box center [764, 348] width 21 height 21
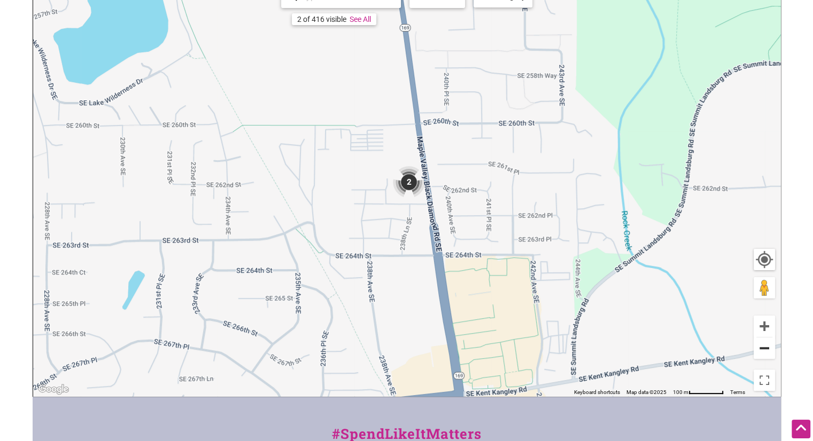
click at [756, 351] on button "Zoom out" at bounding box center [764, 348] width 21 height 21
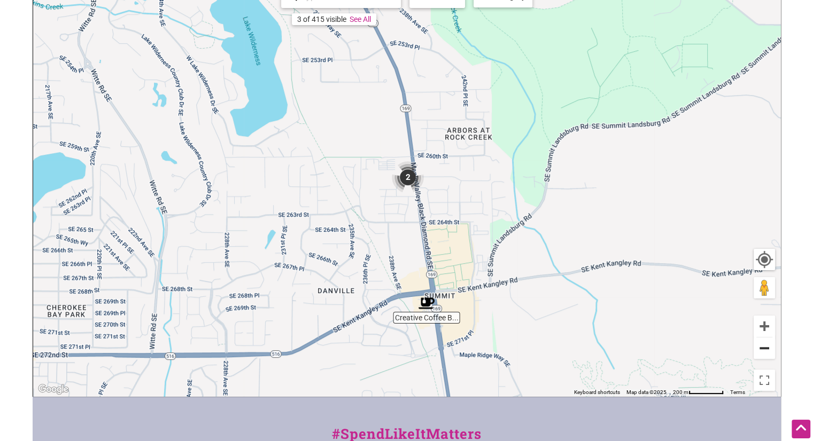
click at [756, 351] on button "Zoom out" at bounding box center [764, 348] width 21 height 21
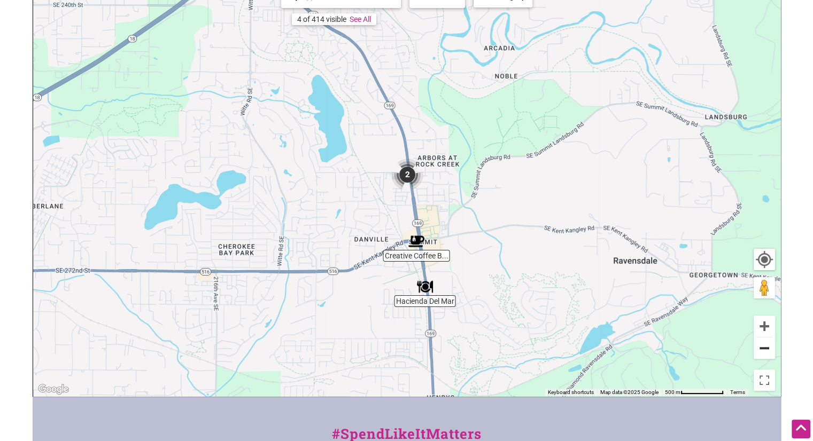
click at [756, 351] on button "Zoom out" at bounding box center [764, 348] width 21 height 21
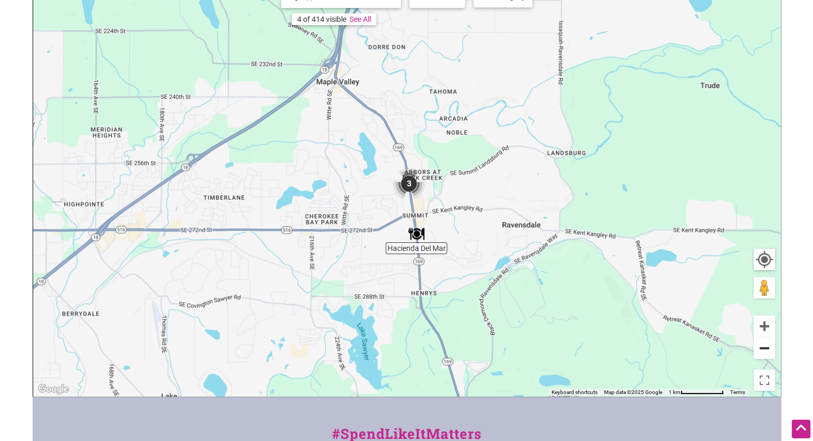
click at [756, 351] on button "Zoom out" at bounding box center [764, 348] width 21 height 21
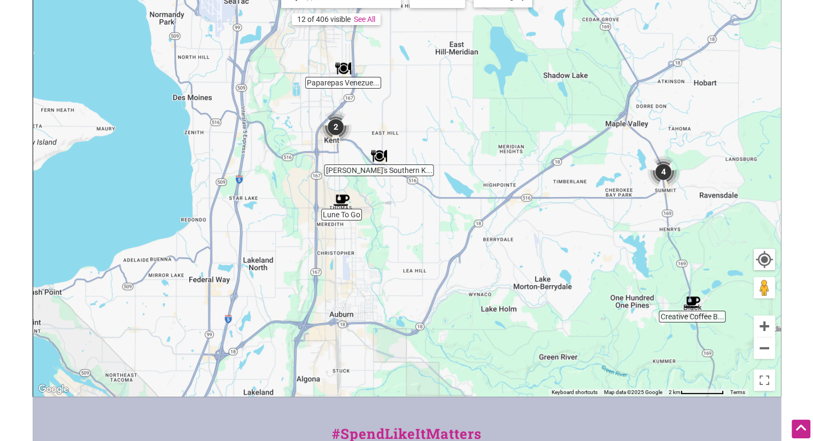
drag, startPoint x: 236, startPoint y: 264, endPoint x: 510, endPoint y: 253, distance: 274.4
click at [510, 253] on div "To navigate, press the arrow keys." at bounding box center [406, 189] width 747 height 416
click at [192, 80] on img "2" at bounding box center [191, 79] width 41 height 41
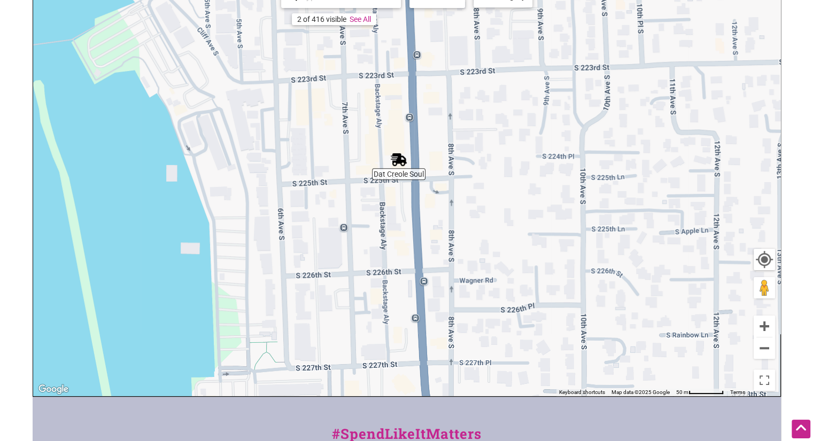
drag, startPoint x: 333, startPoint y: 240, endPoint x: 314, endPoint y: 19, distance: 222.1
click at [314, 19] on div "Dat Creole Soul Mini... The Dough... To navigate, press the arrow keys. Use ctr…" at bounding box center [406, 189] width 747 height 416
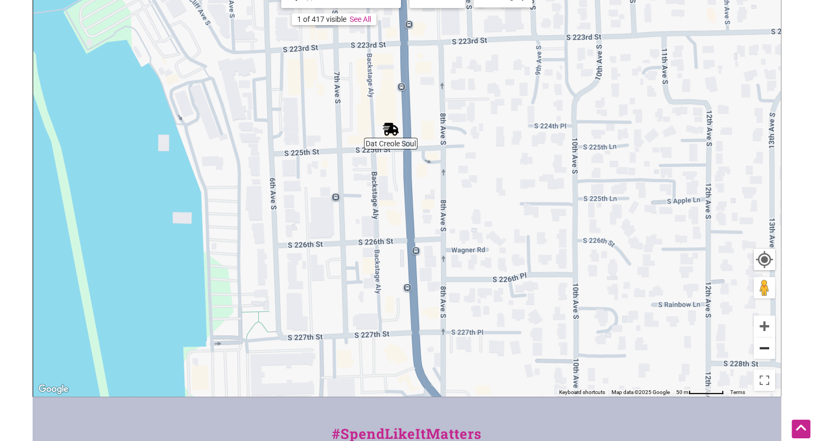
click at [764, 348] on button "Zoom out" at bounding box center [764, 348] width 21 height 21
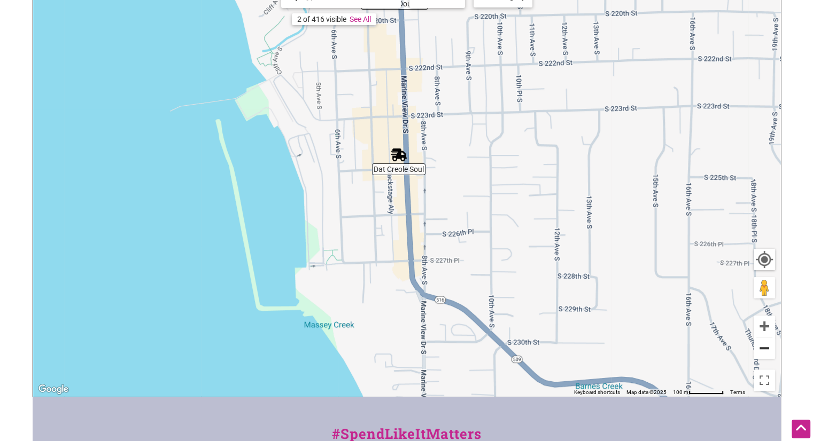
click at [764, 348] on button "Zoom out" at bounding box center [764, 348] width 21 height 21
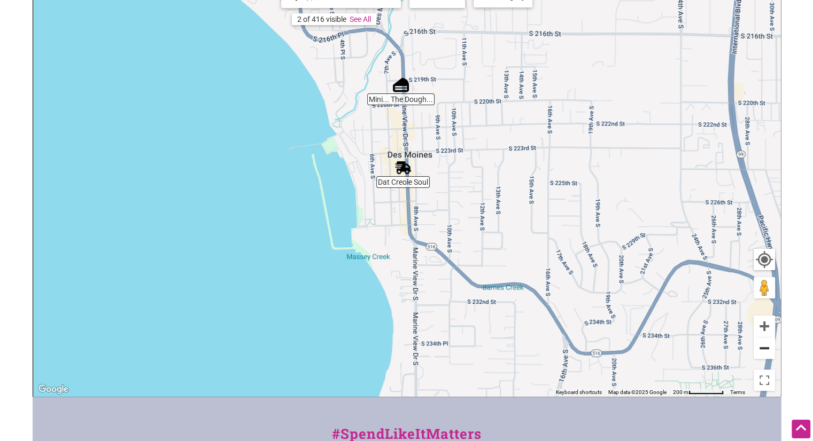
click at [764, 348] on button "Zoom out" at bounding box center [764, 348] width 21 height 21
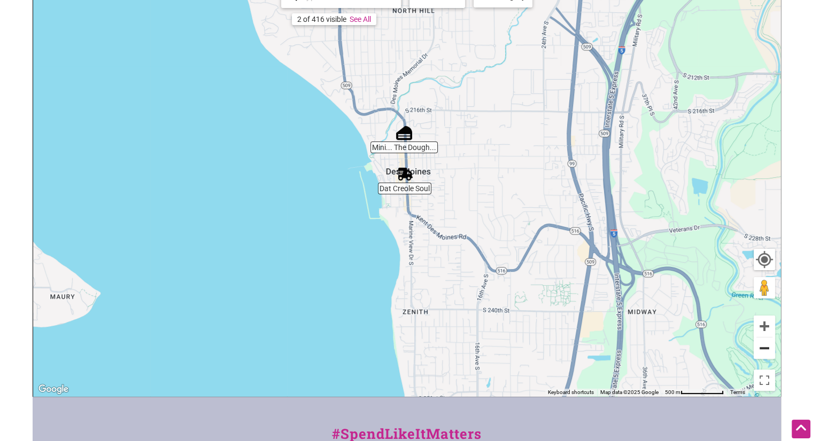
click at [764, 348] on button "Zoom out" at bounding box center [764, 348] width 21 height 21
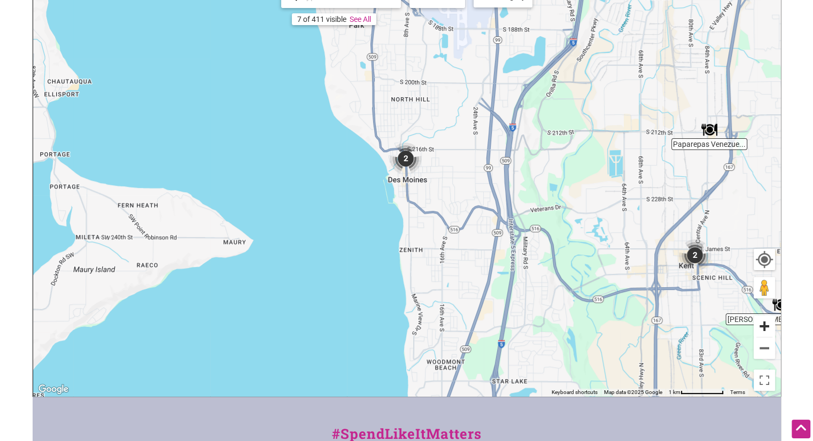
click at [759, 322] on button "Zoom in" at bounding box center [764, 326] width 21 height 21
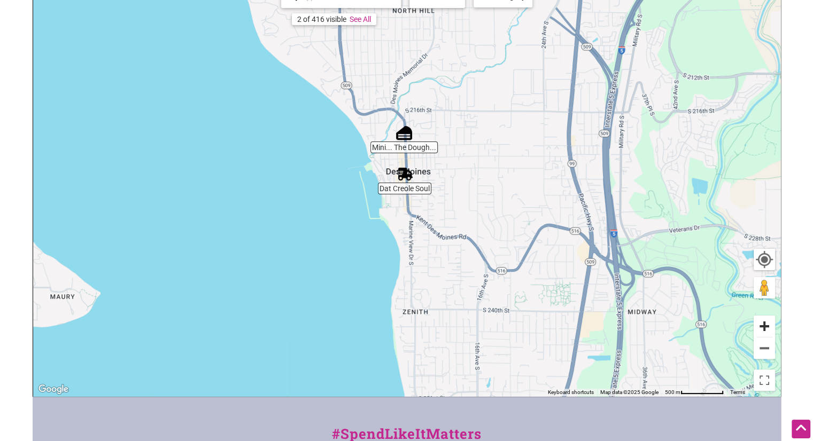
click at [759, 322] on button "Zoom in" at bounding box center [764, 326] width 21 height 21
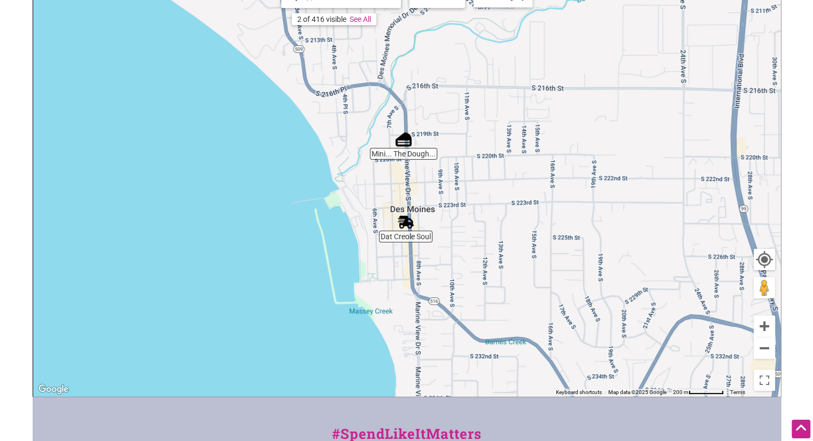
drag, startPoint x: 480, startPoint y: 162, endPoint x: 482, endPoint y: 223, distance: 60.4
click at [482, 223] on div "To navigate, press the arrow keys." at bounding box center [406, 189] width 747 height 416
click at [404, 234] on img "Dat Creole Soul" at bounding box center [406, 223] width 25 height 25
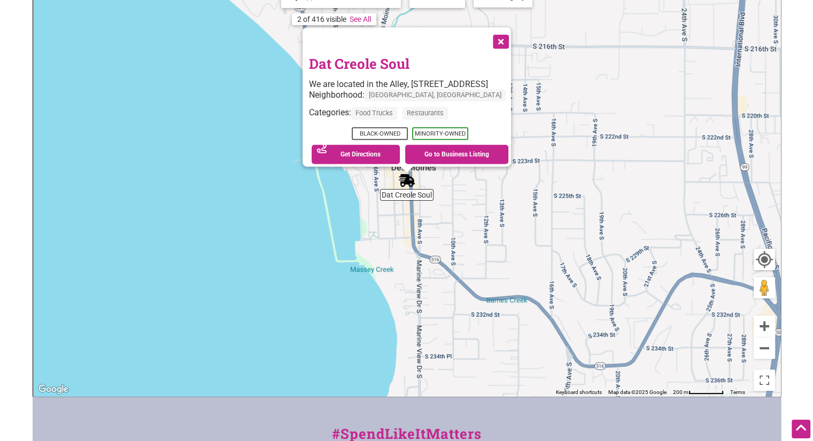
click at [513, 35] on button "Close" at bounding box center [499, 40] width 27 height 27
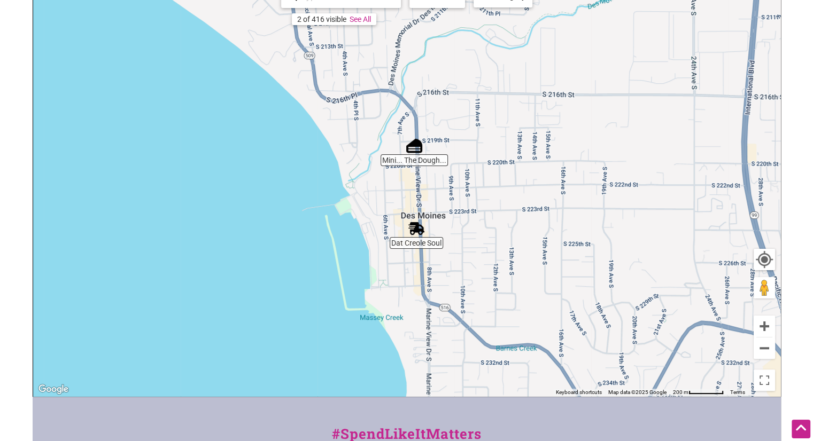
drag, startPoint x: 463, startPoint y: 75, endPoint x: 475, endPoint y: 131, distance: 56.8
click at [475, 131] on div "To navigate, press the arrow keys." at bounding box center [406, 189] width 747 height 416
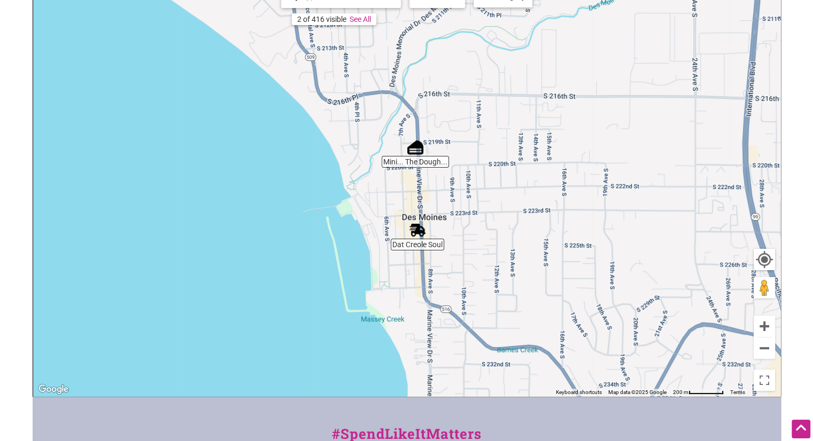
click at [412, 156] on img "Mini... The Dough-Nut" at bounding box center [415, 147] width 25 height 25
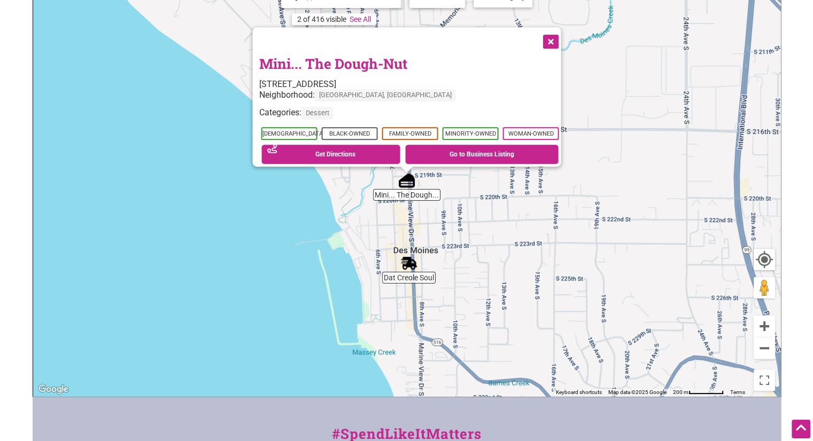
click at [553, 36] on button "Close" at bounding box center [549, 40] width 27 height 27
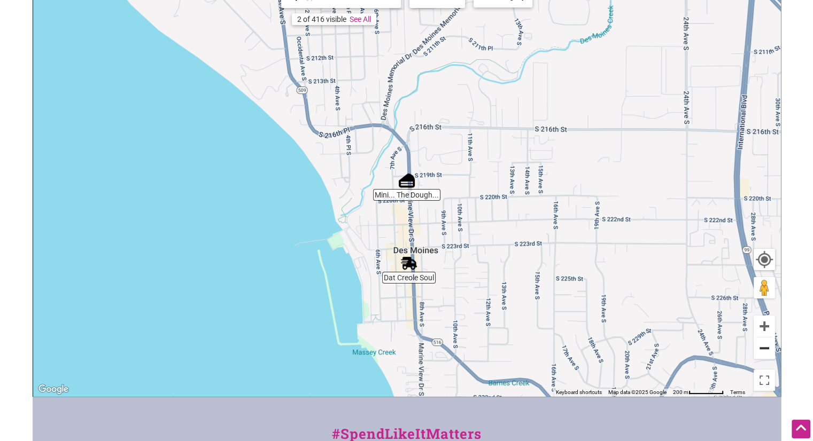
click at [760, 352] on button "Zoom out" at bounding box center [764, 348] width 21 height 21
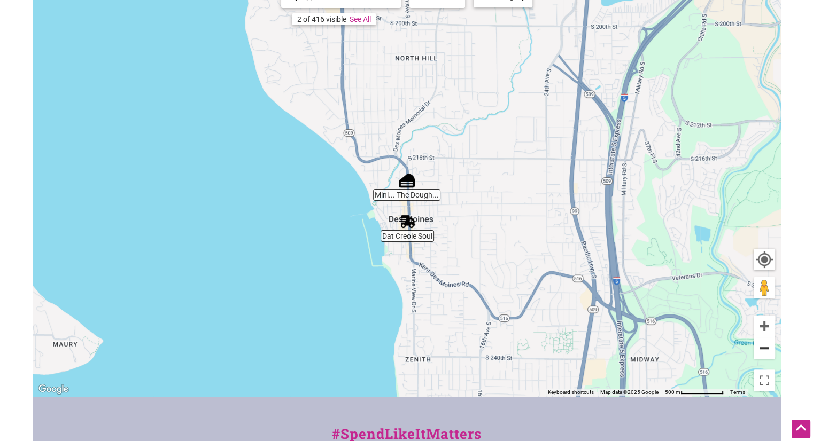
click at [760, 352] on button "Zoom out" at bounding box center [764, 348] width 21 height 21
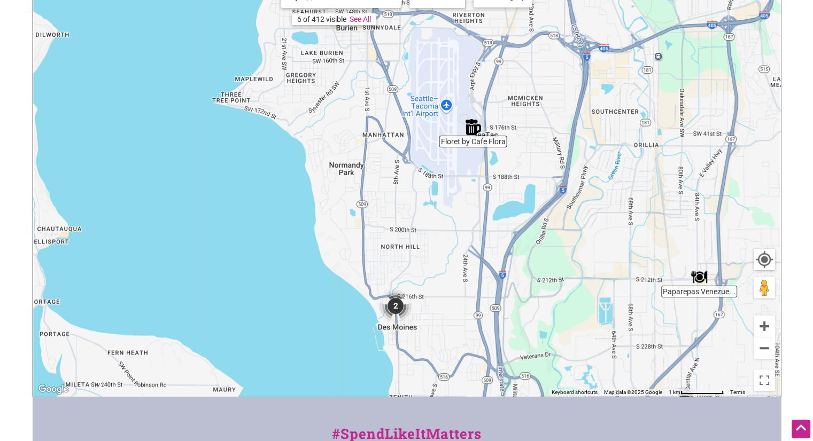
drag, startPoint x: 531, startPoint y: 234, endPoint x: 518, endPoint y: 368, distance: 135.4
click at [518, 368] on div "To navigate, press the arrow keys." at bounding box center [406, 189] width 747 height 416
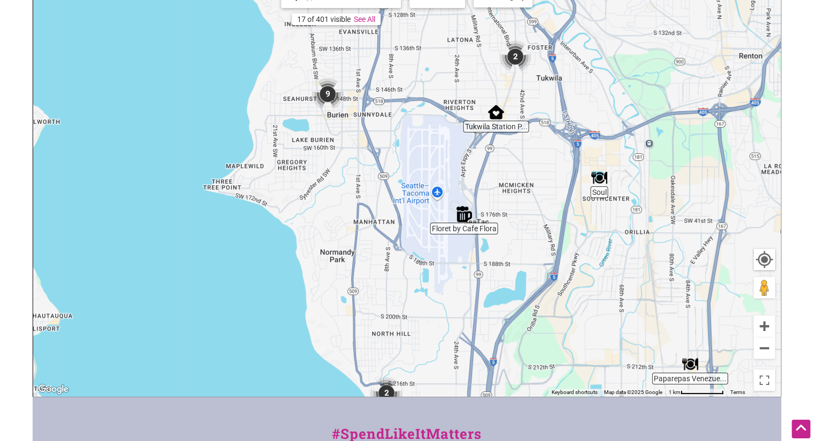
drag, startPoint x: 532, startPoint y: 215, endPoint x: 522, endPoint y: 315, distance: 99.9
click at [522, 315] on div "To navigate, press the arrow keys." at bounding box center [406, 189] width 747 height 416
click at [462, 211] on img "Floret by Cafe Flora" at bounding box center [464, 214] width 25 height 25
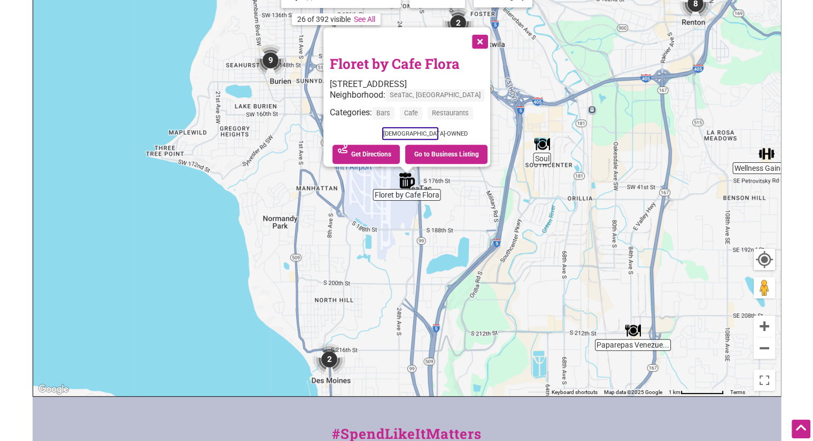
click at [485, 38] on button "Close" at bounding box center [479, 40] width 27 height 27
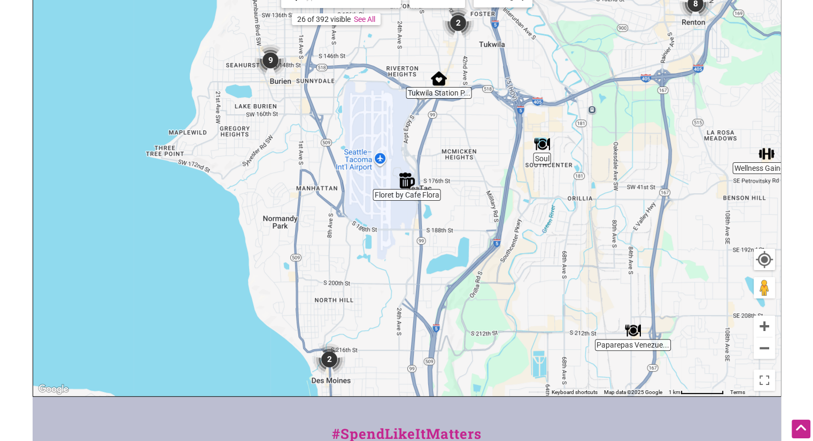
click at [544, 150] on img "Soul" at bounding box center [542, 144] width 25 height 25
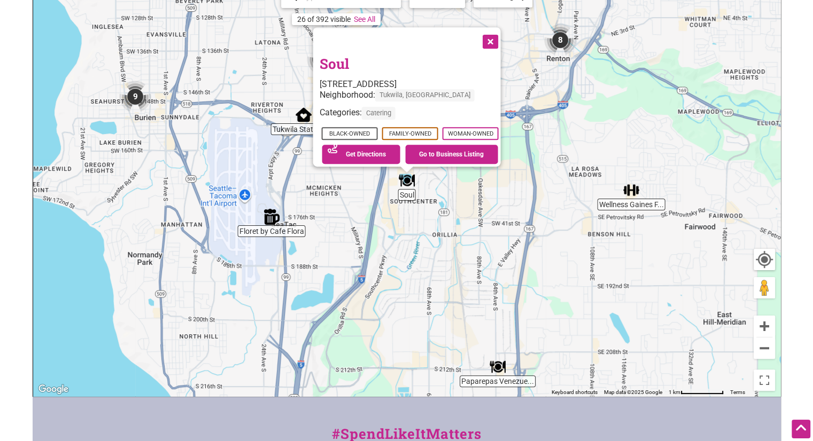
click at [536, 157] on div "To navigate, press the arrow keys. Soul [STREET_ADDRESS] Neighborhood: [GEOGRAP…" at bounding box center [406, 189] width 747 height 416
click at [634, 192] on img "Wellness Gaines Fitness" at bounding box center [631, 190] width 25 height 25
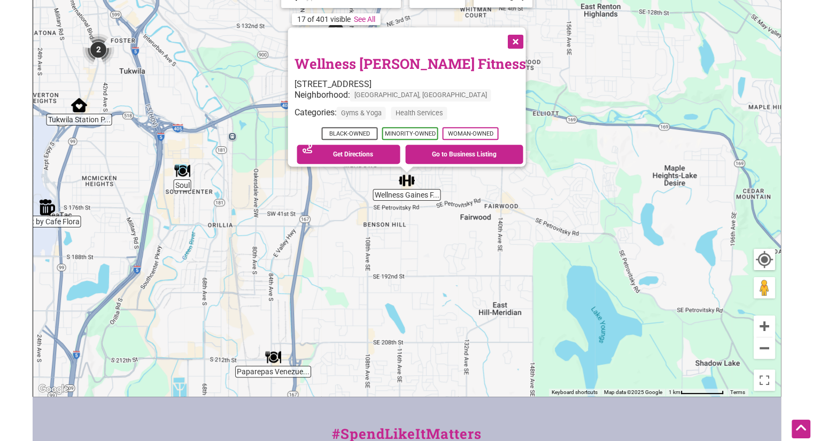
click at [501, 33] on button "Close" at bounding box center [514, 40] width 27 height 27
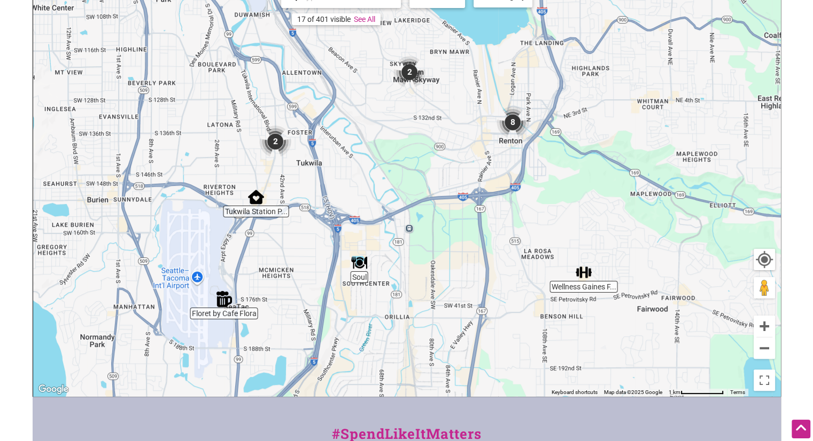
drag, startPoint x: 249, startPoint y: 179, endPoint x: 440, endPoint y: 278, distance: 215.6
click at [440, 278] on div "To navigate, press the arrow keys." at bounding box center [406, 189] width 747 height 416
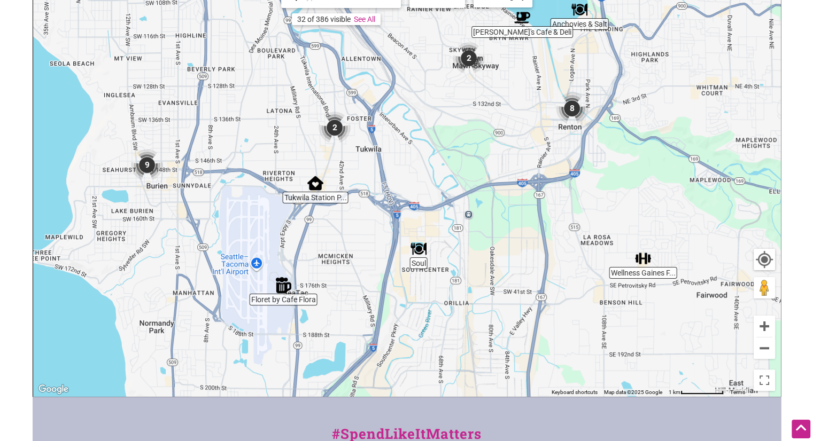
drag, startPoint x: 307, startPoint y: 257, endPoint x: 374, endPoint y: 230, distance: 72.7
click at [374, 230] on div "To navigate, press the arrow keys." at bounding box center [406, 189] width 747 height 416
click at [331, 126] on img "2" at bounding box center [334, 127] width 41 height 41
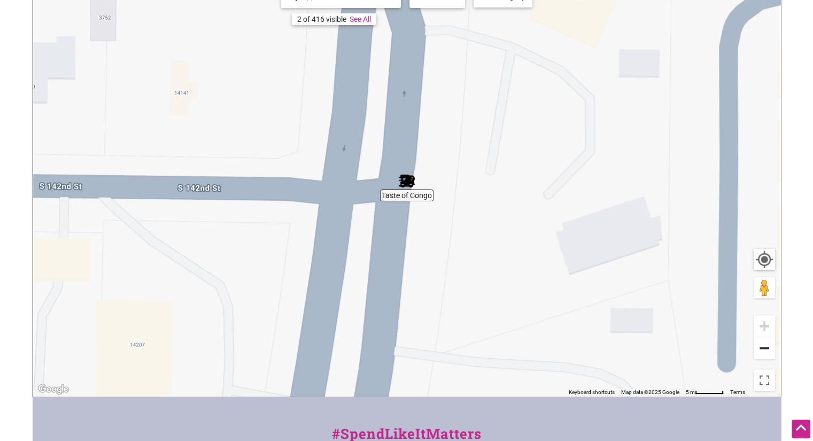
click at [768, 348] on button "Zoom out" at bounding box center [764, 348] width 21 height 21
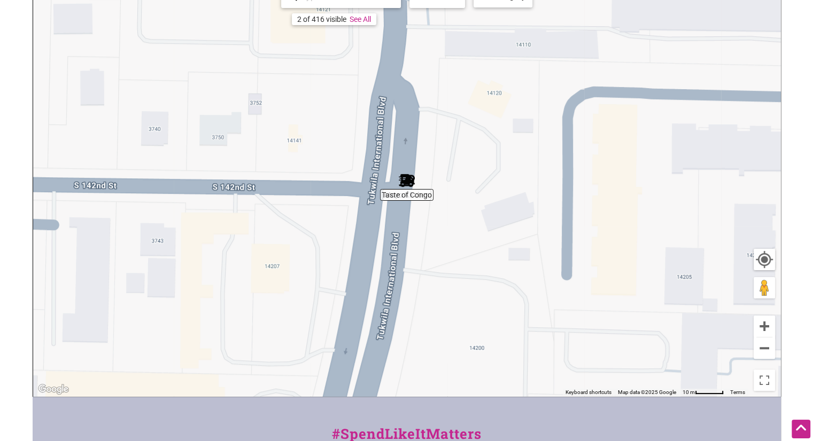
click at [404, 184] on img "Taste of Congo" at bounding box center [406, 180] width 25 height 25
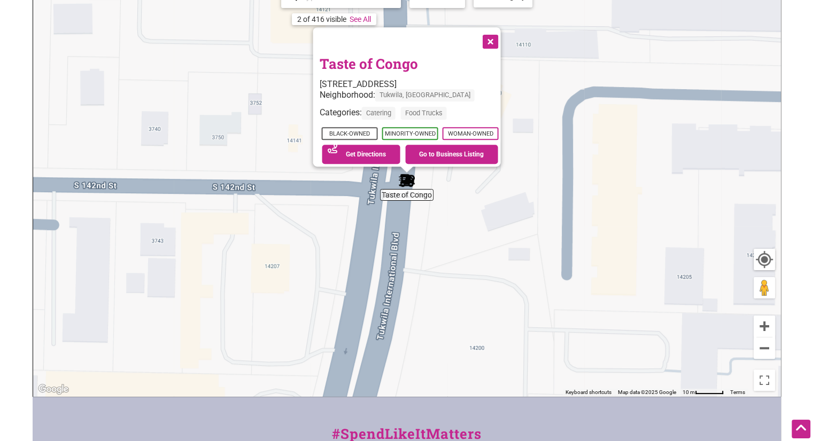
click at [500, 34] on button "Close" at bounding box center [489, 40] width 27 height 27
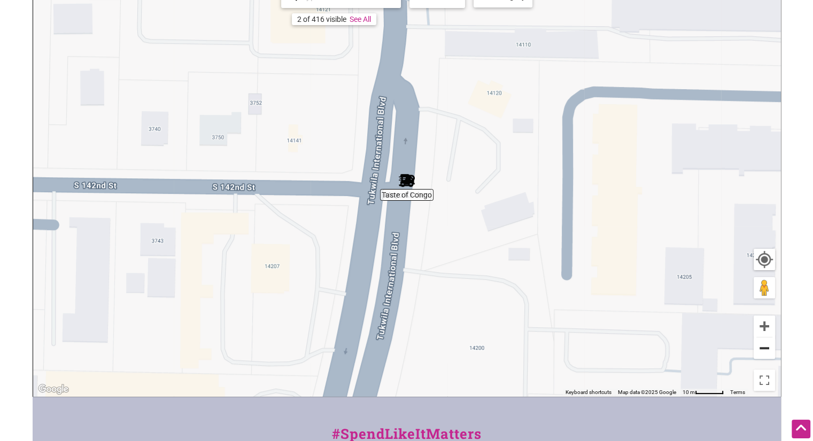
click at [761, 350] on button "Zoom out" at bounding box center [764, 348] width 21 height 21
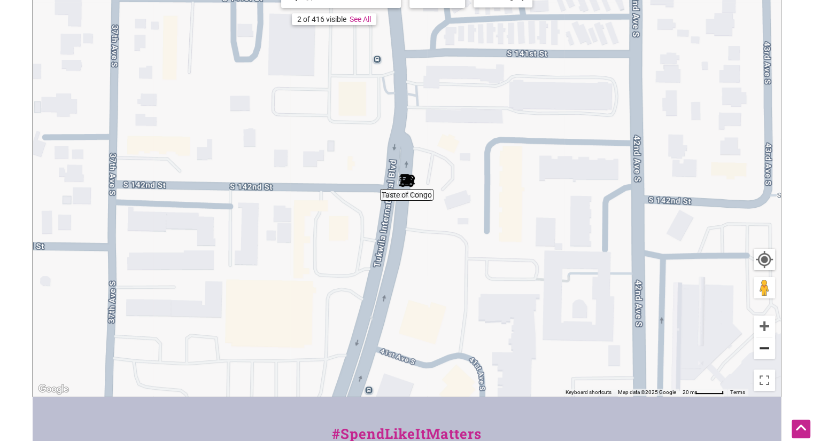
click at [762, 350] on button "Zoom out" at bounding box center [764, 348] width 21 height 21
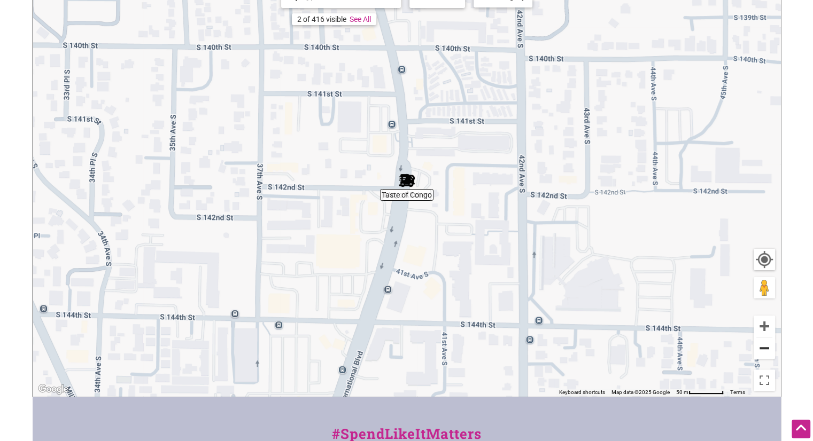
click at [762, 350] on button "Zoom out" at bounding box center [764, 348] width 21 height 21
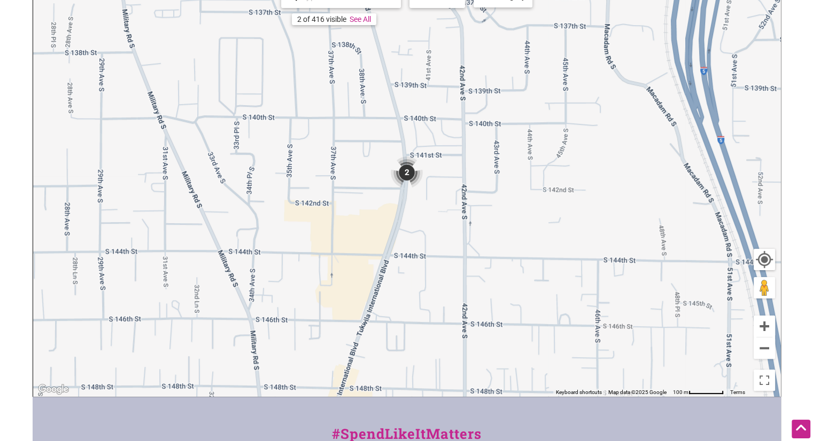
click at [749, 368] on div "To navigate, press the arrow keys." at bounding box center [406, 189] width 747 height 416
click at [409, 175] on img "2" at bounding box center [406, 172] width 41 height 41
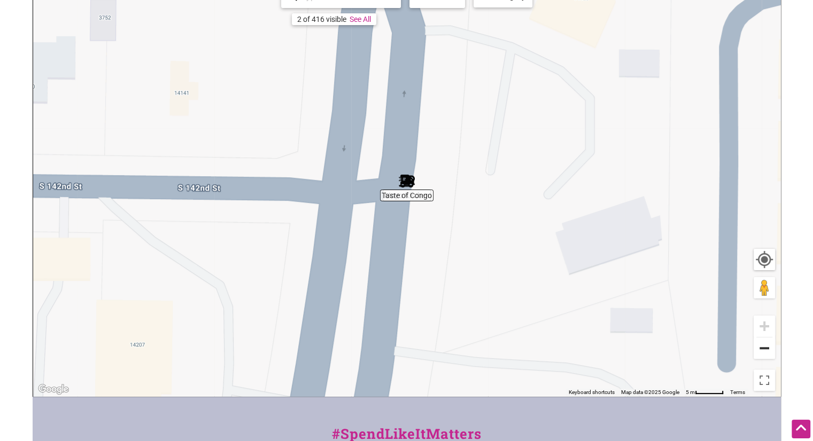
click at [766, 351] on button "Zoom out" at bounding box center [764, 348] width 21 height 21
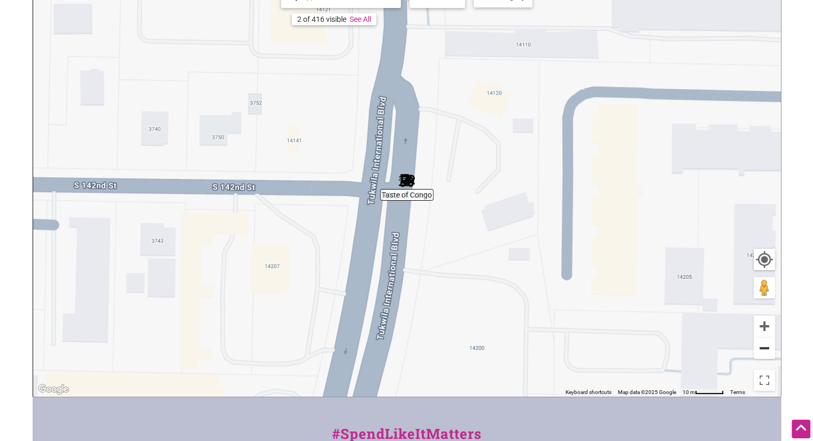
click at [766, 351] on button "Zoom out" at bounding box center [764, 348] width 21 height 21
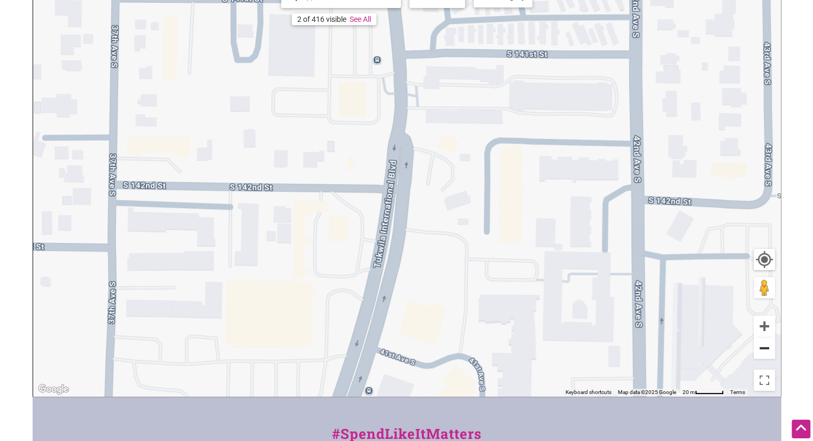
click at [766, 351] on button "Zoom out" at bounding box center [764, 348] width 21 height 21
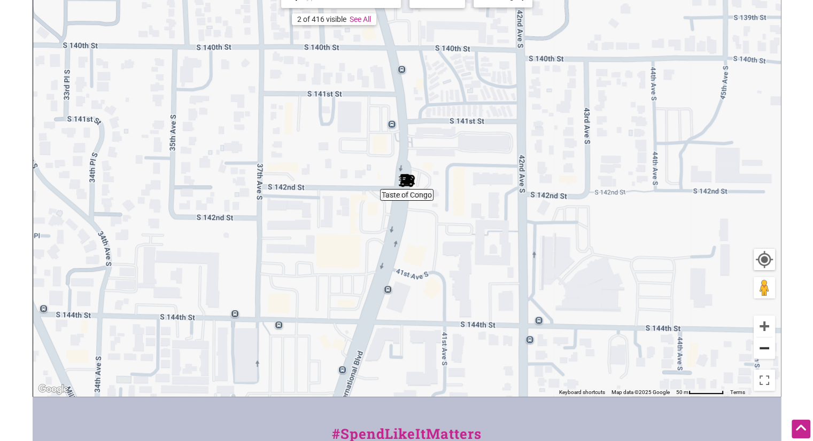
click at [766, 351] on button "Zoom out" at bounding box center [764, 348] width 21 height 21
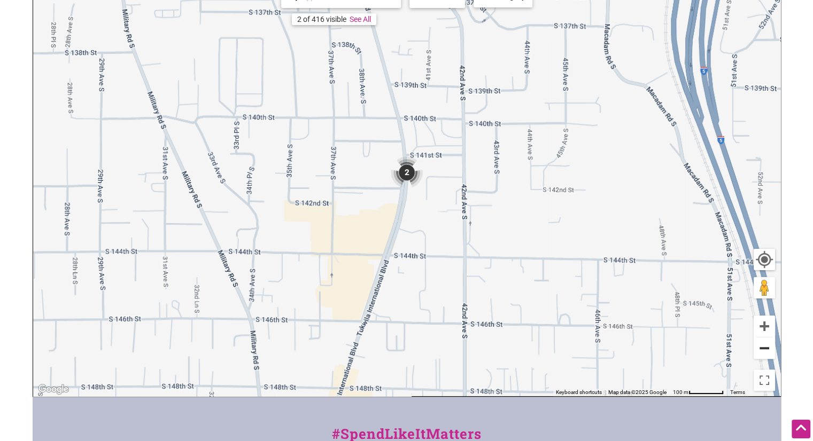
click at [766, 351] on button "Zoom out" at bounding box center [764, 348] width 21 height 21
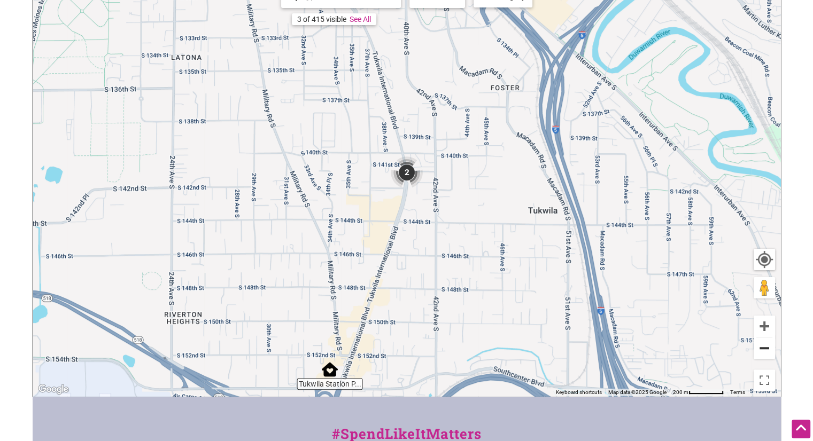
click at [766, 351] on button "Zoom out" at bounding box center [764, 348] width 21 height 21
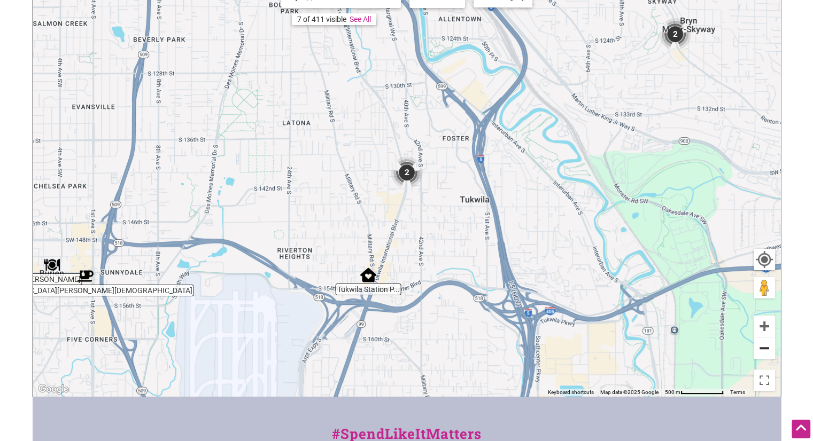
click at [766, 351] on button "Zoom out" at bounding box center [764, 348] width 21 height 21
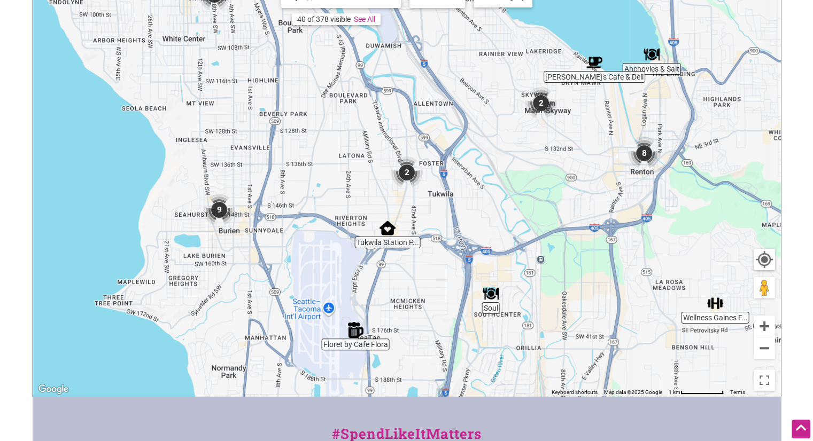
click at [222, 209] on img "9" at bounding box center [219, 210] width 41 height 41
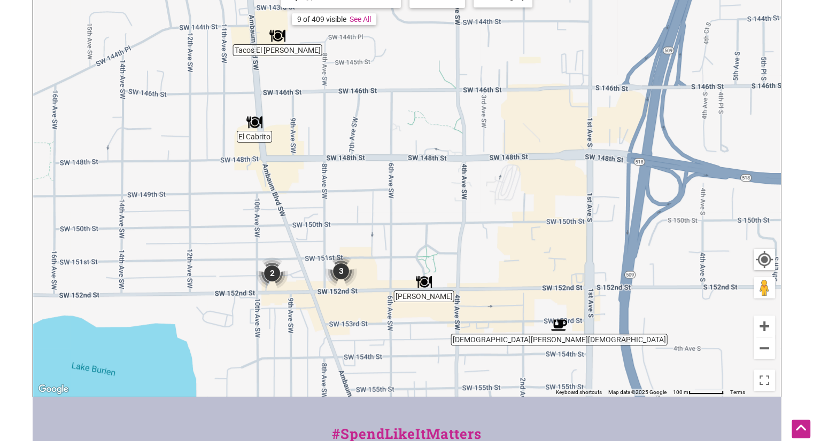
click at [556, 331] on img "Buddha Bruddah" at bounding box center [559, 325] width 25 height 25
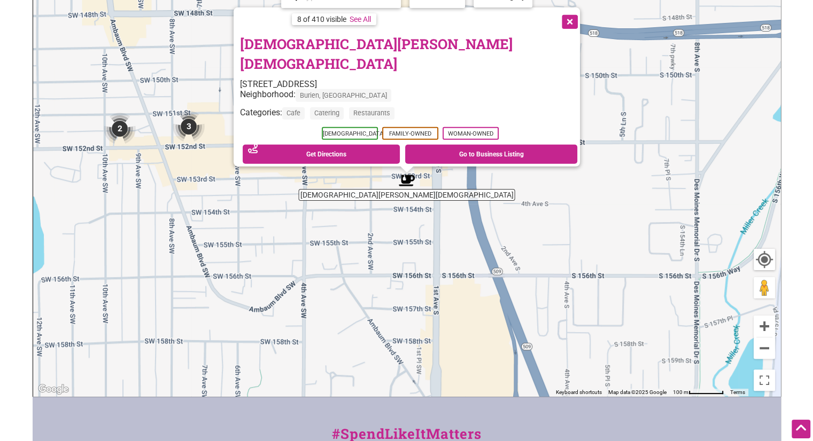
click at [555, 34] on button "Close" at bounding box center [568, 20] width 27 height 27
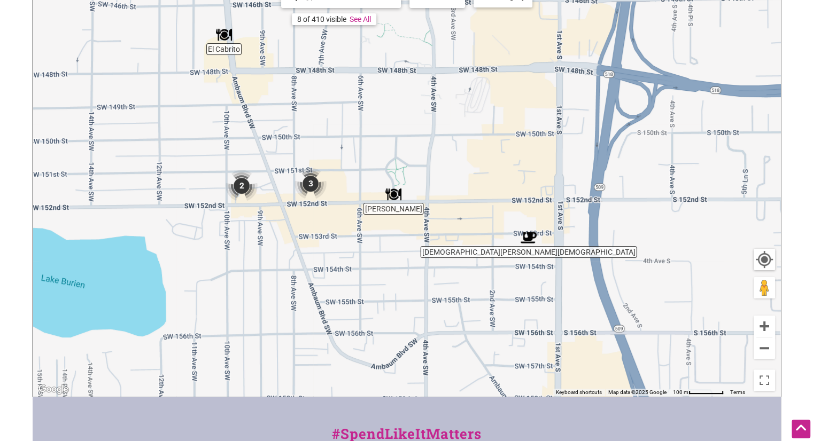
drag, startPoint x: 301, startPoint y: 212, endPoint x: 427, endPoint y: 269, distance: 137.7
click at [427, 269] on div "To navigate, press the arrow keys." at bounding box center [406, 189] width 747 height 416
click at [396, 195] on img "Moe Vegan" at bounding box center [393, 194] width 25 height 25
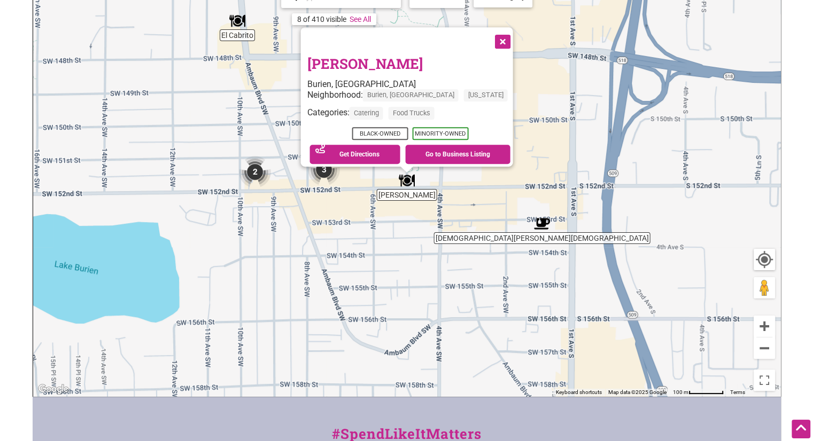
click at [324, 176] on img "3" at bounding box center [324, 170] width 41 height 41
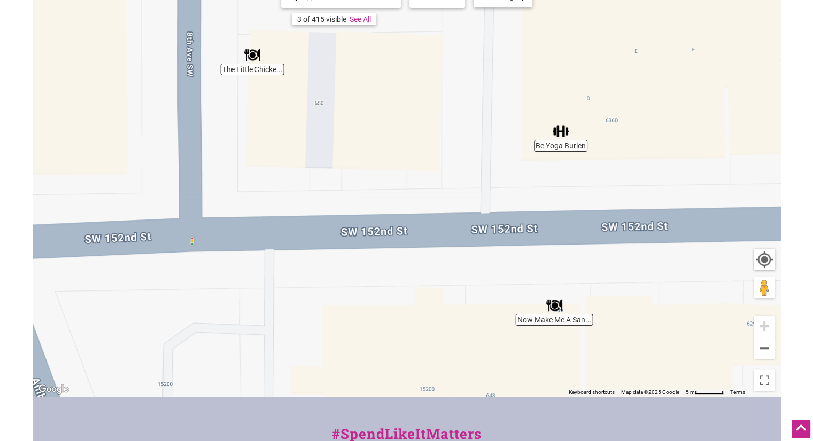
click at [564, 309] on img "Now Make Me A Sandwich" at bounding box center [554, 305] width 25 height 25
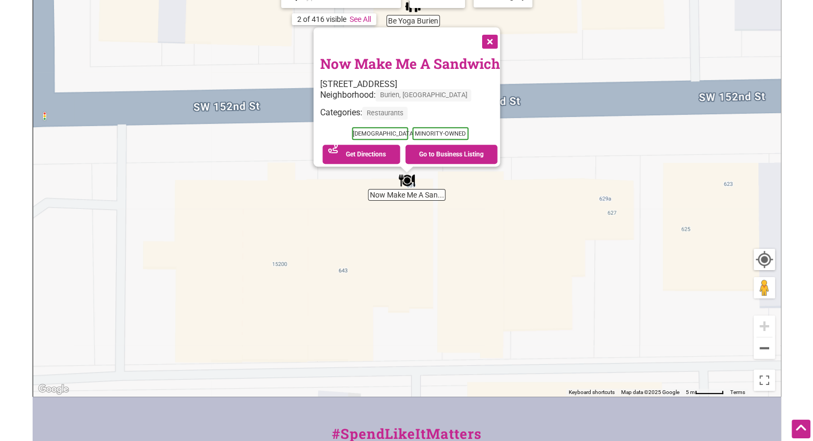
click at [523, 260] on div "To navigate, press the arrow keys. Now Make Me A Sandwich [STREET_ADDRESS] Neig…" at bounding box center [406, 189] width 747 height 416
click at [502, 39] on button "Close" at bounding box center [488, 40] width 27 height 27
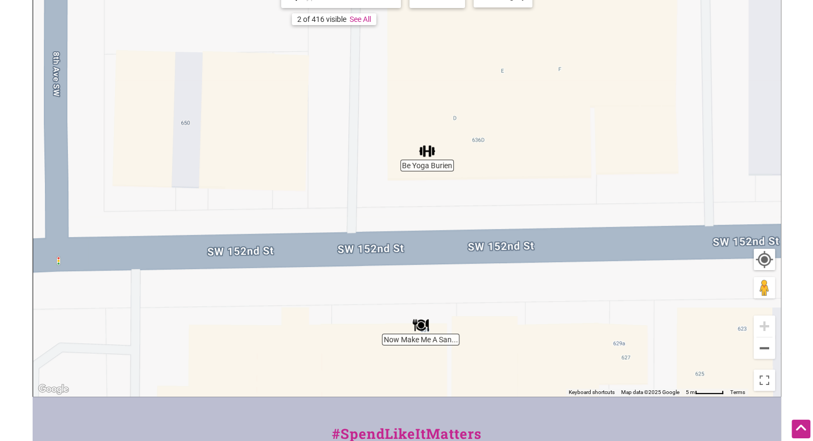
drag, startPoint x: 434, startPoint y: 67, endPoint x: 449, endPoint y: 221, distance: 154.7
click at [449, 221] on div "To navigate, press the arrow keys." at bounding box center [406, 189] width 747 height 416
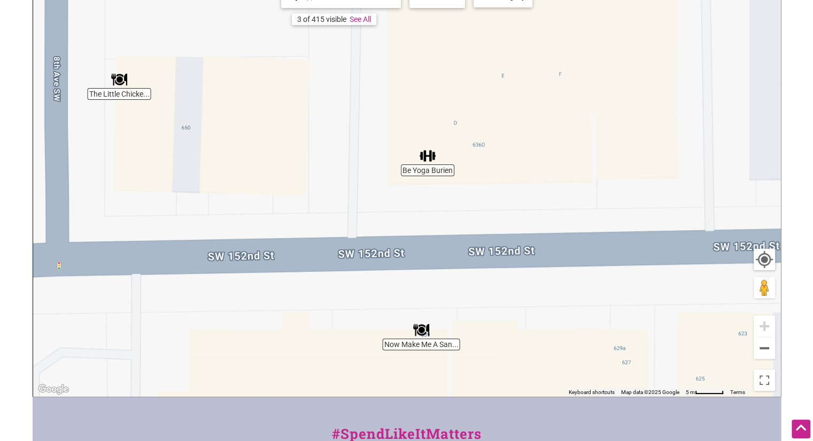
click at [428, 155] on img "Be Yoga Burien" at bounding box center [427, 156] width 25 height 25
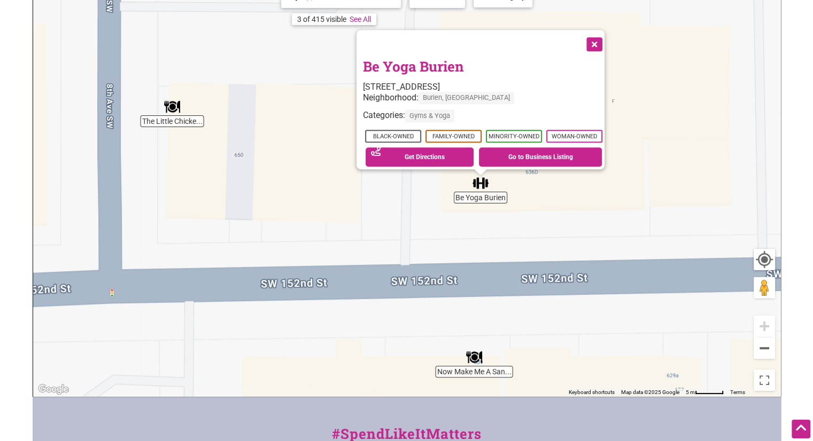
drag, startPoint x: 267, startPoint y: 189, endPoint x: 433, endPoint y: 202, distance: 166.2
click at [433, 202] on div "To navigate, press the arrow keys. Be Yoga Burien [STREET_ADDRESS] Neighborhood…" at bounding box center [406, 189] width 747 height 416
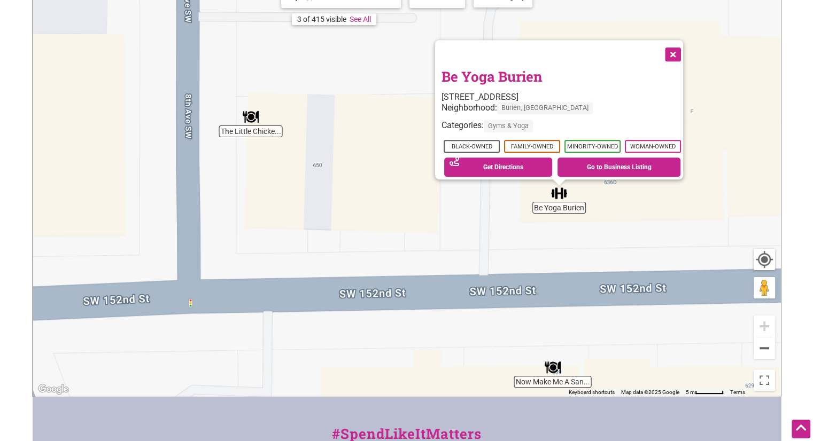
click at [259, 125] on img "The Little Chicken Burger" at bounding box center [250, 117] width 25 height 25
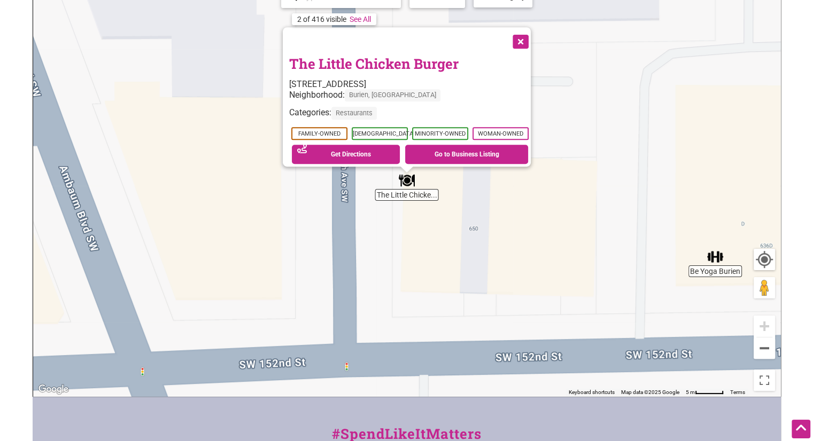
click at [525, 36] on button "Close" at bounding box center [519, 40] width 27 height 27
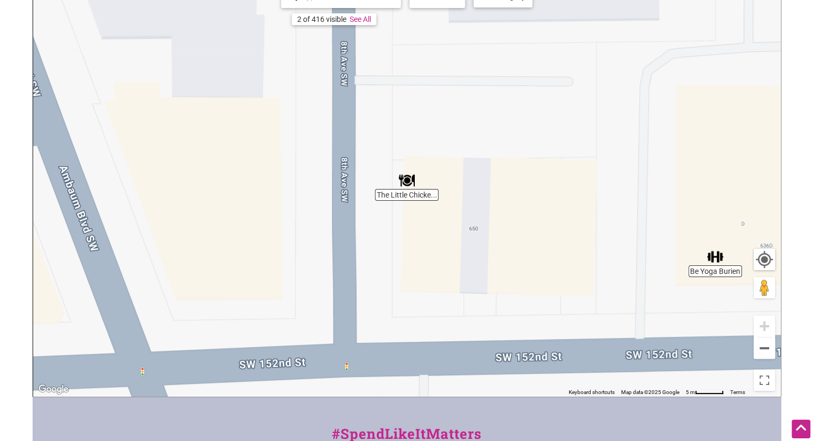
click at [487, 169] on div "To navigate, press the arrow keys." at bounding box center [406, 189] width 747 height 416
click at [763, 345] on button "Zoom out" at bounding box center [764, 348] width 21 height 21
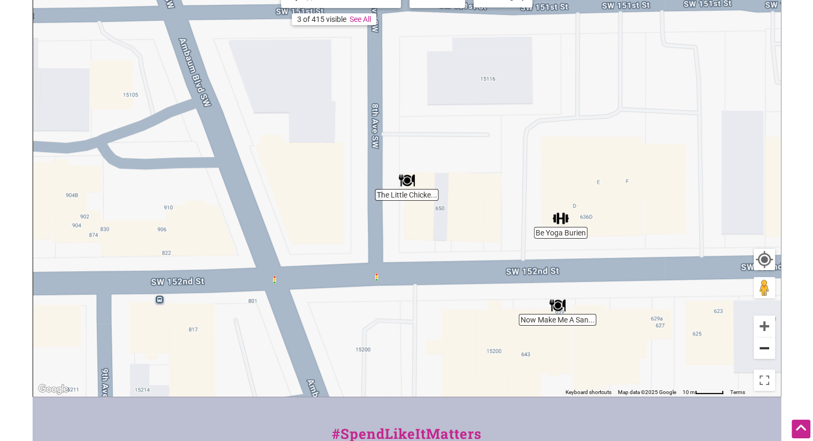
click at [763, 345] on button "Zoom out" at bounding box center [764, 348] width 21 height 21
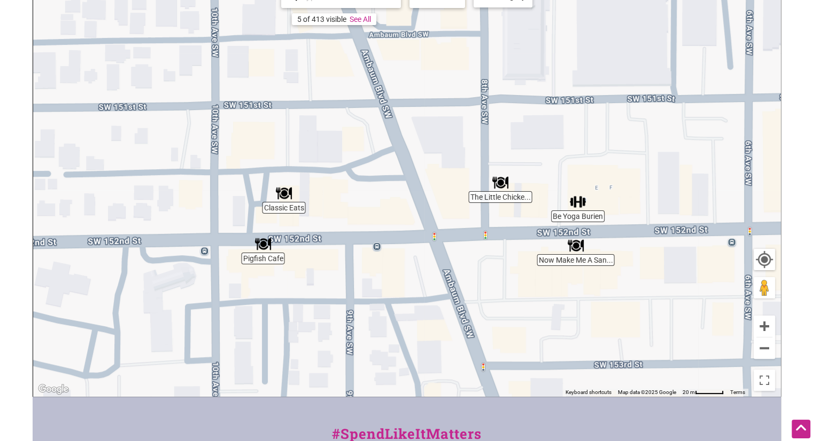
drag, startPoint x: 212, startPoint y: 290, endPoint x: 328, endPoint y: 293, distance: 116.0
click at [328, 293] on div "To navigate, press the arrow keys." at bounding box center [406, 189] width 747 height 416
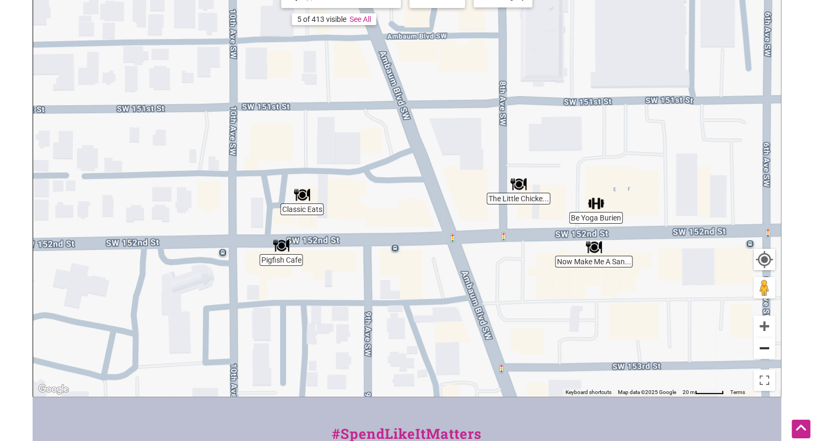
click at [761, 348] on button "Zoom out" at bounding box center [764, 348] width 21 height 21
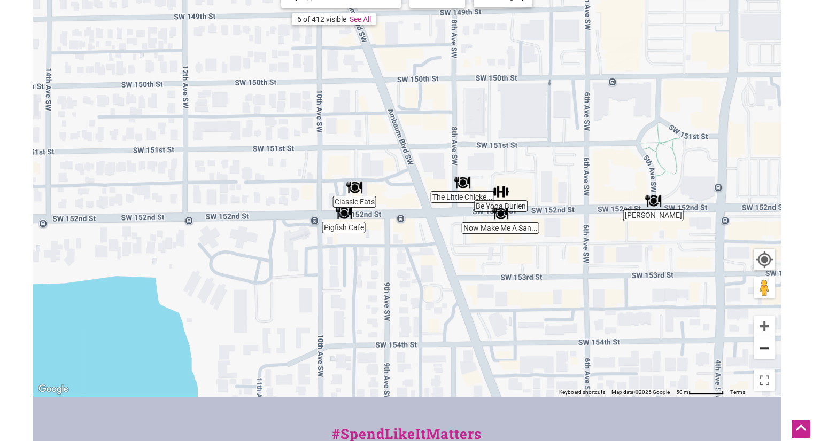
click at [761, 348] on button "Zoom out" at bounding box center [764, 348] width 21 height 21
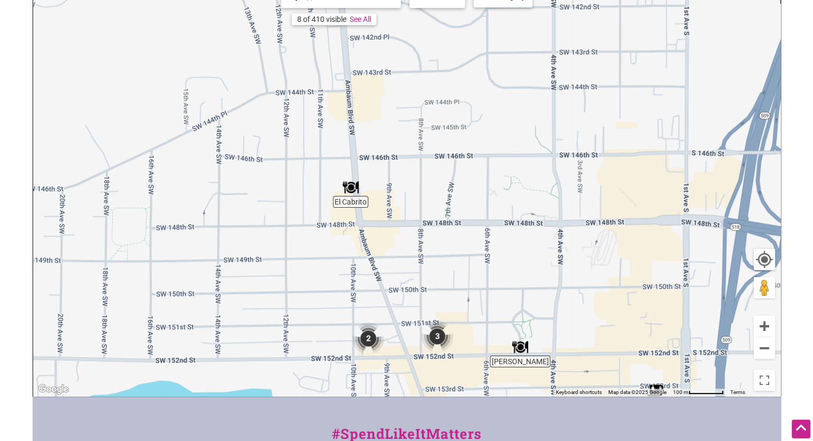
drag, startPoint x: 441, startPoint y: 240, endPoint x: 429, endPoint y: 405, distance: 165.0
click at [429, 405] on div "Intentionalist Spend like it matters 0 Add a Business Map Blog Store Offers Int…" at bounding box center [407, 241] width 748 height 847
click at [355, 187] on img "El Cabrito" at bounding box center [350, 187] width 25 height 25
